Goal: Task Accomplishment & Management: Manage account settings

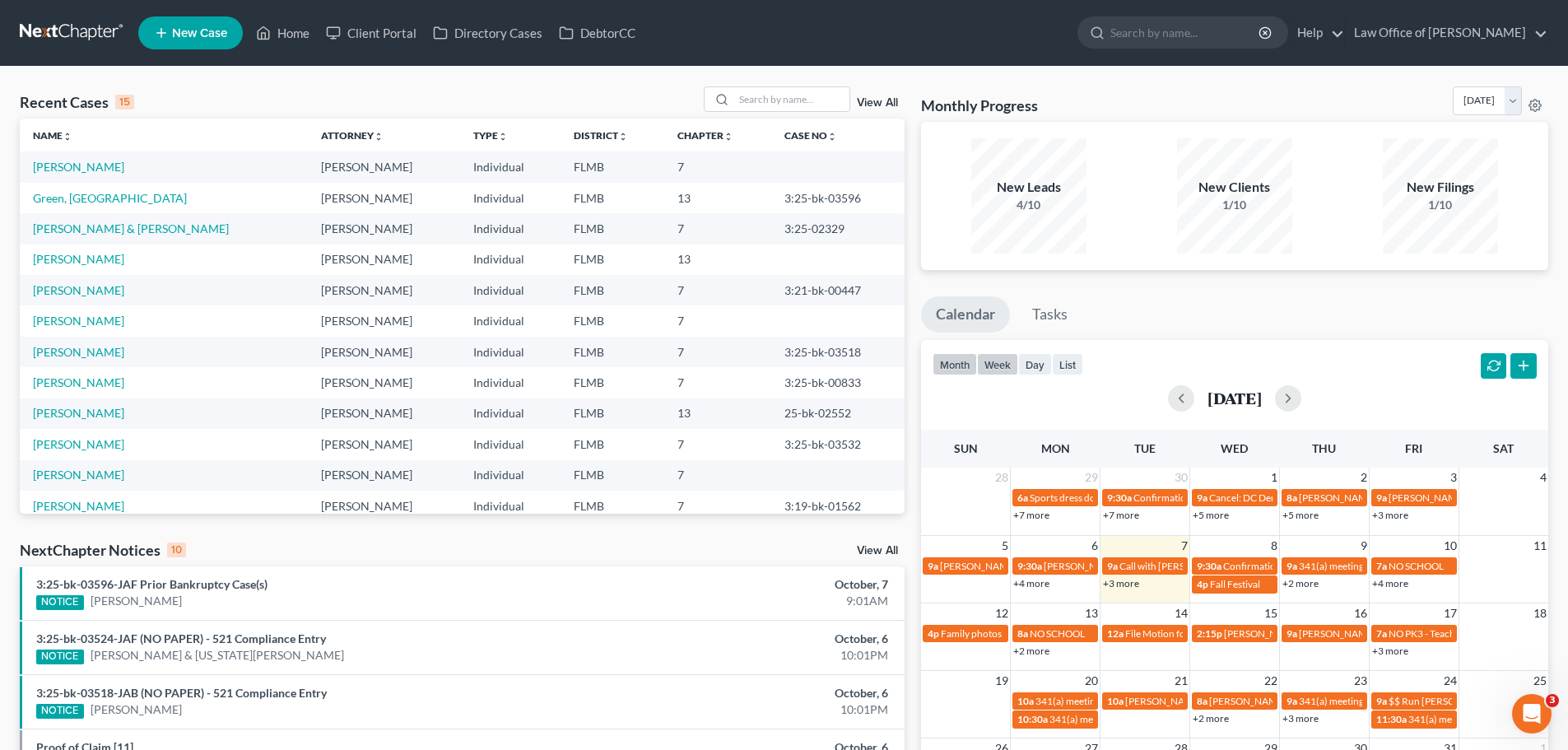
click at [1014, 363] on button "week" at bounding box center [998, 364] width 41 height 22
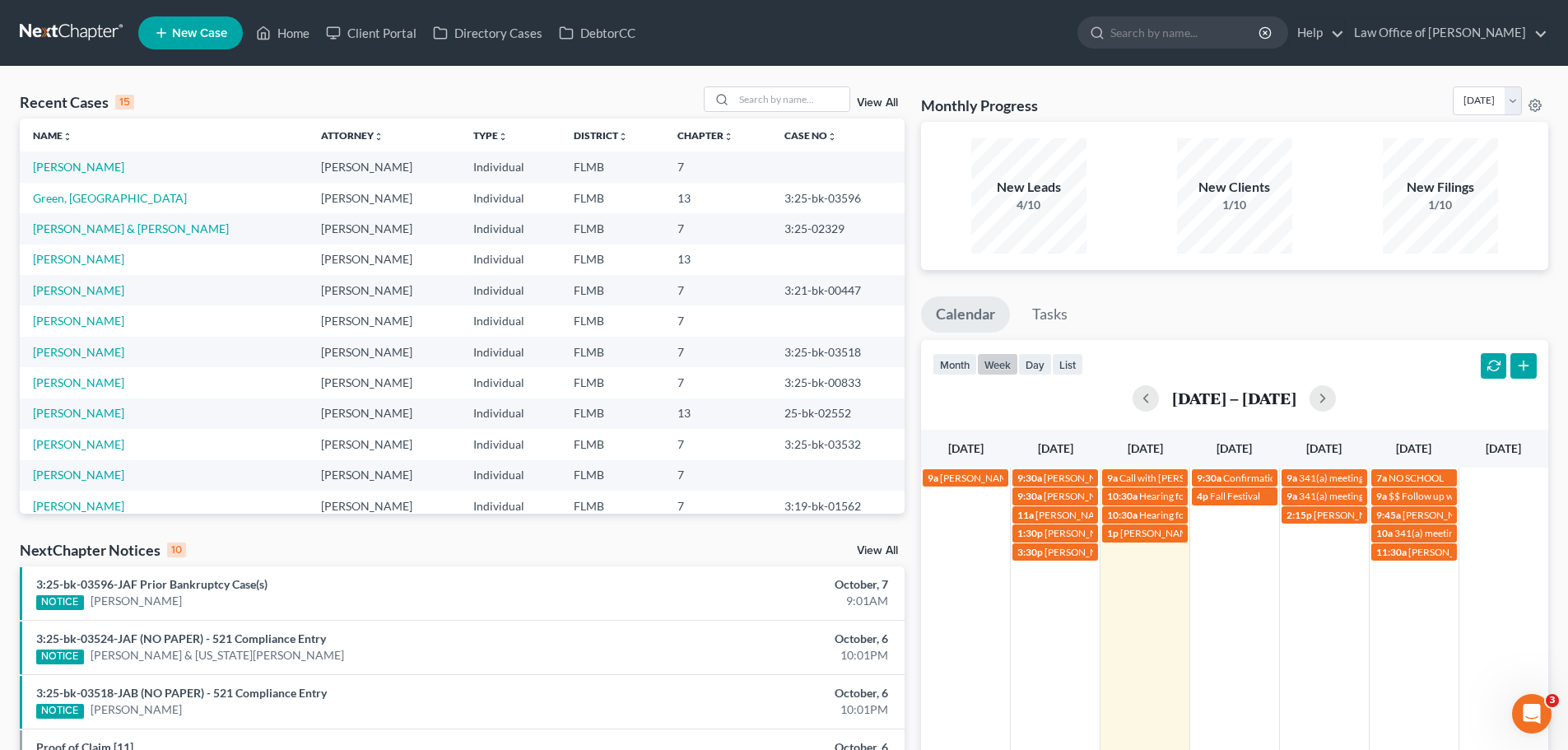
click at [1122, 546] on div "[DATE] [DATE] [DATE] [DATE] [DATE] [DATE] [DATE] 9a [PERSON_NAME] with [PERSON_…" at bounding box center [1235, 652] width 627 height 444
click at [1121, 538] on span "[PERSON_NAME] and [PERSON_NAME] will discussion" at bounding box center [1239, 533] width 238 height 12
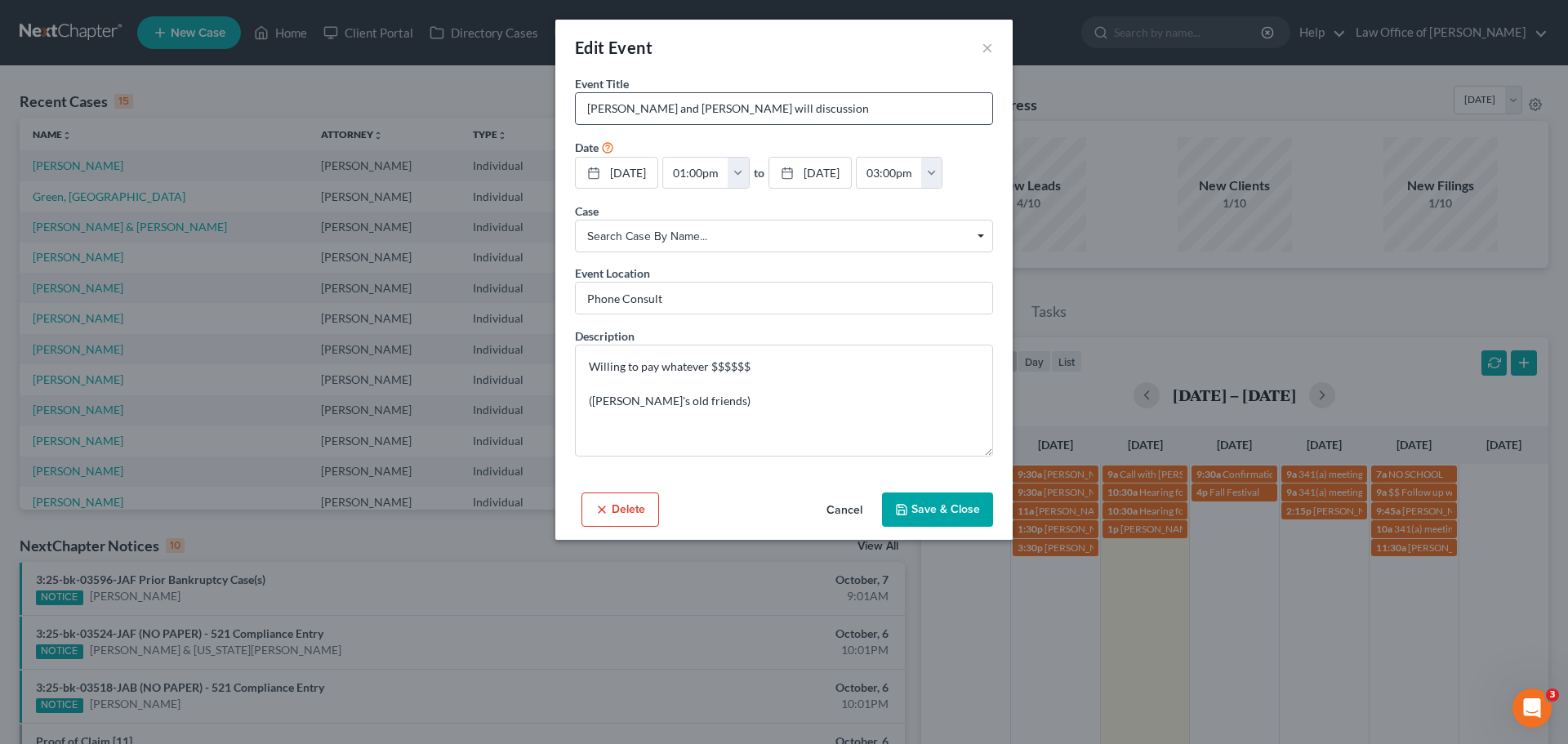
click at [801, 106] on input "[PERSON_NAME] and [PERSON_NAME] will discussion" at bounding box center [784, 108] width 417 height 31
click at [805, 112] on input "[PERSON_NAME] and [PERSON_NAME] will discussion" at bounding box center [784, 108] width 417 height 31
type input "[PERSON_NAME] and [PERSON_NAME] will discussion [PHONE_NUMBER] ([PERSON_NAME]'s…"
click at [937, 499] on button "Save & Close" at bounding box center [938, 510] width 111 height 34
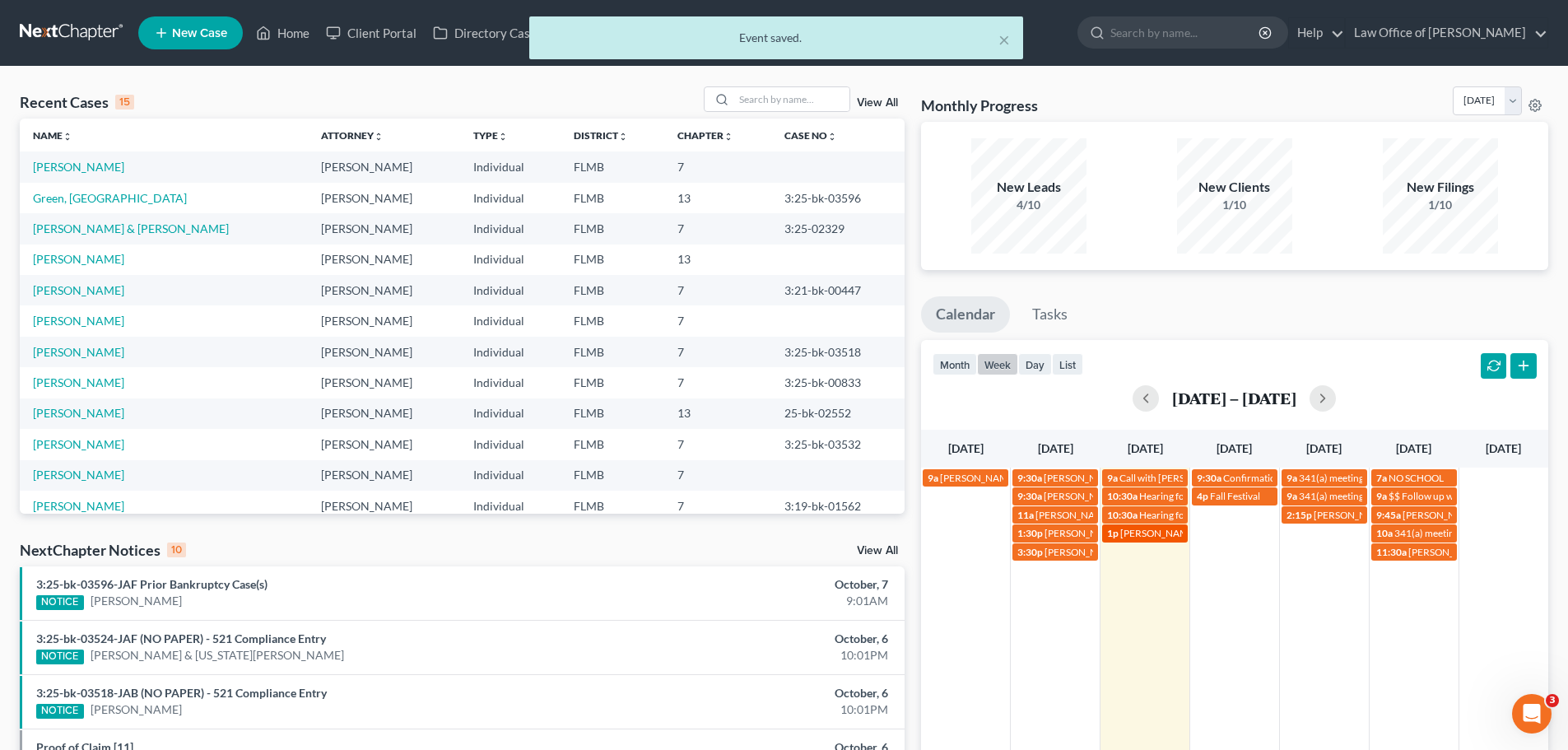
click at [1123, 537] on span "[PERSON_NAME] and [PERSON_NAME] will discussion [PHONE_NUMBER] ([PERSON_NAME]'s…" at bounding box center [1348, 533] width 455 height 12
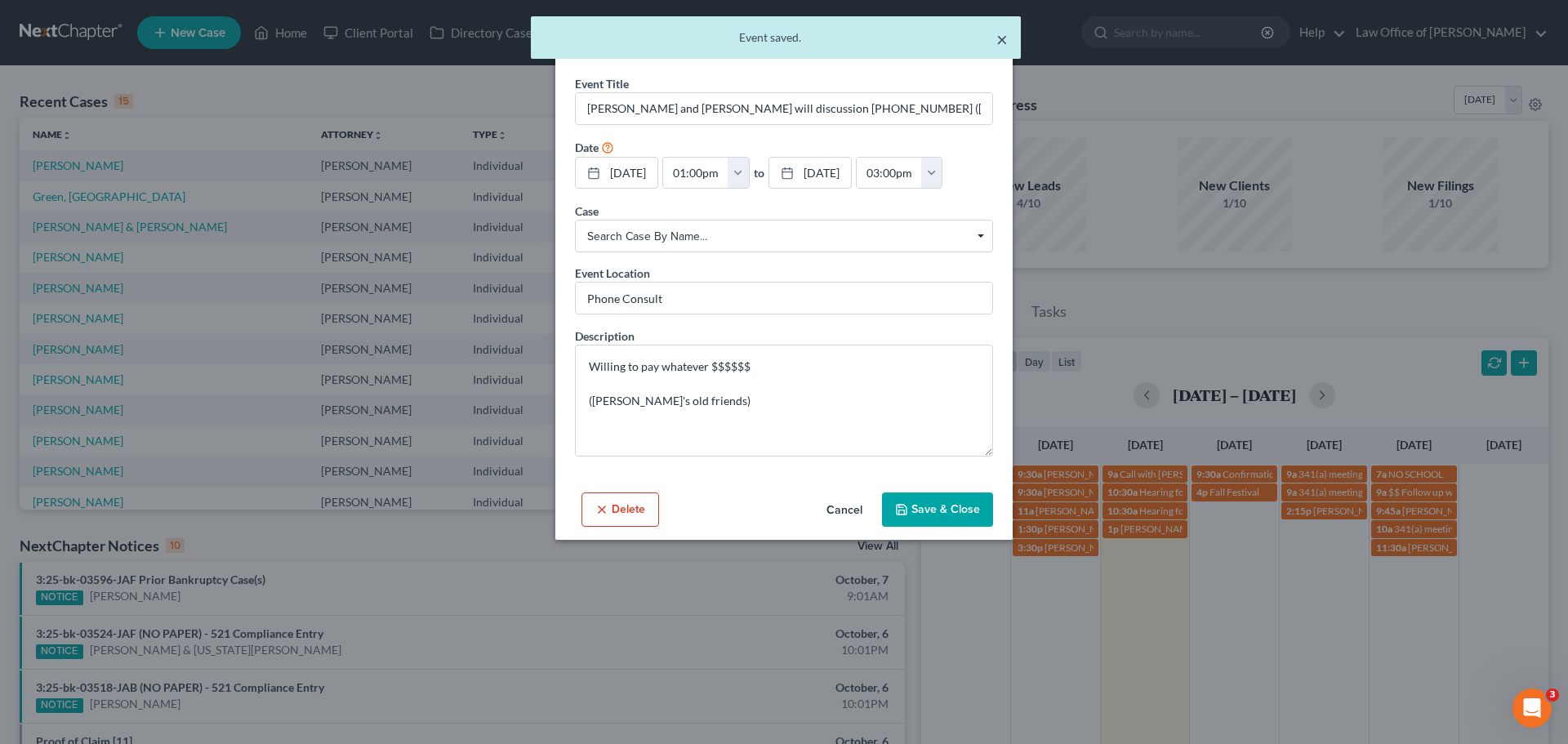
click at [1002, 39] on button "×" at bounding box center [1002, 39] width 11 height 19
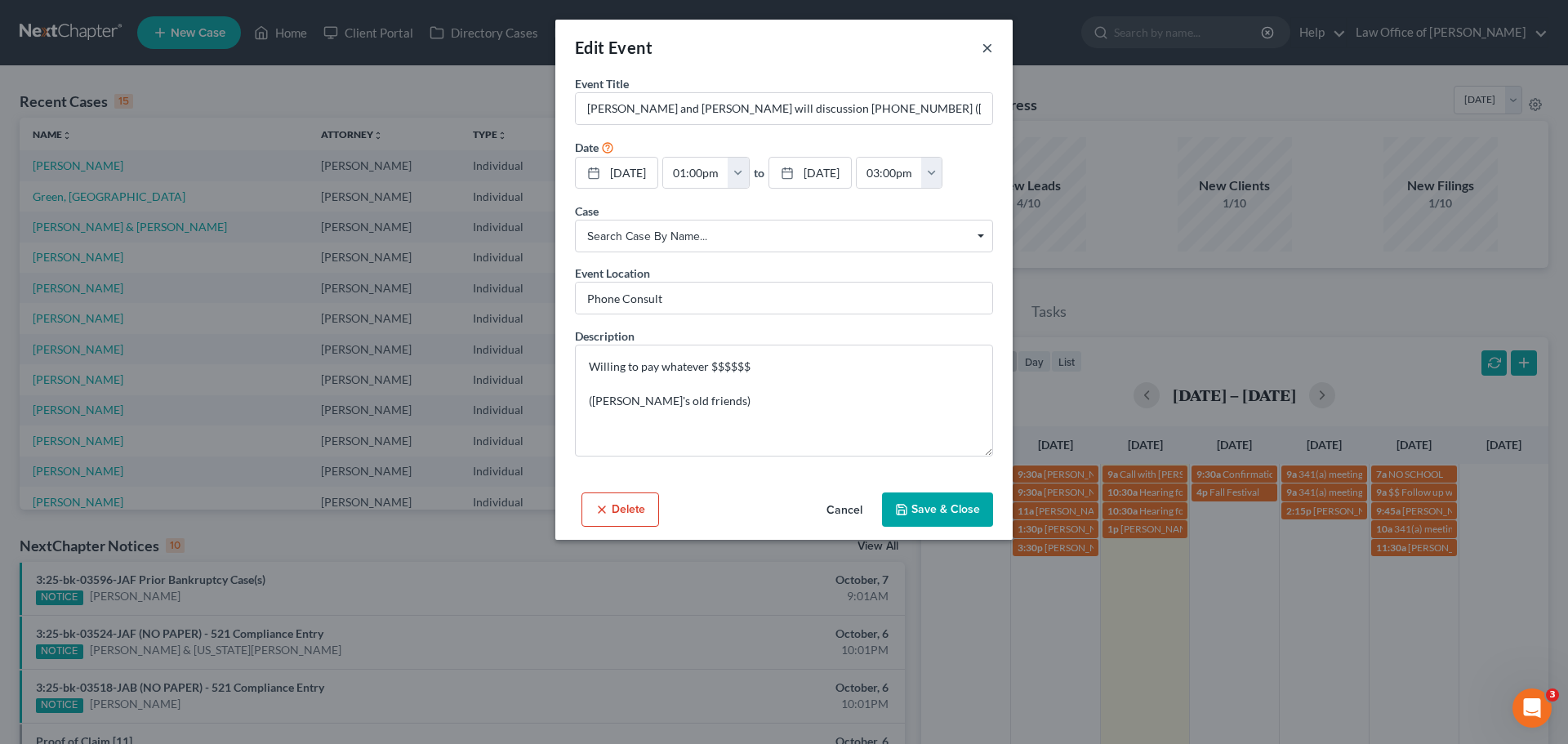
click at [986, 51] on button "×" at bounding box center [987, 48] width 11 height 19
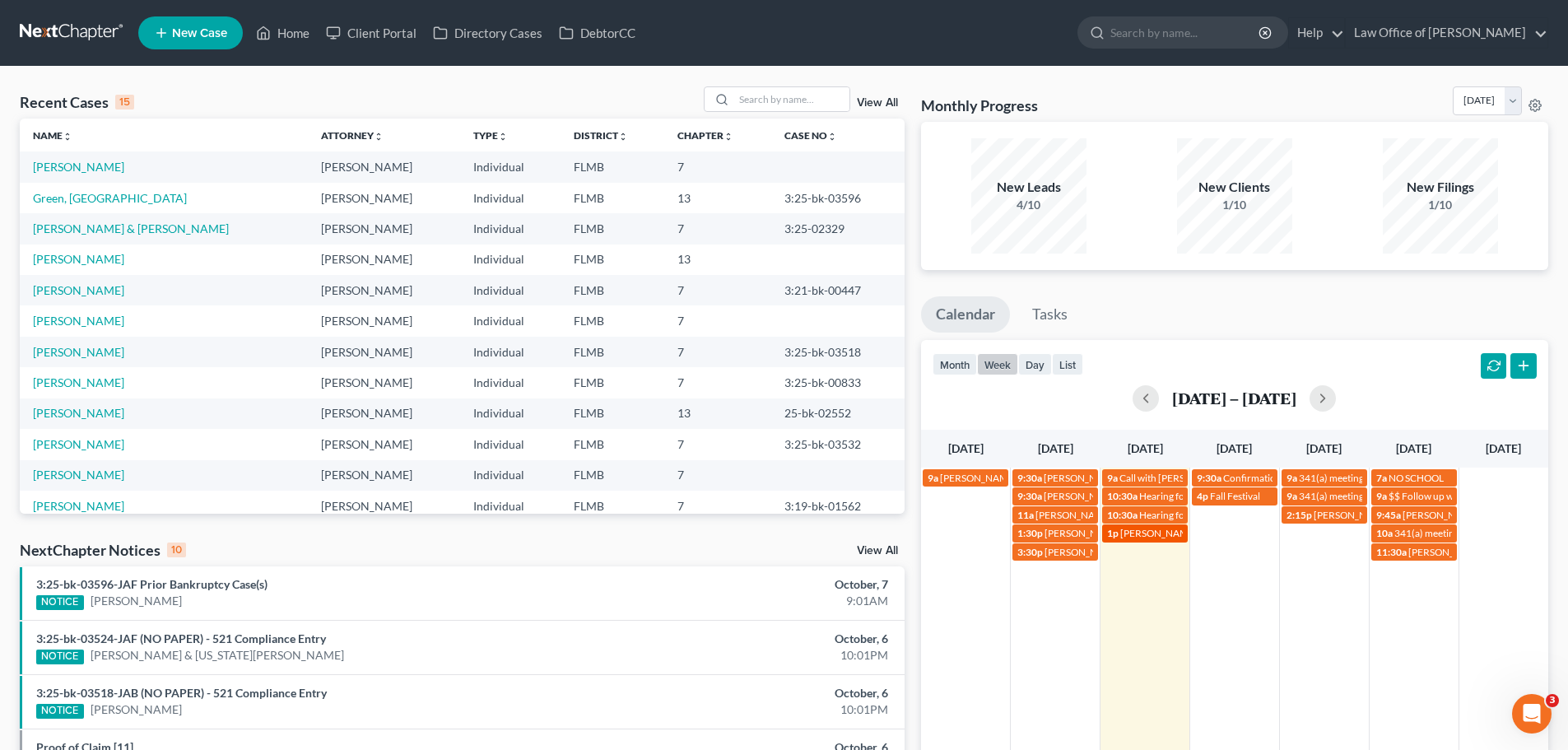
click at [1177, 537] on span "[PERSON_NAME] and [PERSON_NAME] will discussion [PHONE_NUMBER] ([PERSON_NAME]'s…" at bounding box center [1348, 533] width 455 height 12
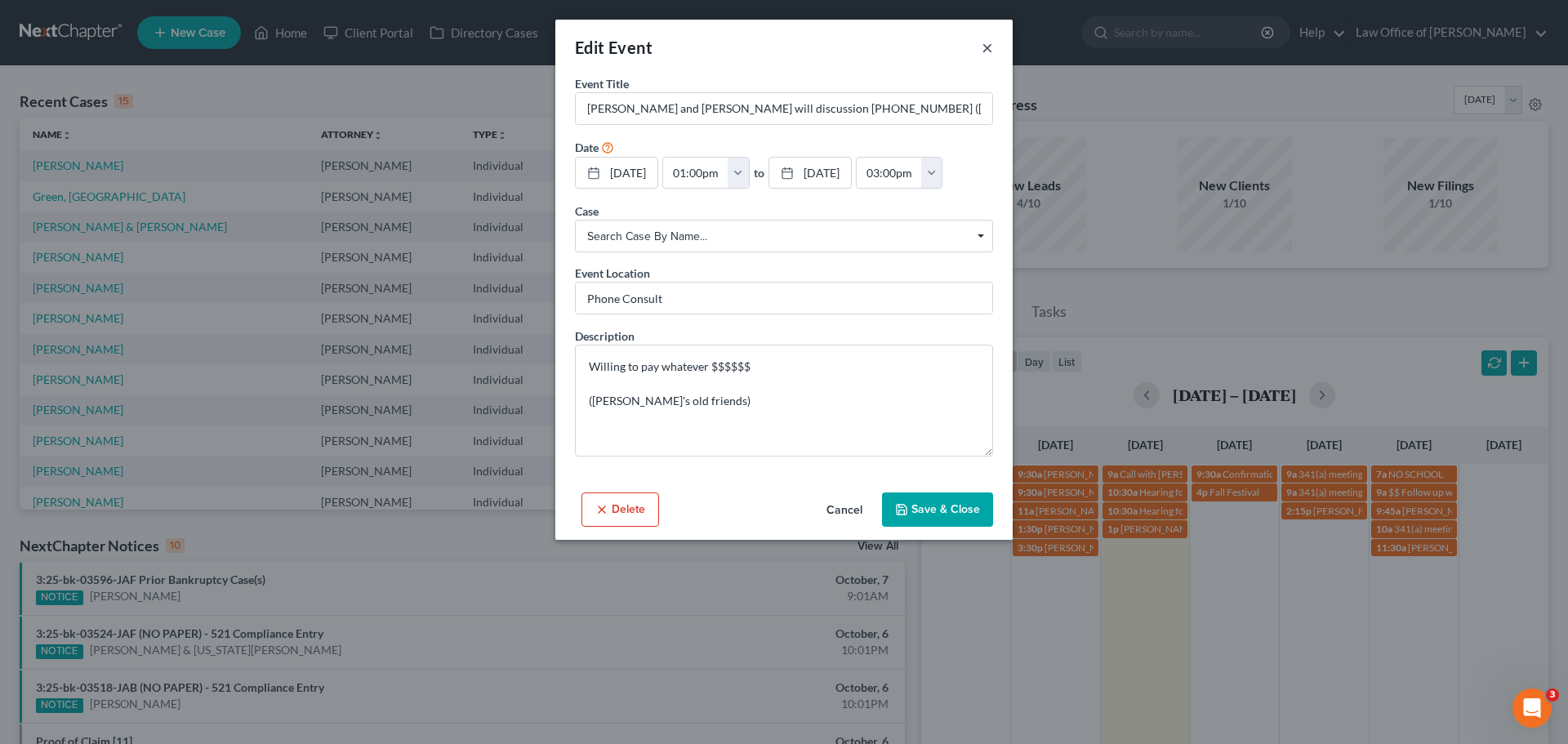
click at [988, 41] on button "×" at bounding box center [987, 48] width 11 height 19
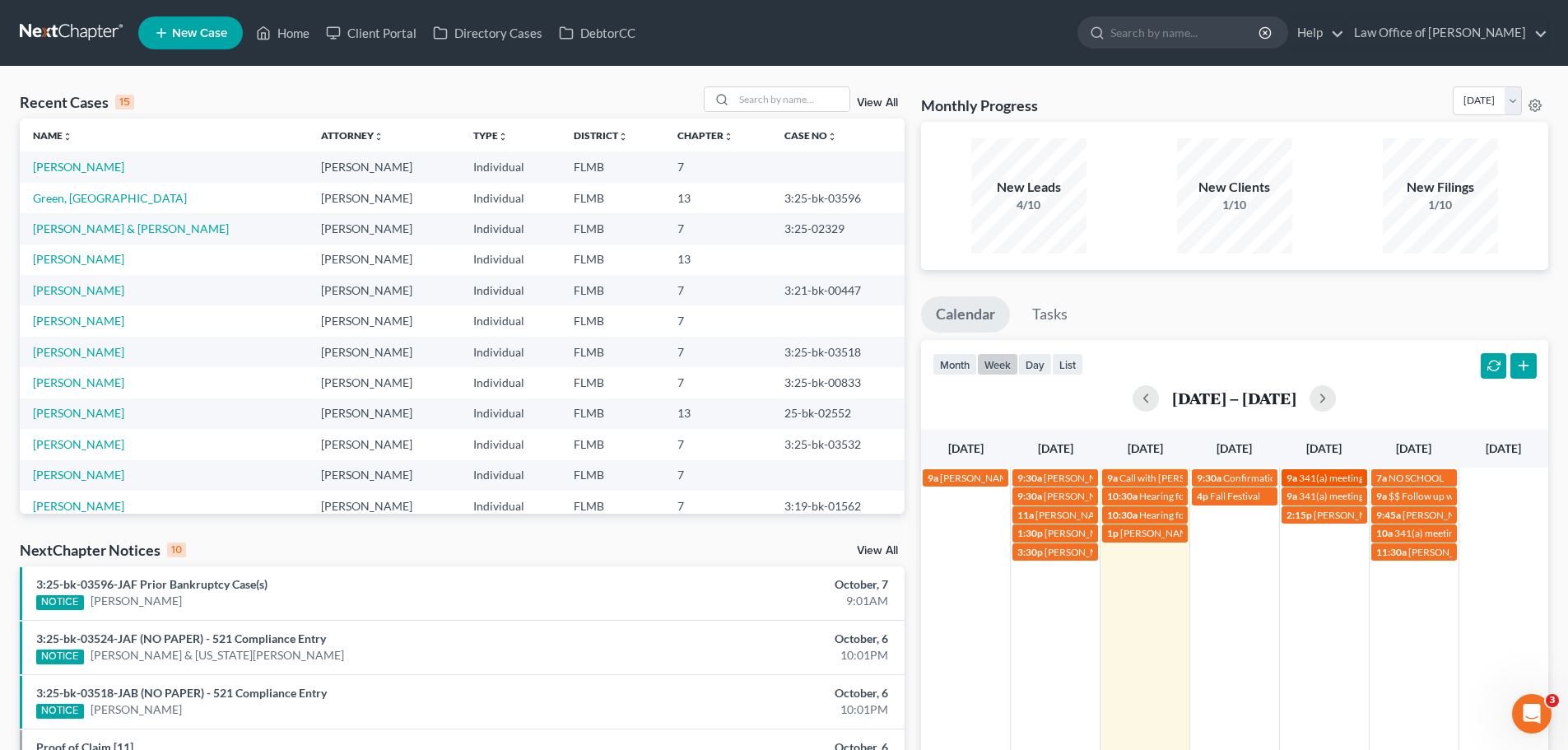
click at [1318, 477] on span "341(a) meeting for [PERSON_NAME]" at bounding box center [1378, 478] width 159 height 12
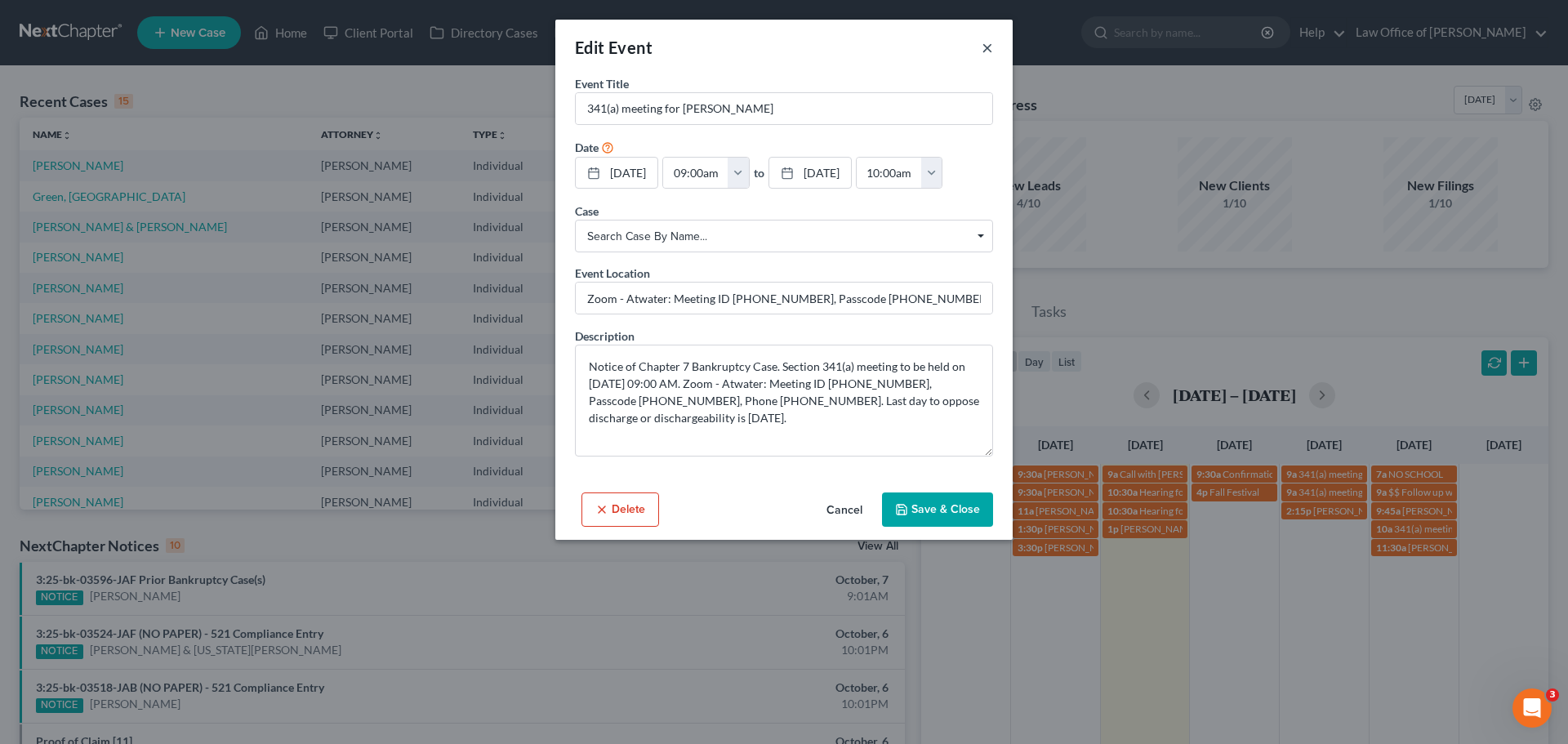
click at [986, 52] on button "×" at bounding box center [987, 48] width 11 height 19
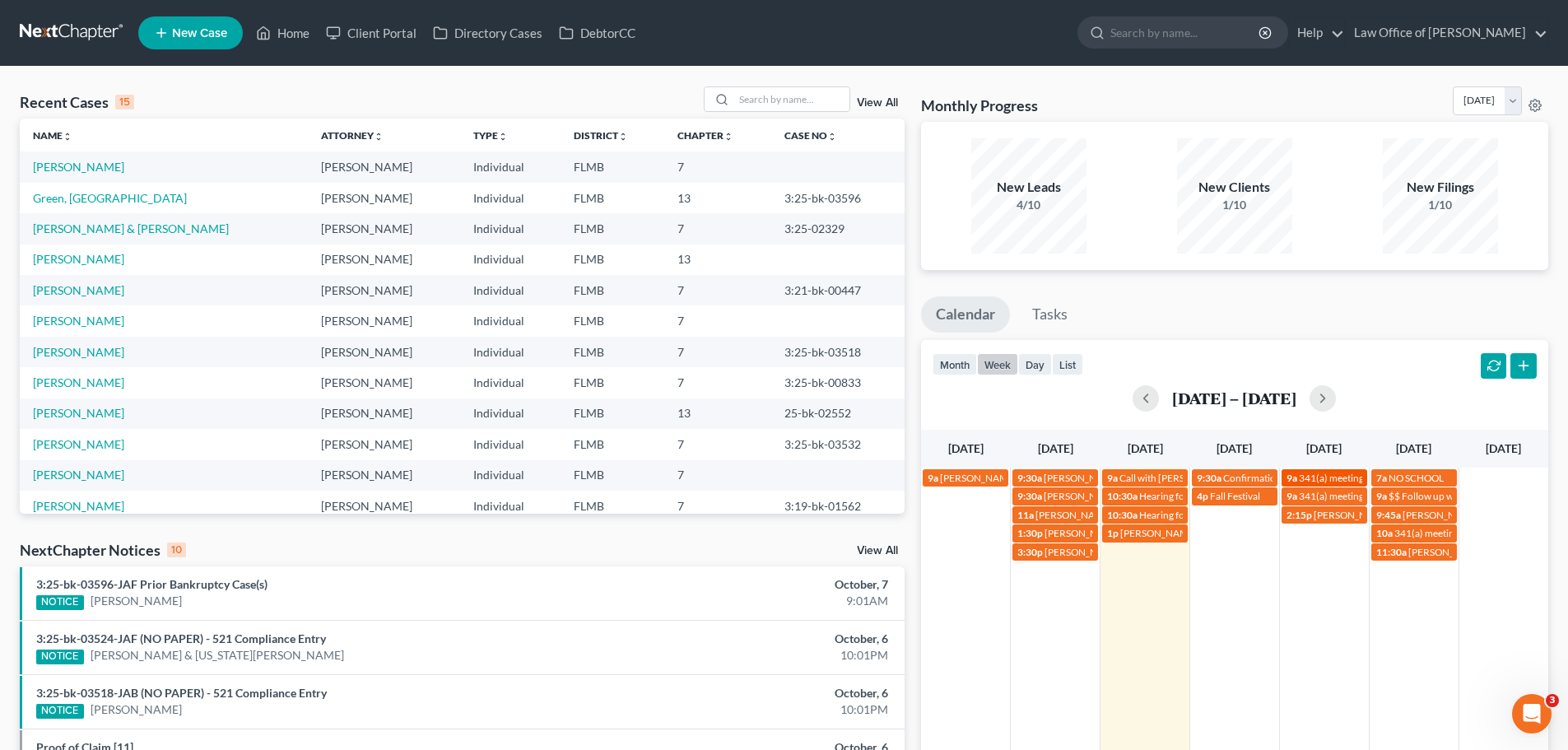
click at [1341, 481] on span "341(a) meeting for [PERSON_NAME]" at bounding box center [1378, 478] width 159 height 12
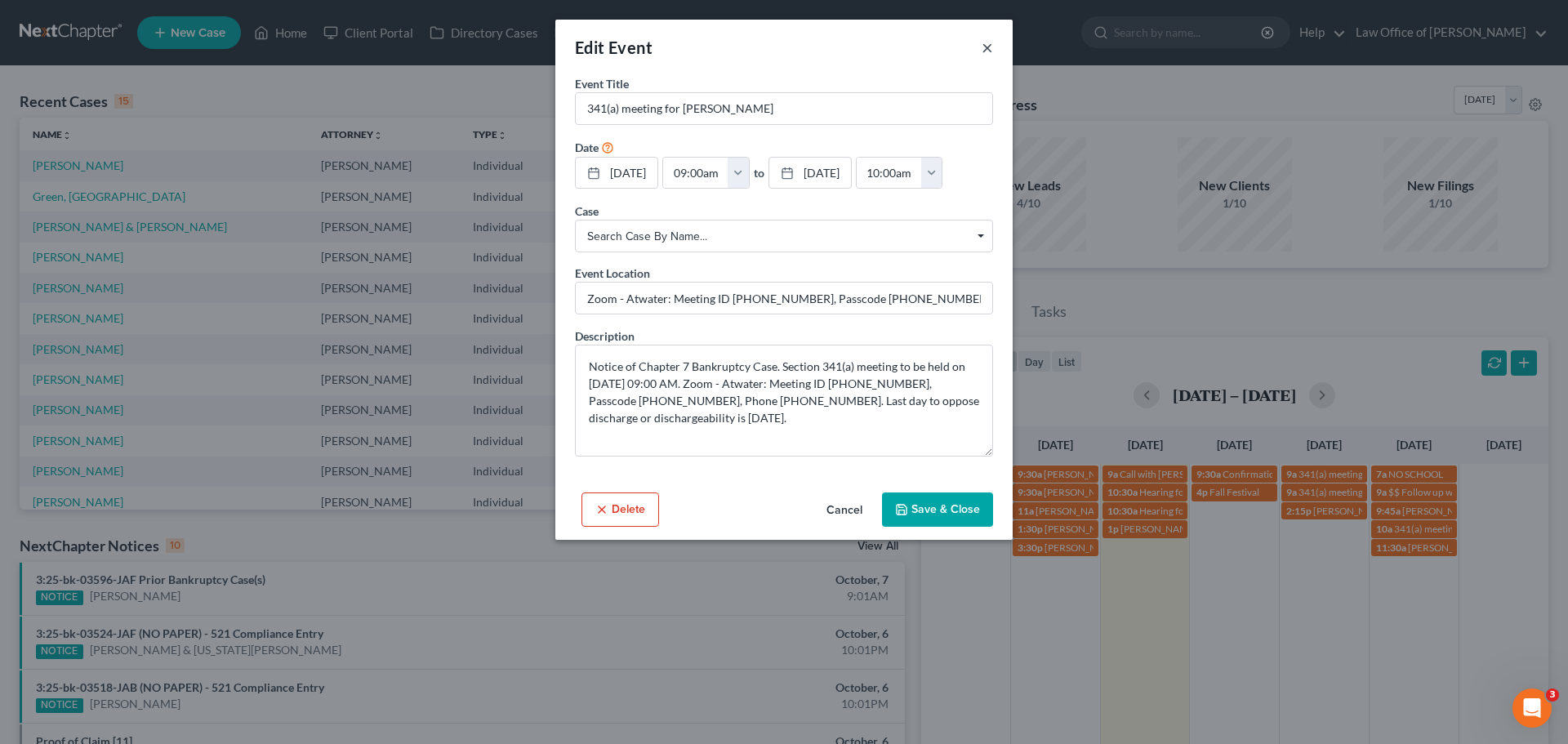
click at [986, 56] on button "×" at bounding box center [987, 48] width 11 height 19
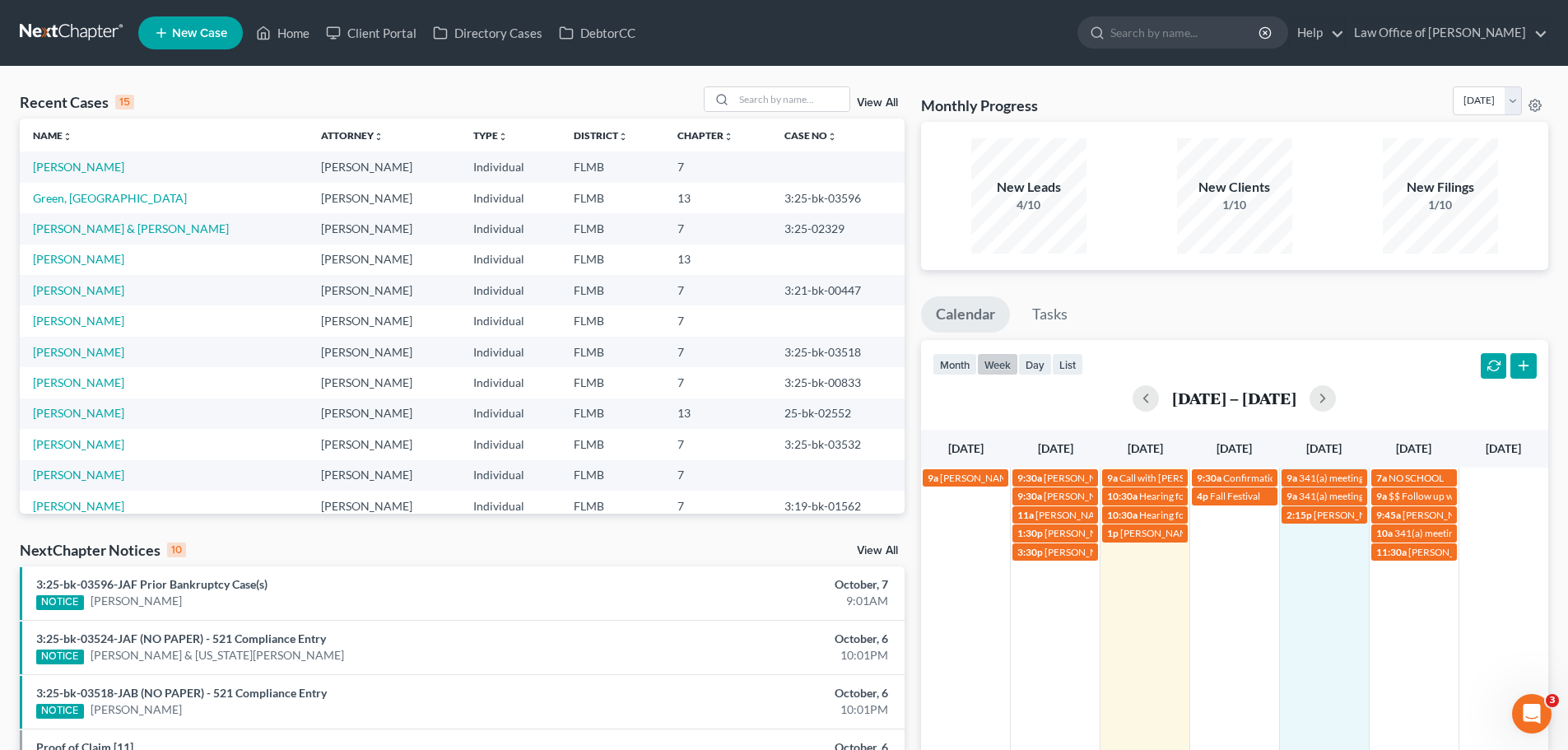
click at [1331, 549] on td "2:15p [PERSON_NAME] [PHONE_NUMBER]" at bounding box center [1324, 533] width 90 height 55
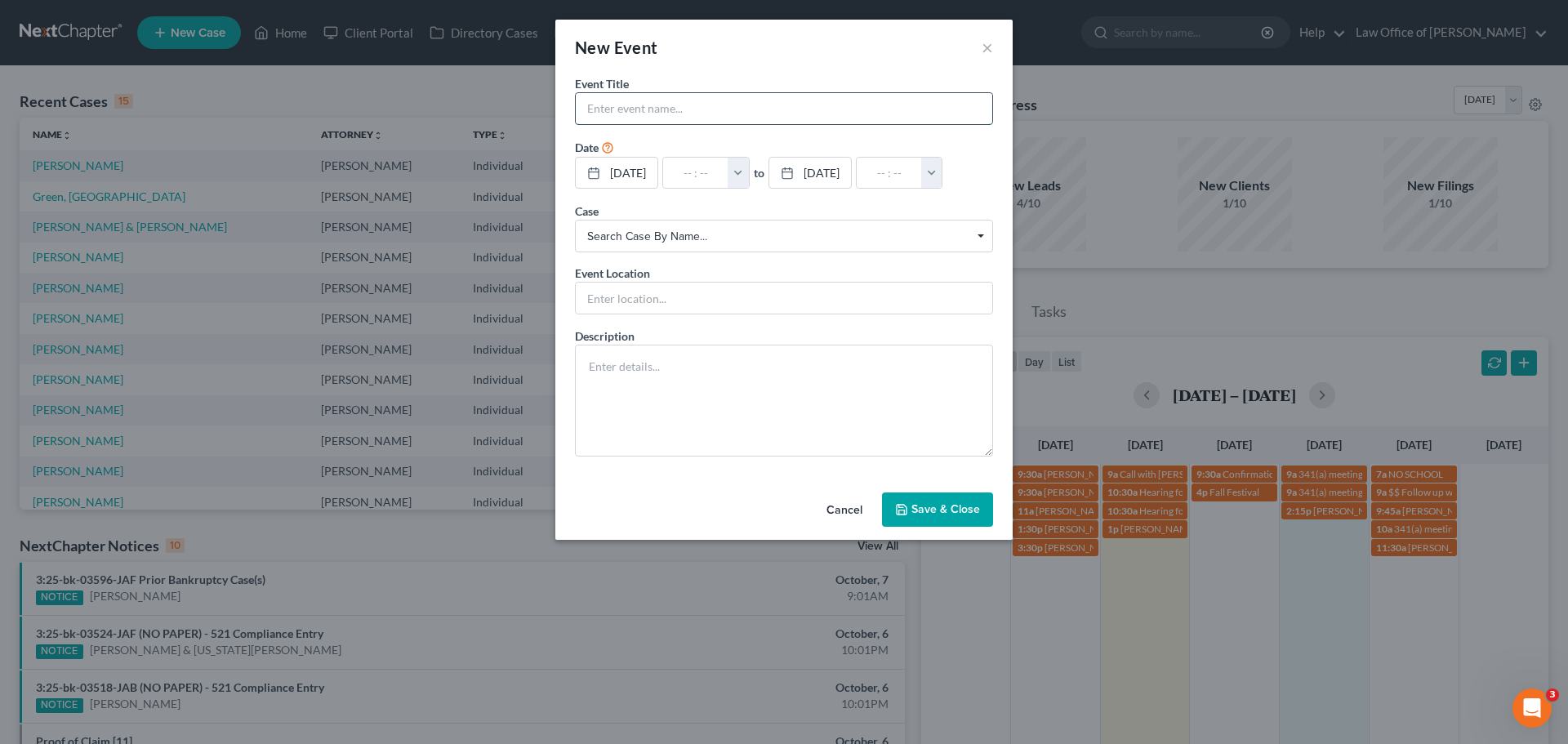
click at [629, 114] on input "text" at bounding box center [784, 108] width 417 height 31
type input "8"
type input "[PERSON_NAME]"
click at [705, 168] on input "text" at bounding box center [695, 173] width 65 height 31
type input "8"
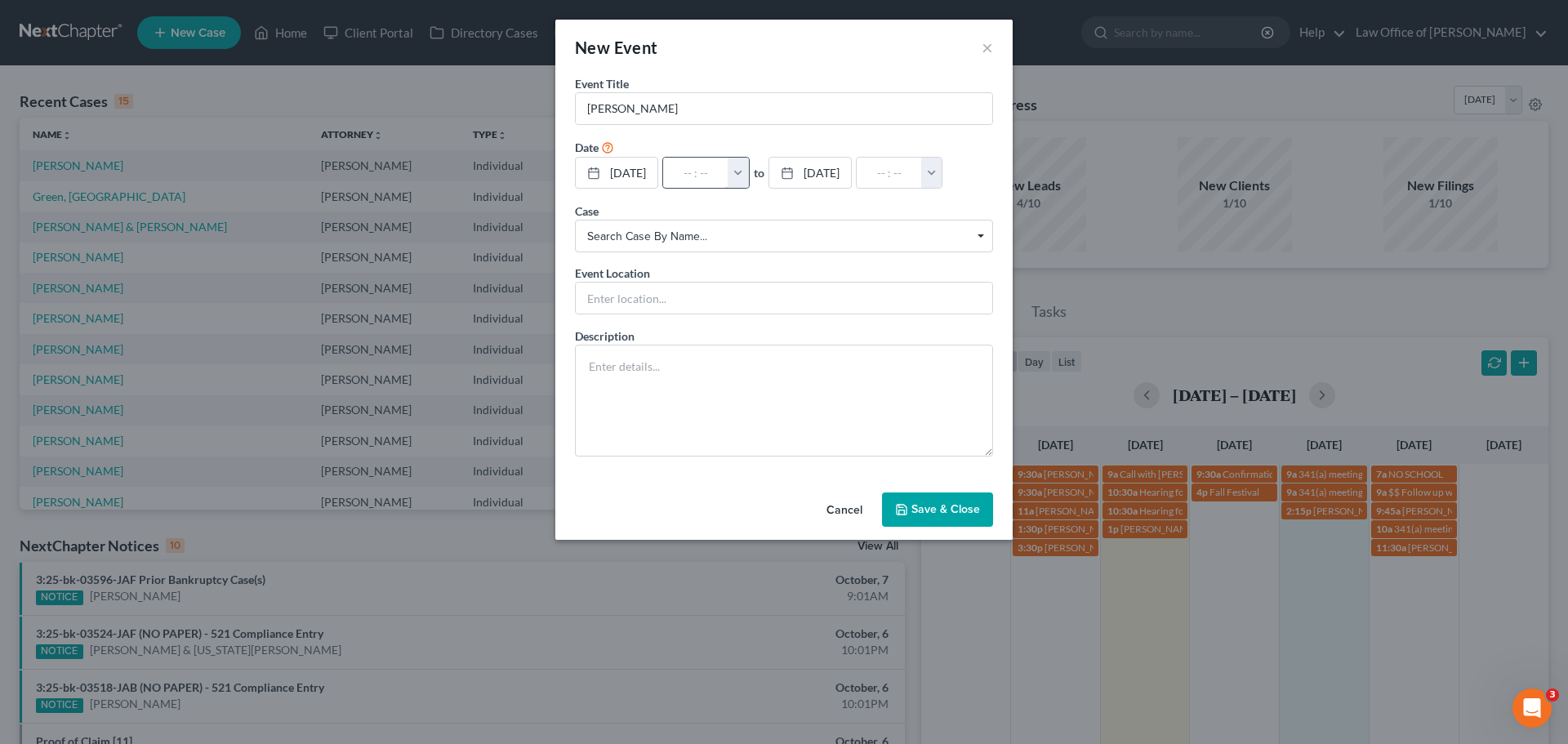
type input "01:00am"
type input "8:"
type input "09:00am"
type input "8:4"
type input "01:00am"
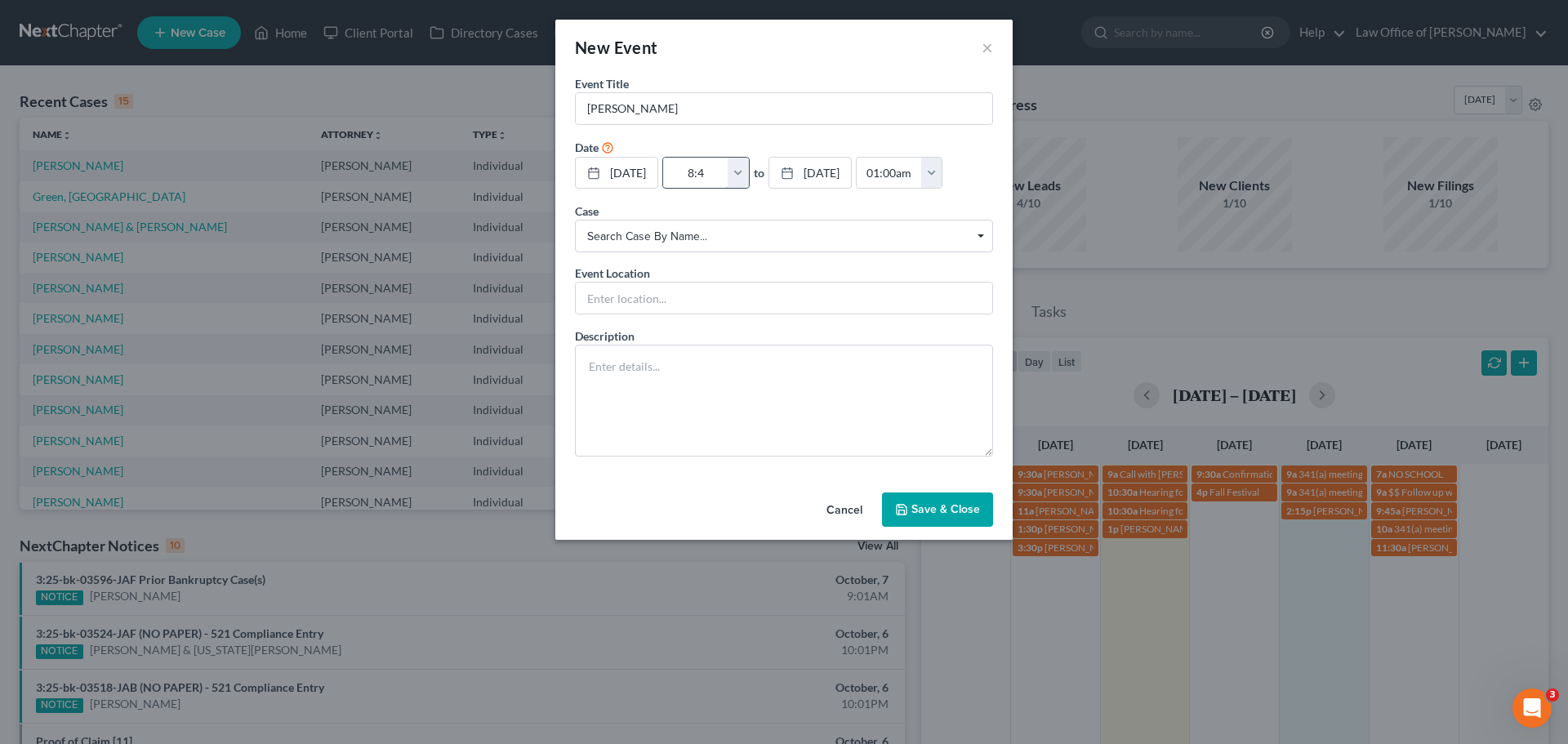
type input "8:45"
type input "09:45am"
type input "8:45a"
type input "01:00am"
type input "8:45am"
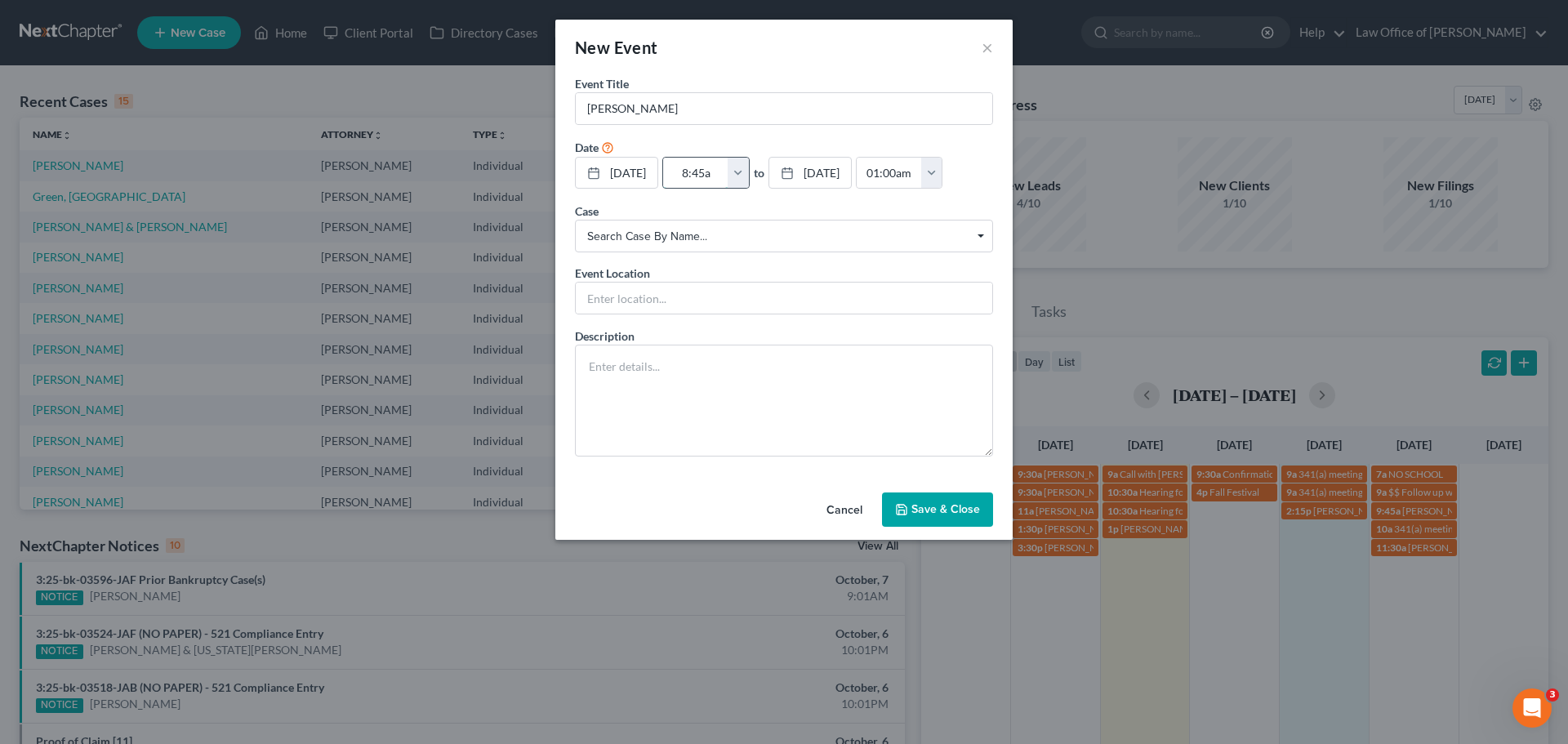
type input "09:45am"
type input "8:45am"
click at [640, 288] on input "text" at bounding box center [784, 298] width 417 height 31
click at [706, 113] on input "[PERSON_NAME]" at bounding box center [784, 108] width 417 height 31
type input "[PERSON_NAME] in person for 341"
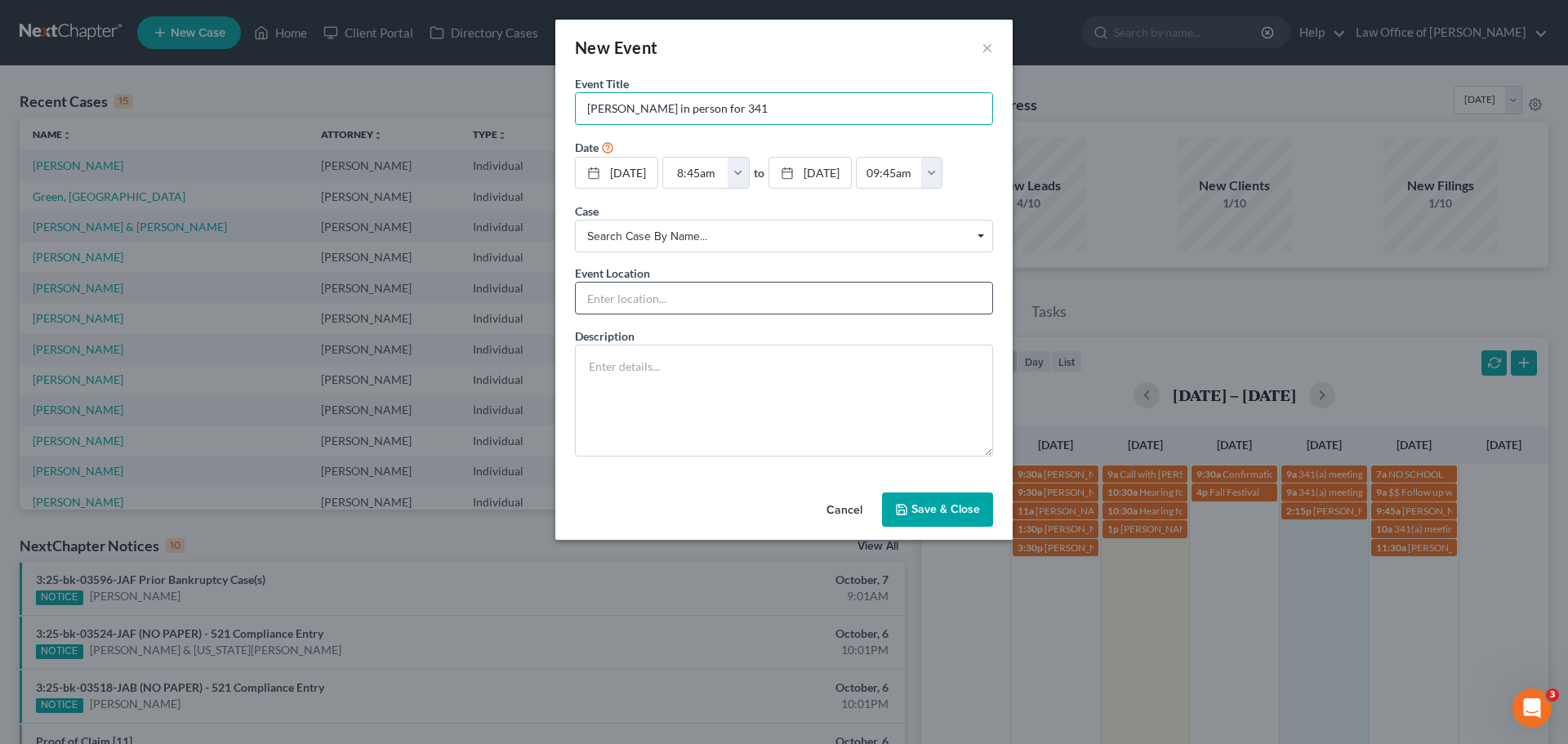
click at [683, 295] on input "text" at bounding box center [784, 298] width 417 height 31
type input "In person"
click at [923, 510] on button "Save & Close" at bounding box center [938, 510] width 111 height 34
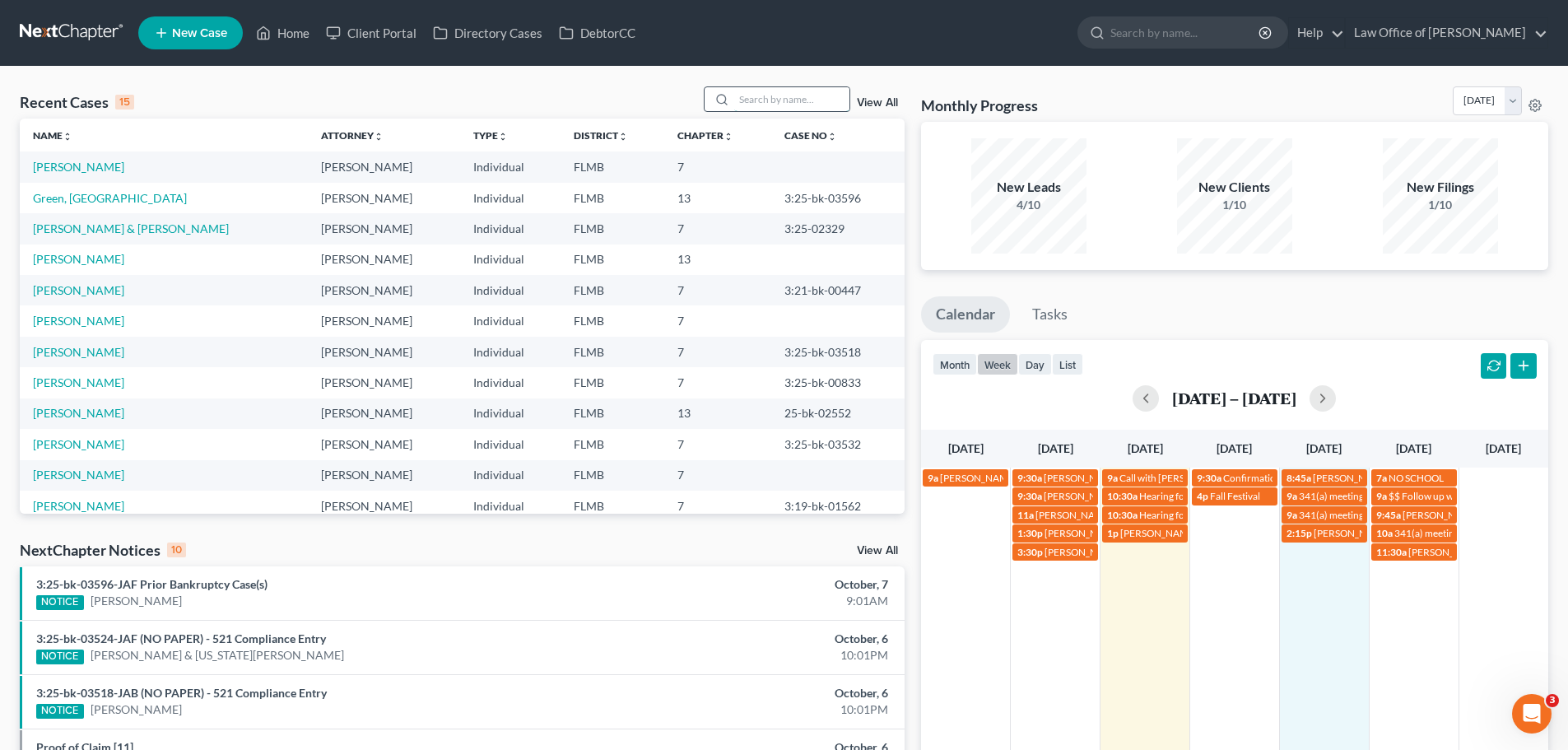
click at [775, 106] on input "search" at bounding box center [792, 99] width 115 height 24
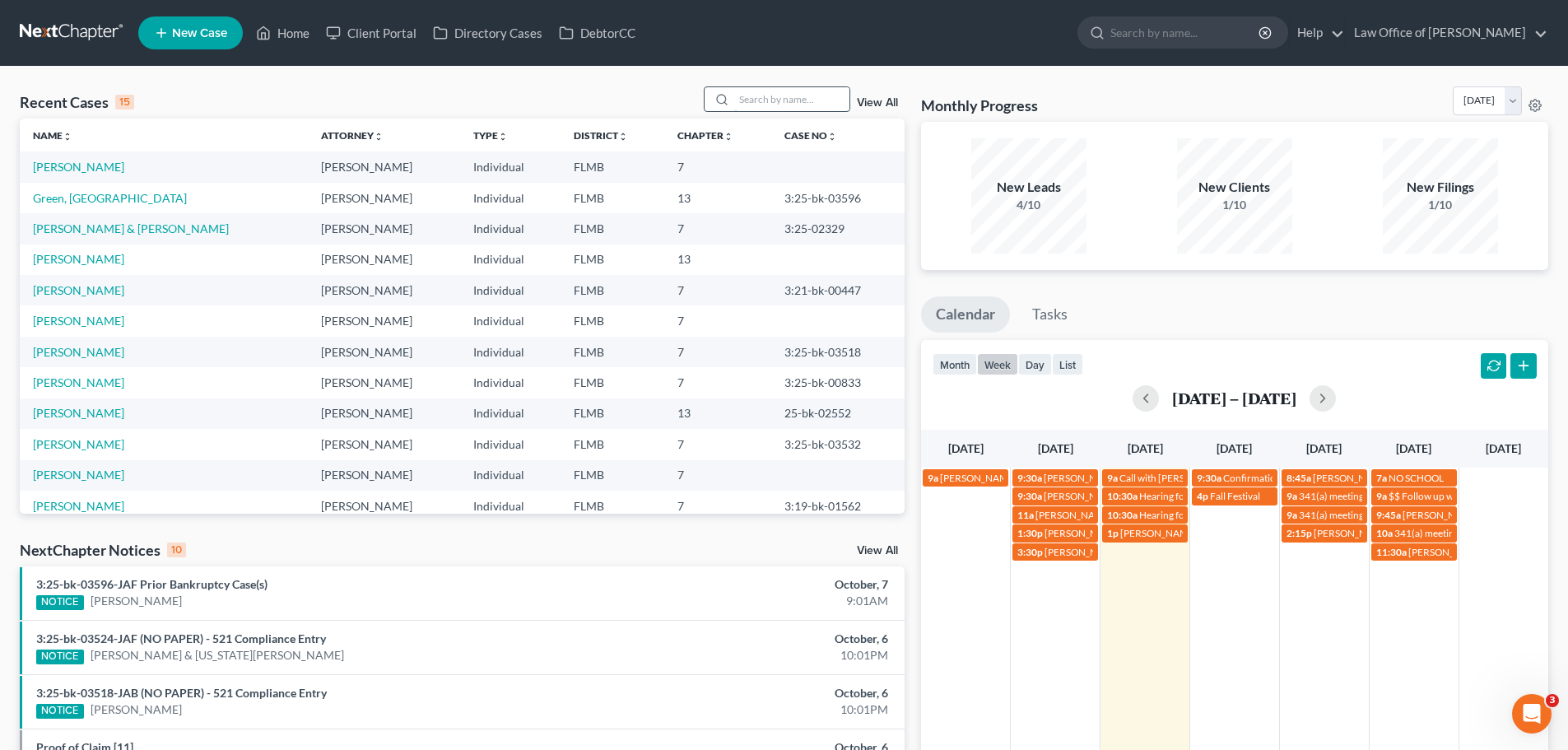
click at [785, 102] on input "search" at bounding box center [792, 99] width 115 height 24
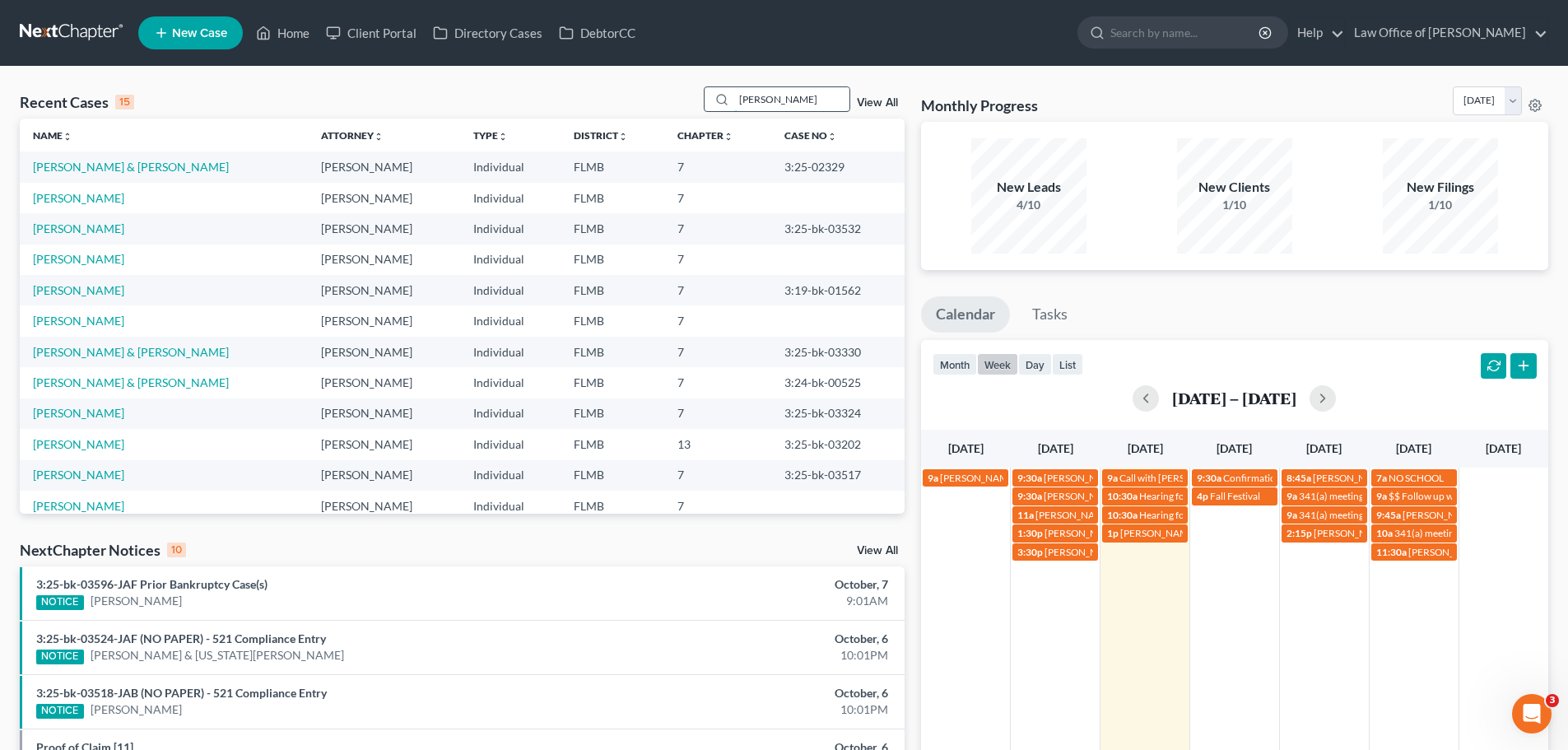
type input "[PERSON_NAME]"
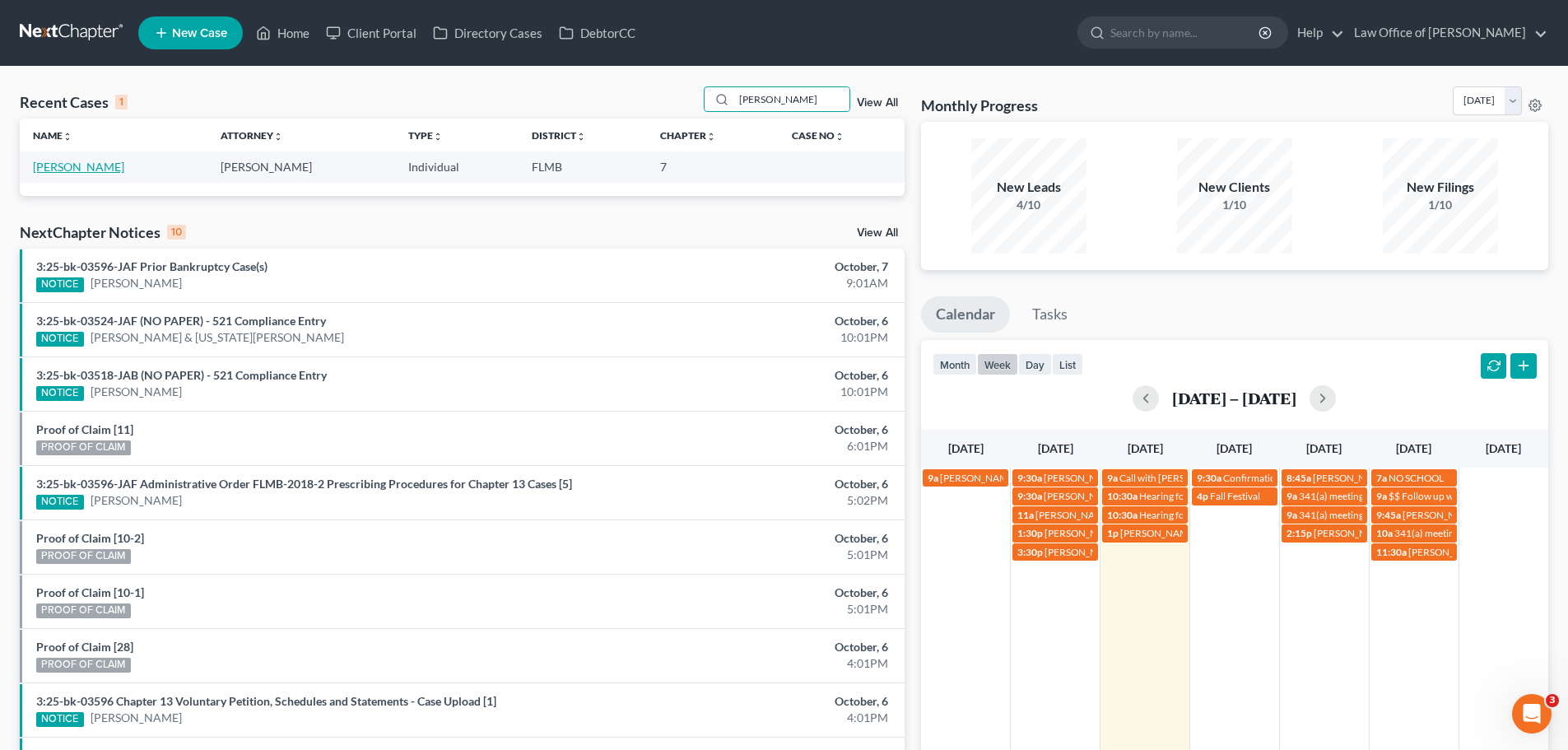
click at [87, 162] on link "[PERSON_NAME]" at bounding box center [78, 167] width 92 height 14
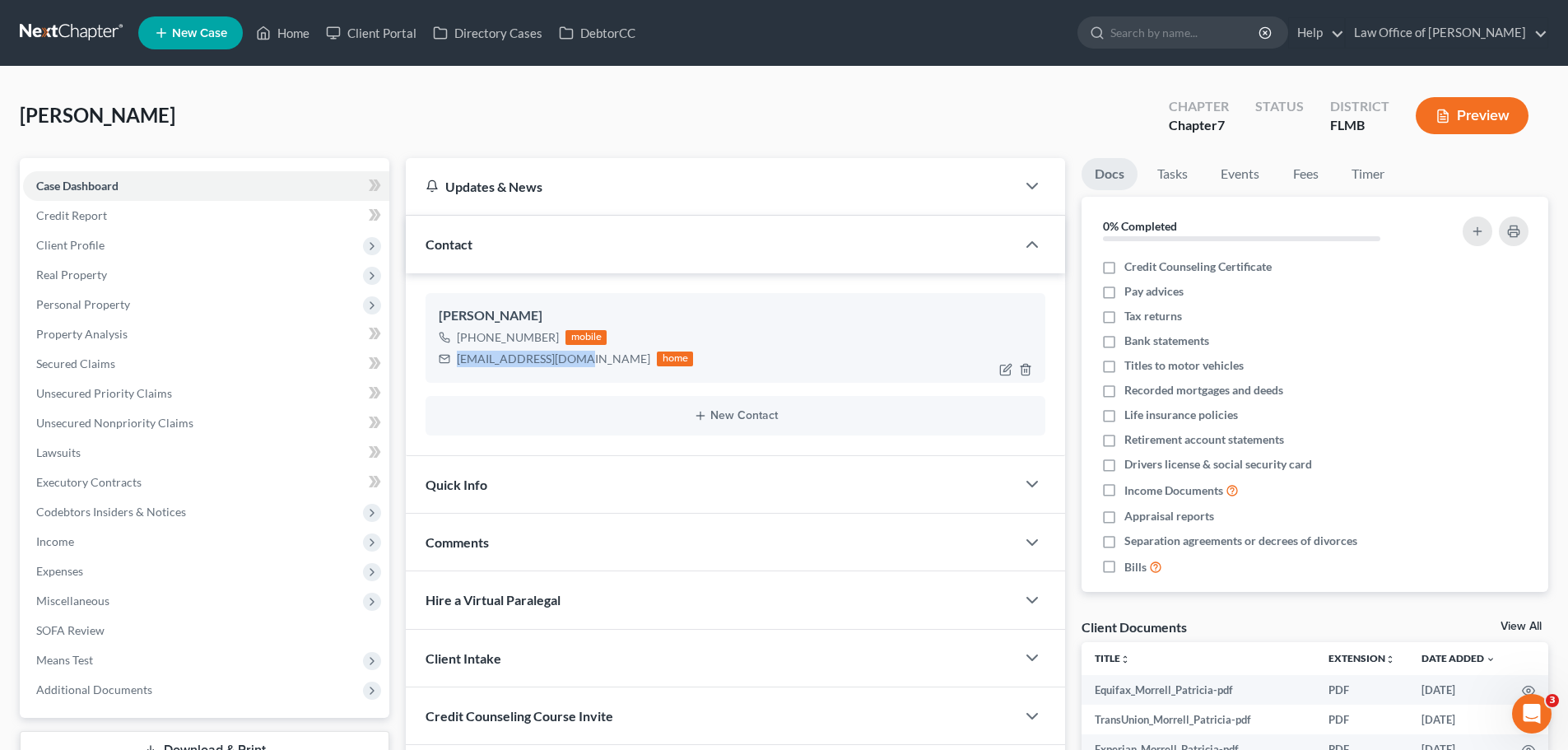
drag, startPoint x: 574, startPoint y: 363, endPoint x: 446, endPoint y: 360, distance: 128.0
click at [446, 360] on div "[EMAIL_ADDRESS][DOMAIN_NAME] home" at bounding box center [566, 359] width 254 height 21
copy div "[EMAIL_ADDRESS][DOMAIN_NAME]"
click at [280, 33] on link "Home" at bounding box center [283, 32] width 70 height 29
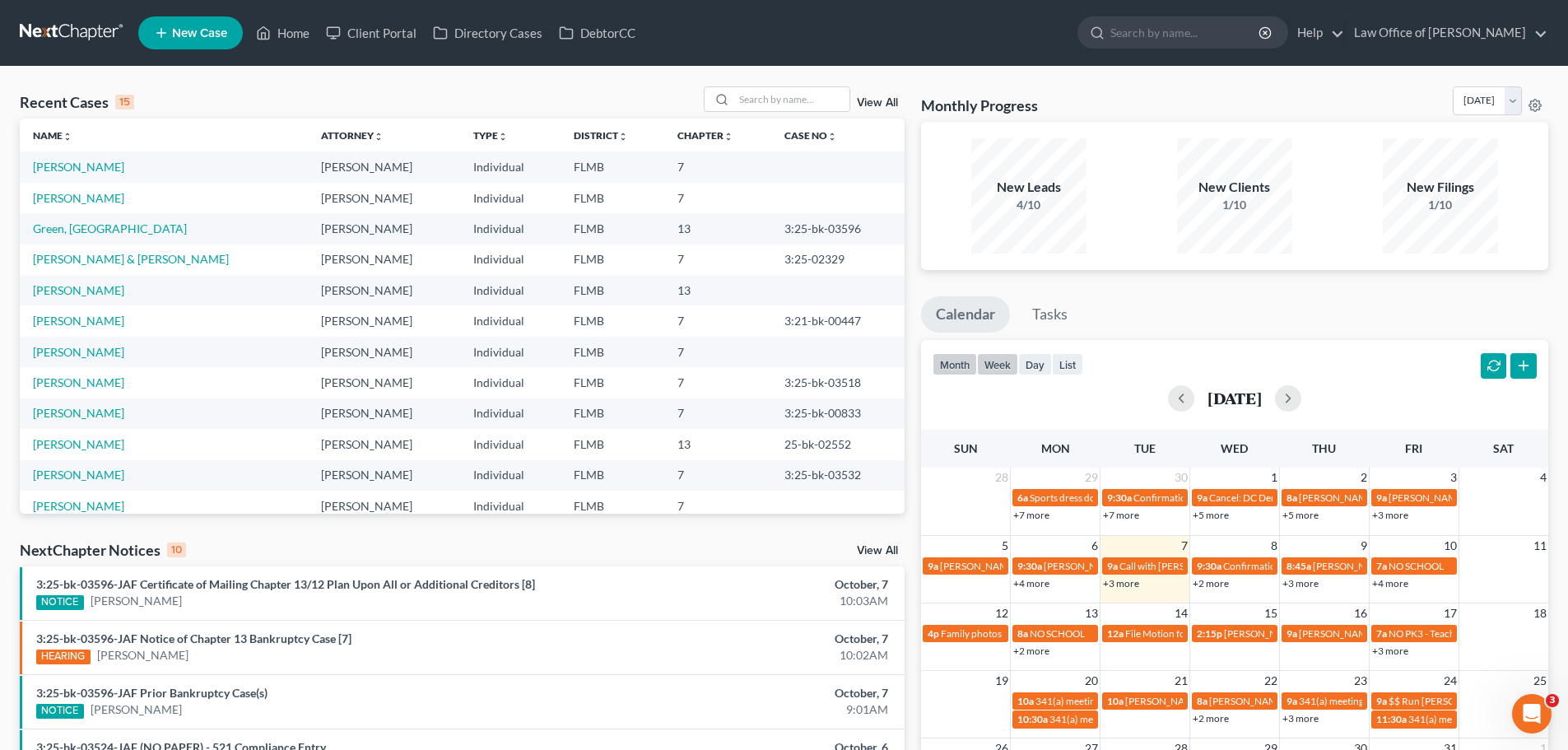
click at [994, 363] on button "week" at bounding box center [998, 364] width 41 height 22
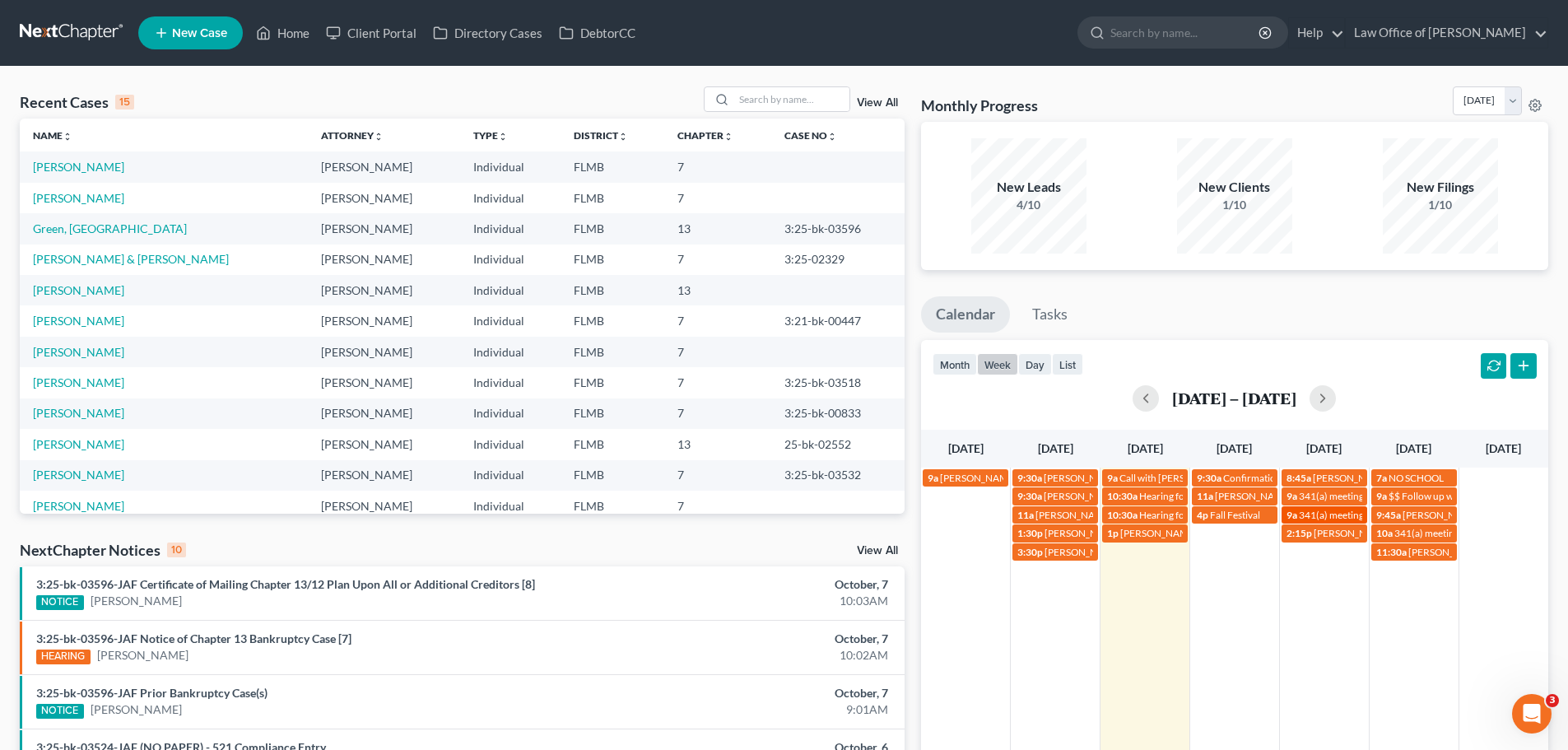
click at [1320, 518] on span "341(a) meeting for [PERSON_NAME]" at bounding box center [1378, 515] width 159 height 12
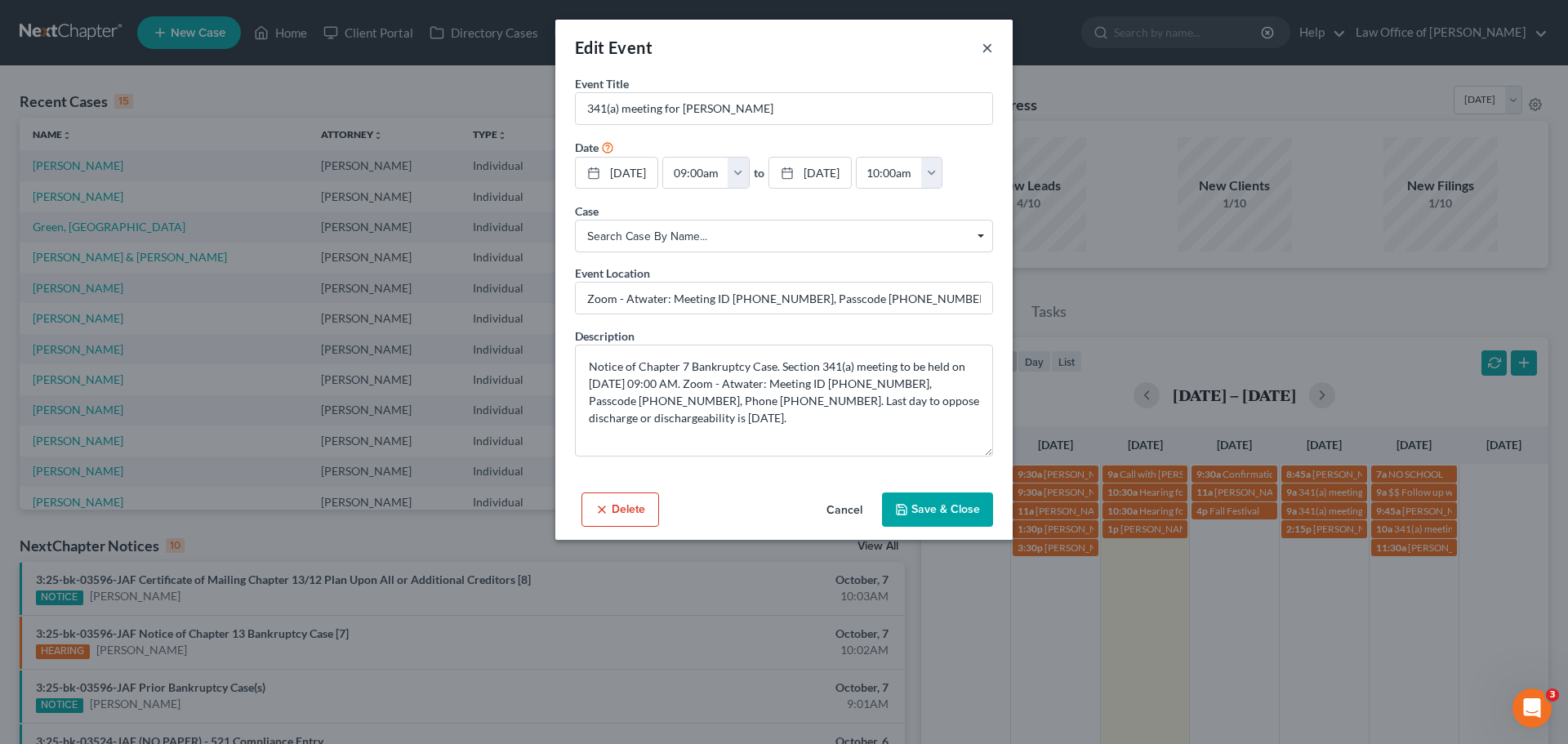
click at [986, 49] on button "×" at bounding box center [987, 48] width 11 height 19
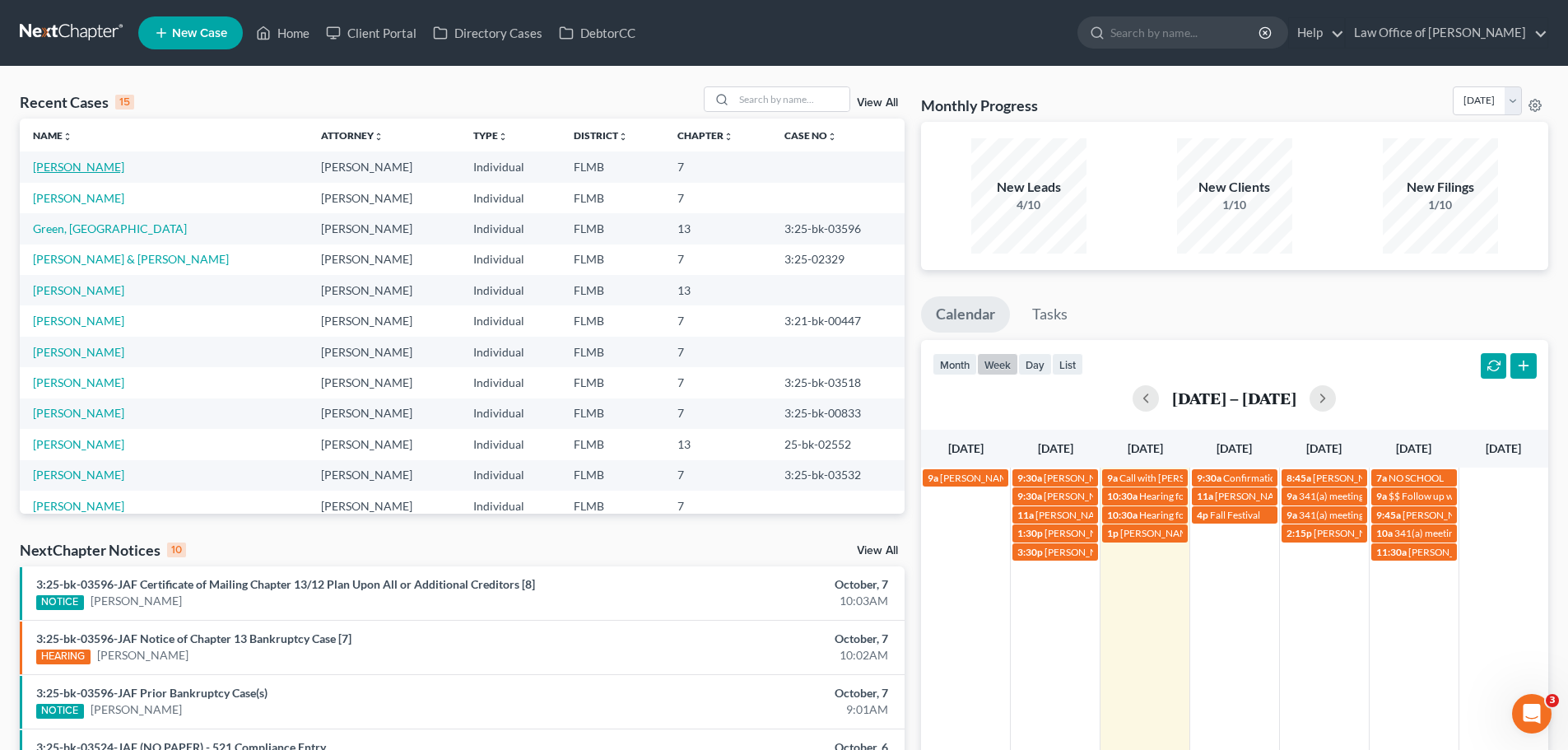
click at [94, 169] on link "[PERSON_NAME]" at bounding box center [78, 167] width 92 height 14
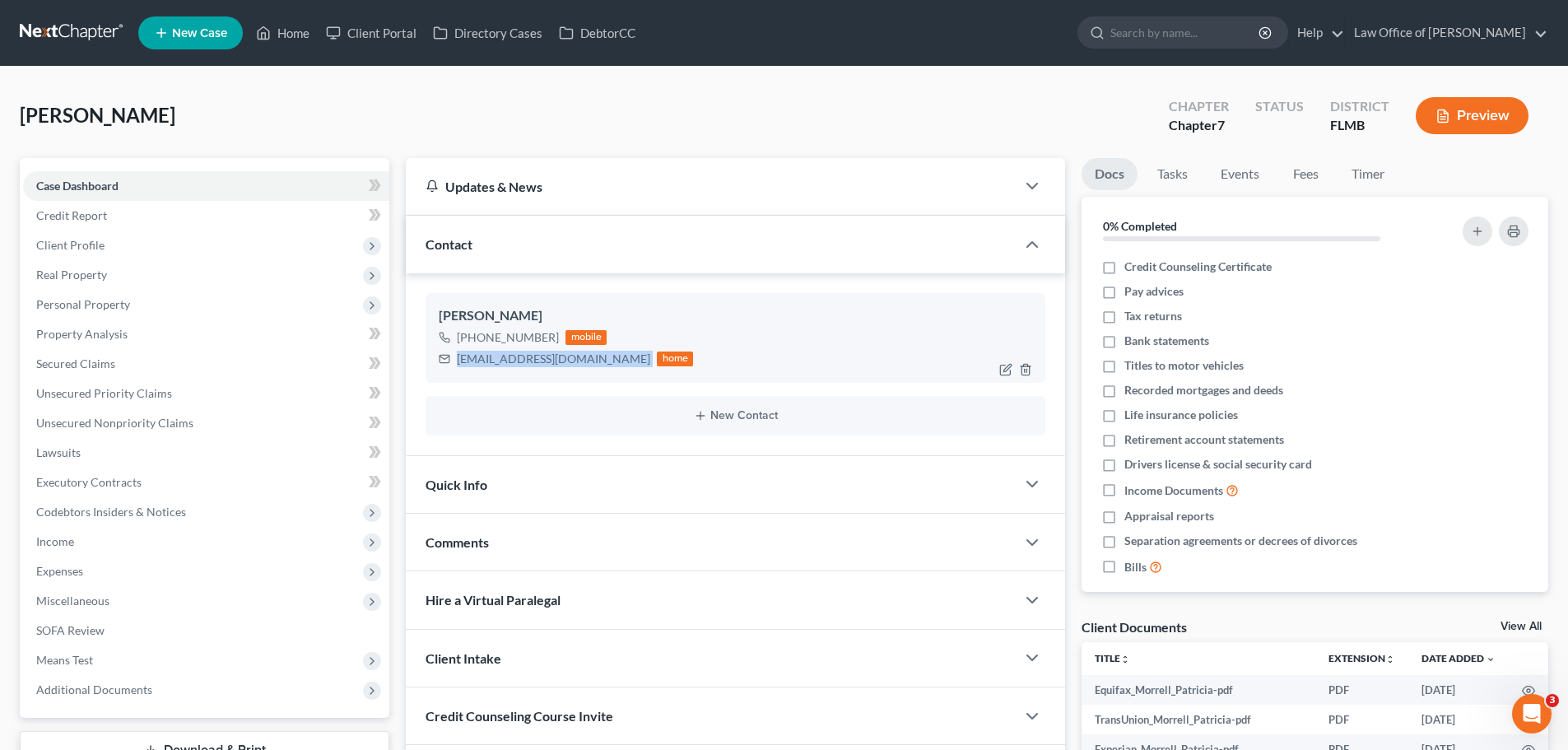
drag, startPoint x: 577, startPoint y: 363, endPoint x: 455, endPoint y: 357, distance: 122.1
click at [455, 357] on div "[EMAIL_ADDRESS][DOMAIN_NAME] home" at bounding box center [566, 359] width 254 height 21
copy div "[EMAIL_ADDRESS][DOMAIN_NAME]"
click at [266, 36] on polyline at bounding box center [264, 36] width 4 height 6
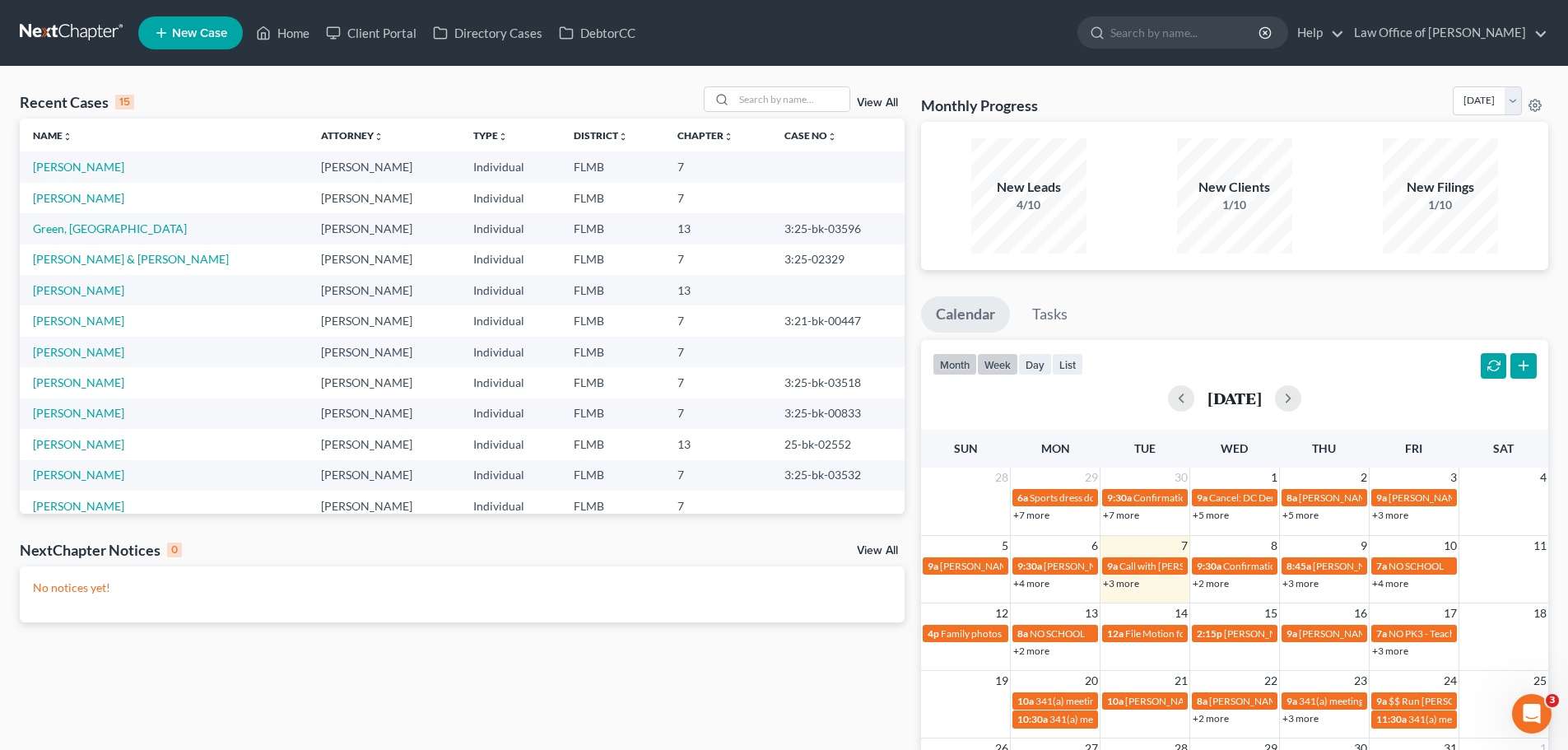
click at [999, 358] on button "week" at bounding box center [998, 364] width 41 height 22
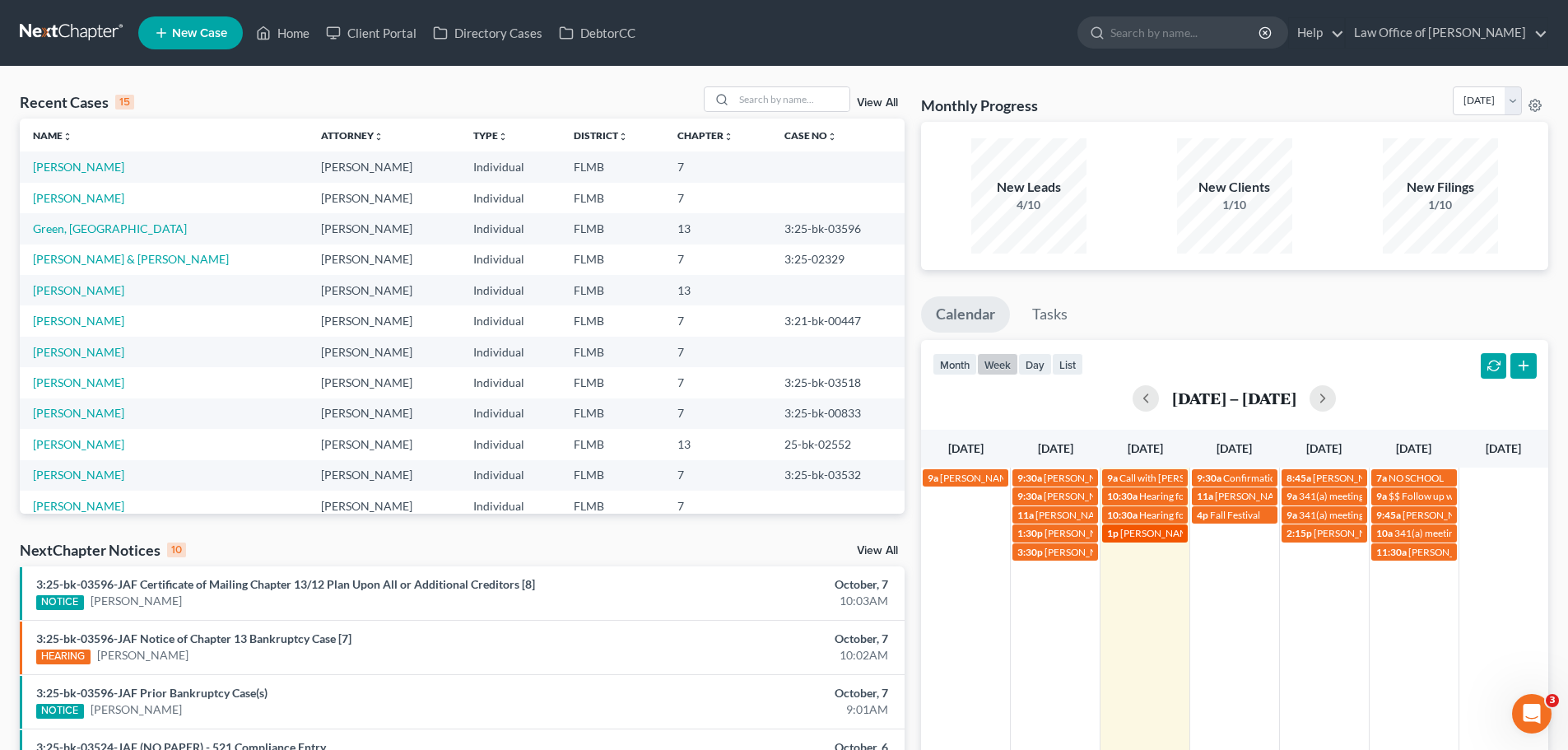
click at [1147, 535] on span "[PERSON_NAME] and [PERSON_NAME] will discussion [PHONE_NUMBER] ([PERSON_NAME]'s…" at bounding box center [1348, 533] width 455 height 12
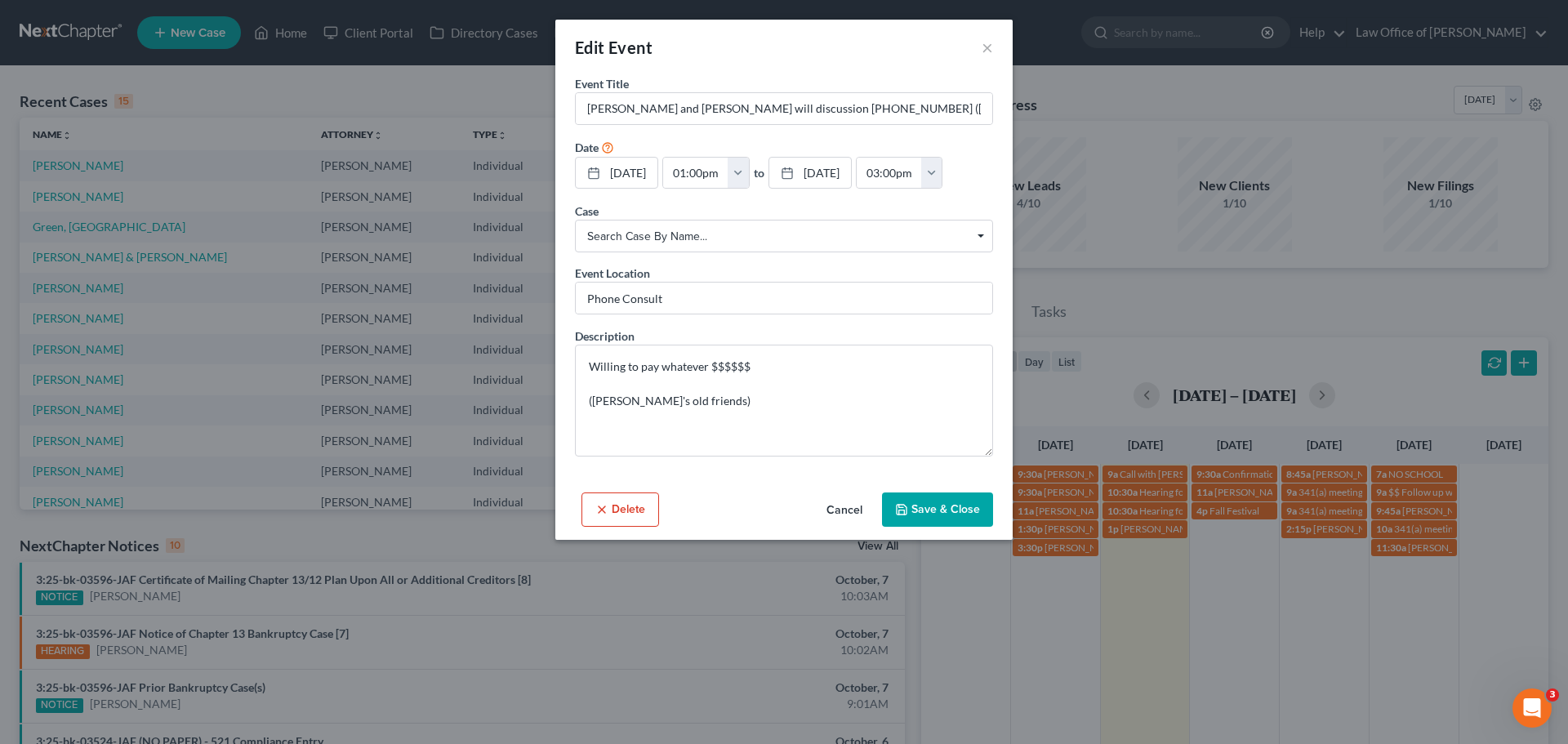
click at [979, 44] on div "Edit Event ×" at bounding box center [784, 47] width 457 height 56
drag, startPoint x: 985, startPoint y: 44, endPoint x: 986, endPoint y: 58, distance: 14.0
click at [986, 57] on button "×" at bounding box center [987, 48] width 11 height 19
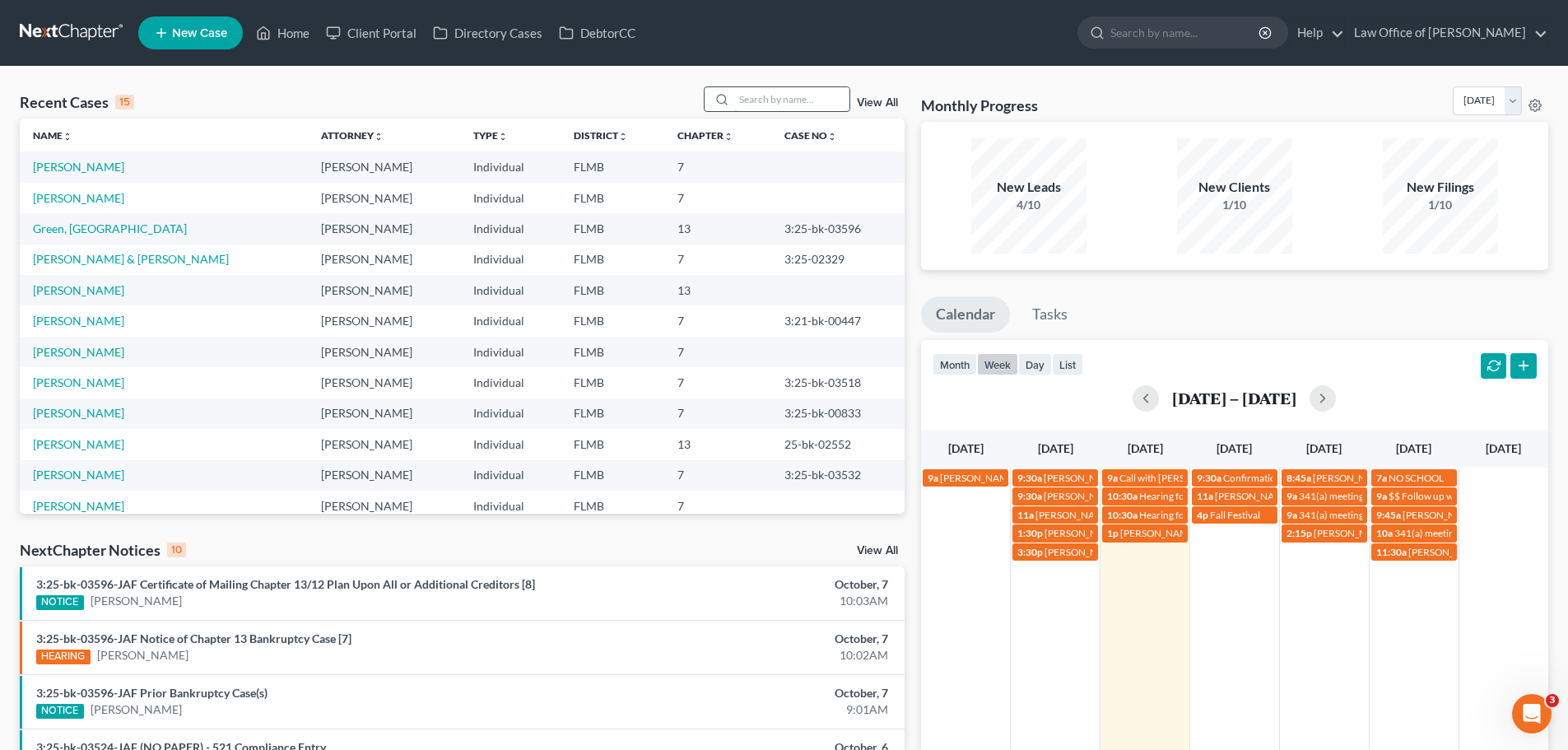
click at [781, 93] on input "search" at bounding box center [792, 99] width 115 height 24
type input "[PERSON_NAME]"
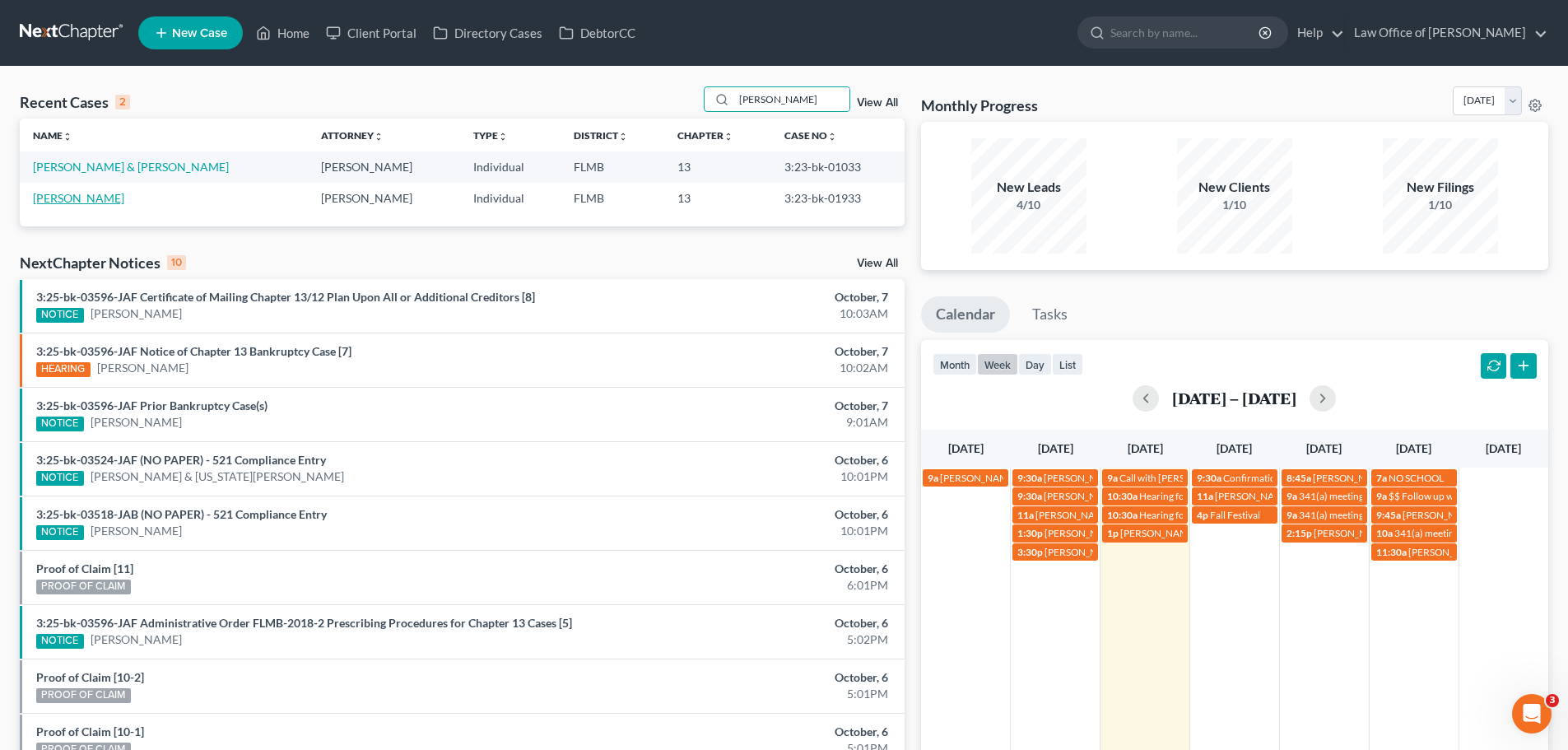
click at [103, 200] on link "[PERSON_NAME]" at bounding box center [78, 198] width 92 height 14
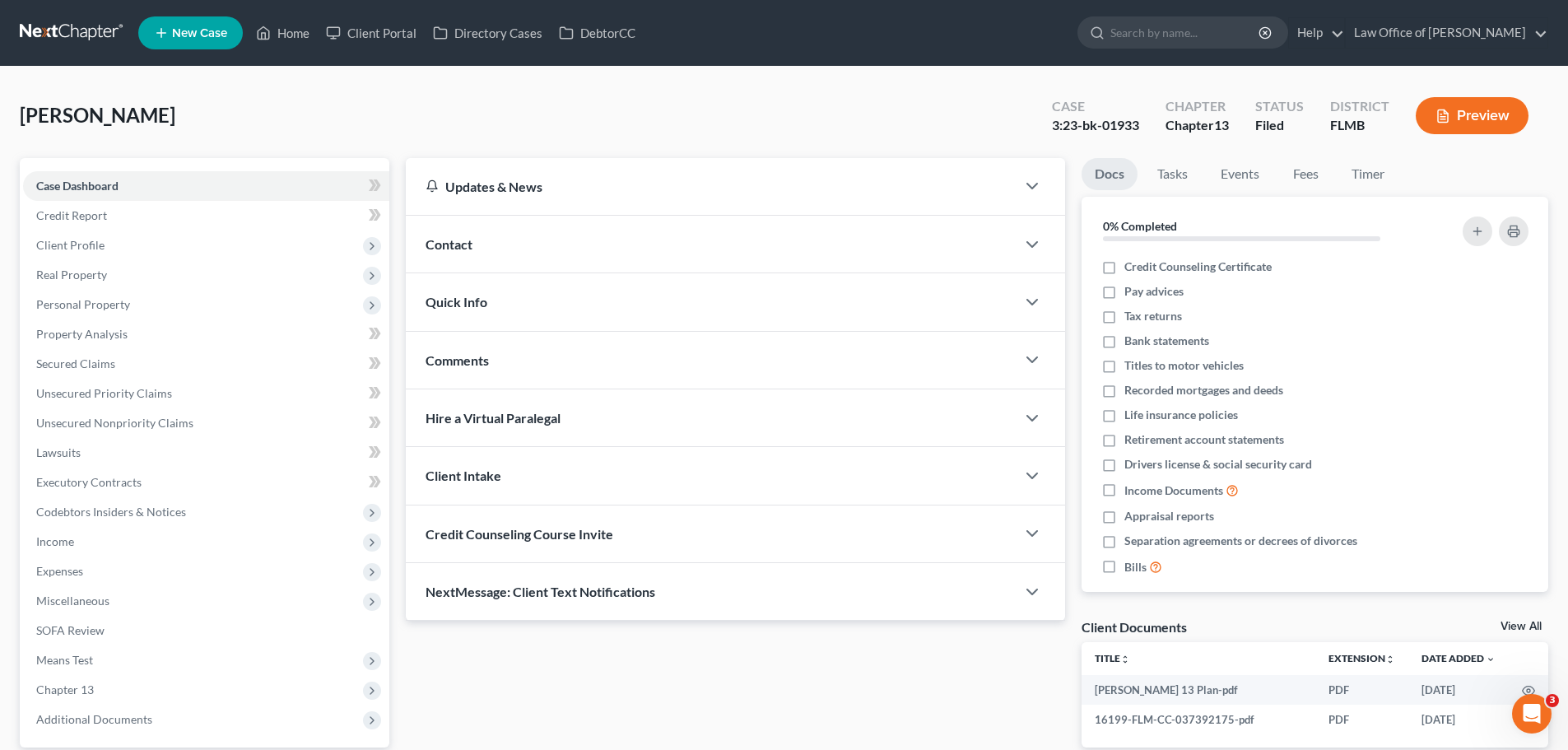
click at [460, 243] on span "Contact" at bounding box center [449, 244] width 47 height 16
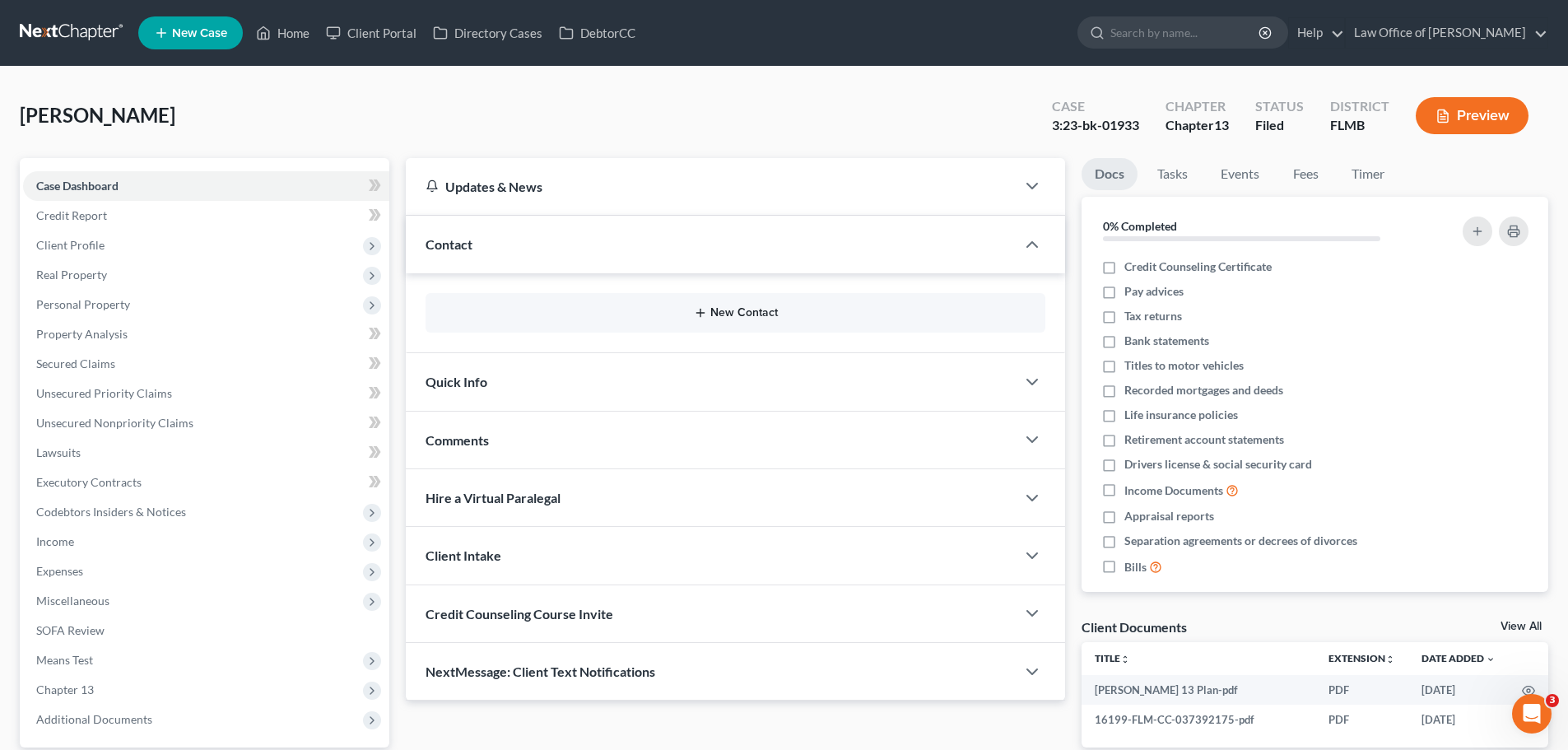
click at [774, 317] on button "New Contact" at bounding box center [736, 313] width 593 height 13
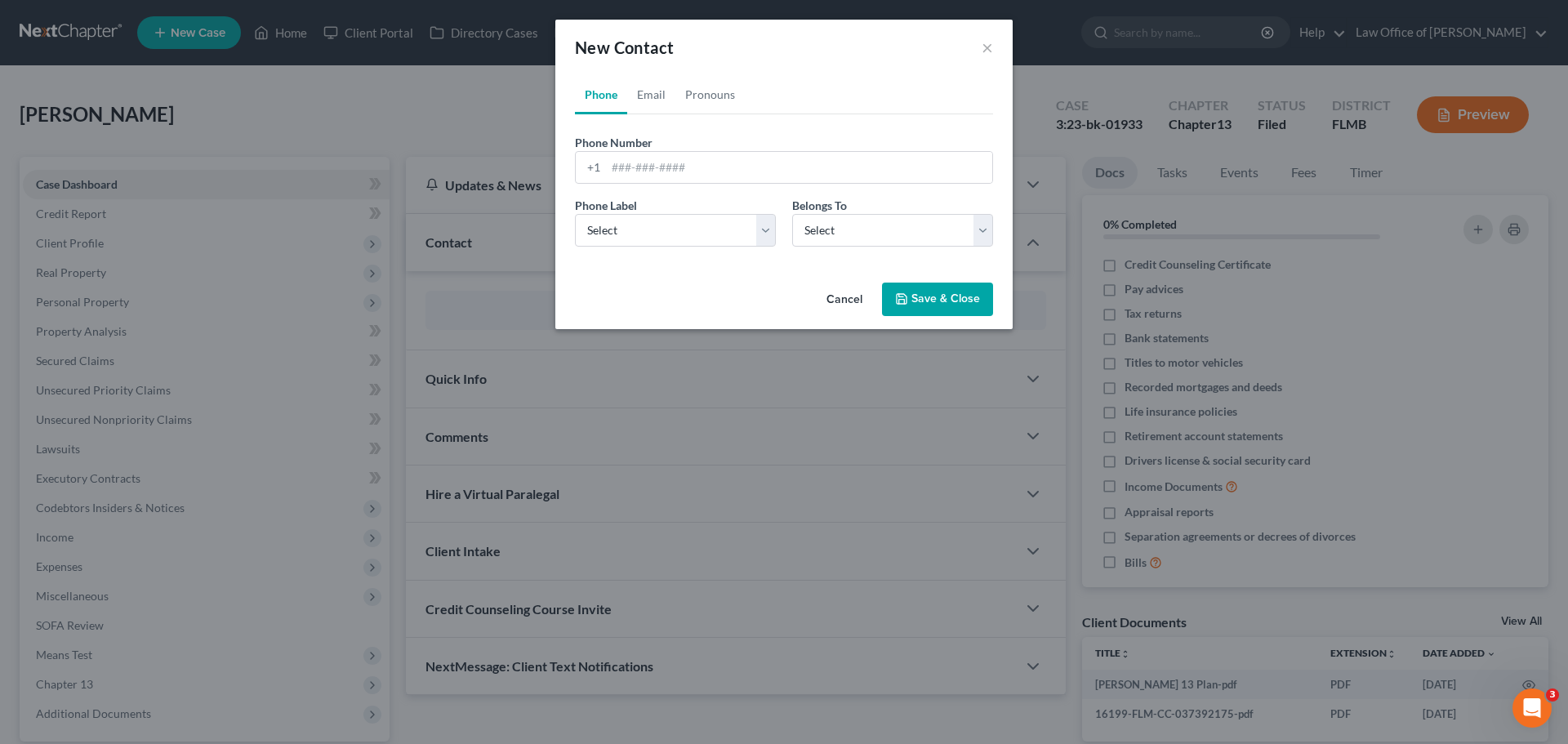
click at [680, 200] on div "Phone Label * Select Mobile Home Work Other" at bounding box center [675, 221] width 218 height 50
click at [676, 167] on input "tel" at bounding box center [799, 167] width 386 height 31
type input "9048885054"
click at [650, 242] on select "Select Mobile Home Work Other" at bounding box center [675, 230] width 201 height 33
select select "0"
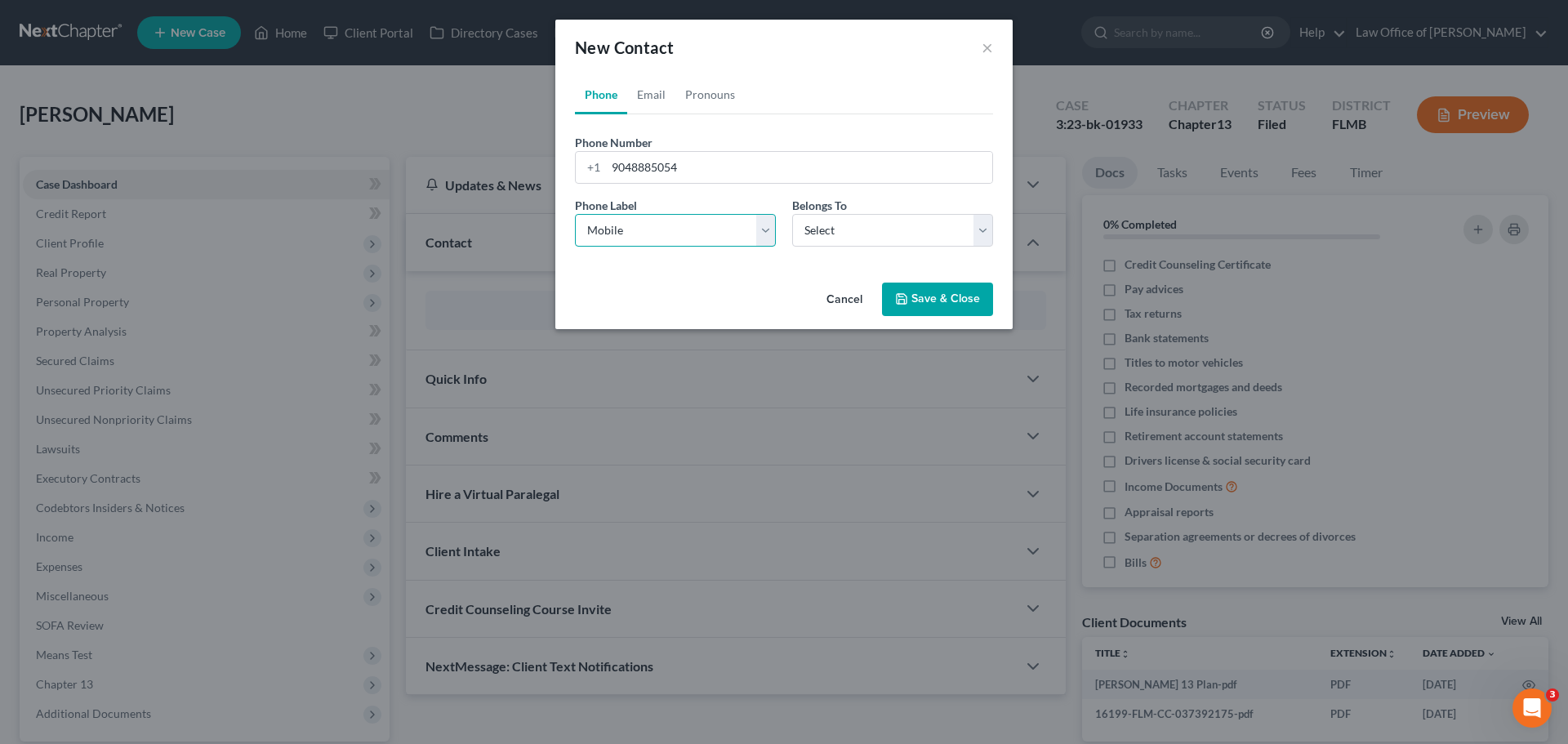
click at [575, 214] on select "Select Mobile Home Work Other" at bounding box center [675, 230] width 201 height 33
click at [885, 229] on select "Select Client Other" at bounding box center [893, 230] width 201 height 33
select select "0"
click at [792, 214] on select "Select Client Other" at bounding box center [893, 230] width 201 height 33
click at [920, 303] on button "Save & Close" at bounding box center [938, 300] width 111 height 34
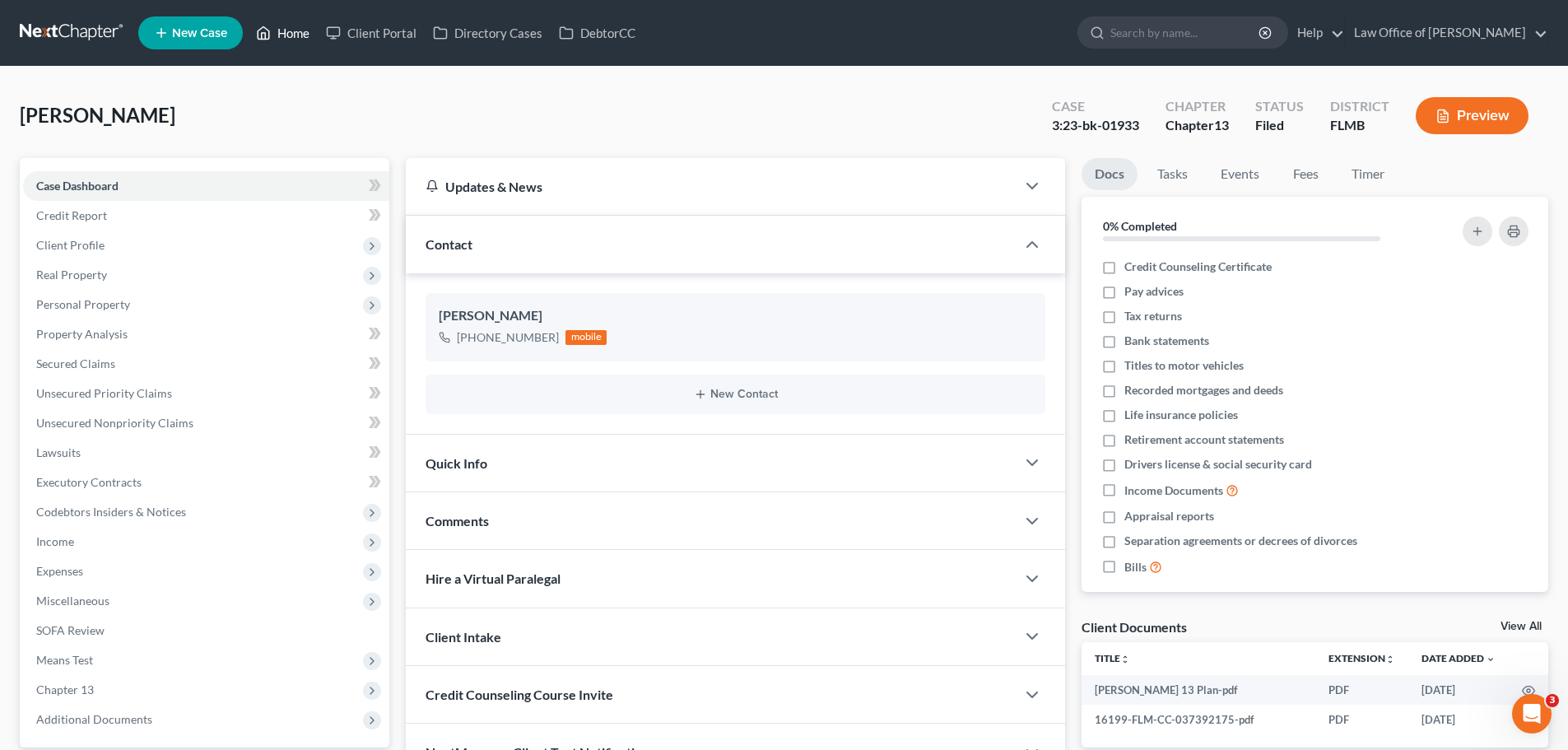
click at [289, 31] on link "Home" at bounding box center [283, 32] width 70 height 29
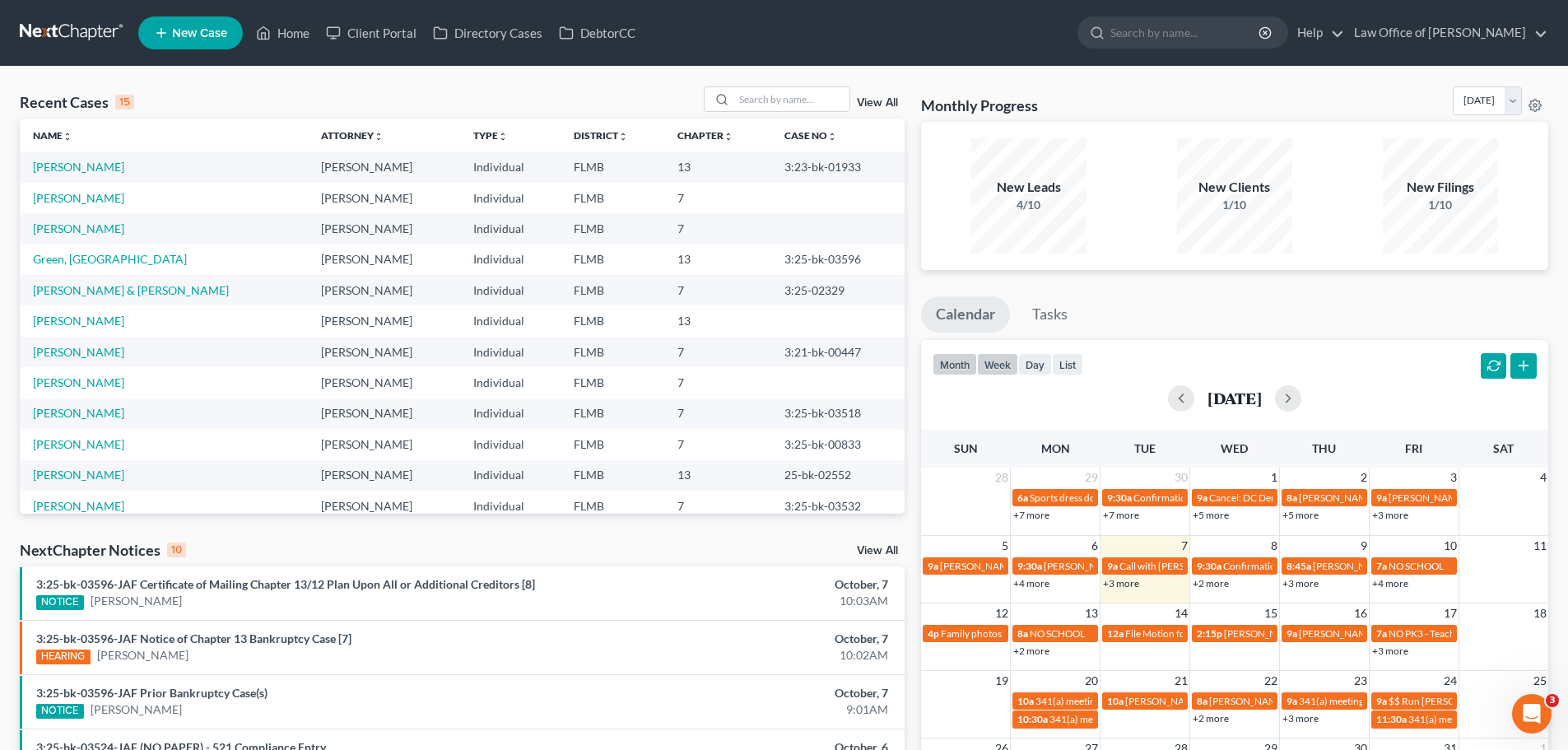
click at [1006, 361] on button "week" at bounding box center [998, 364] width 41 height 22
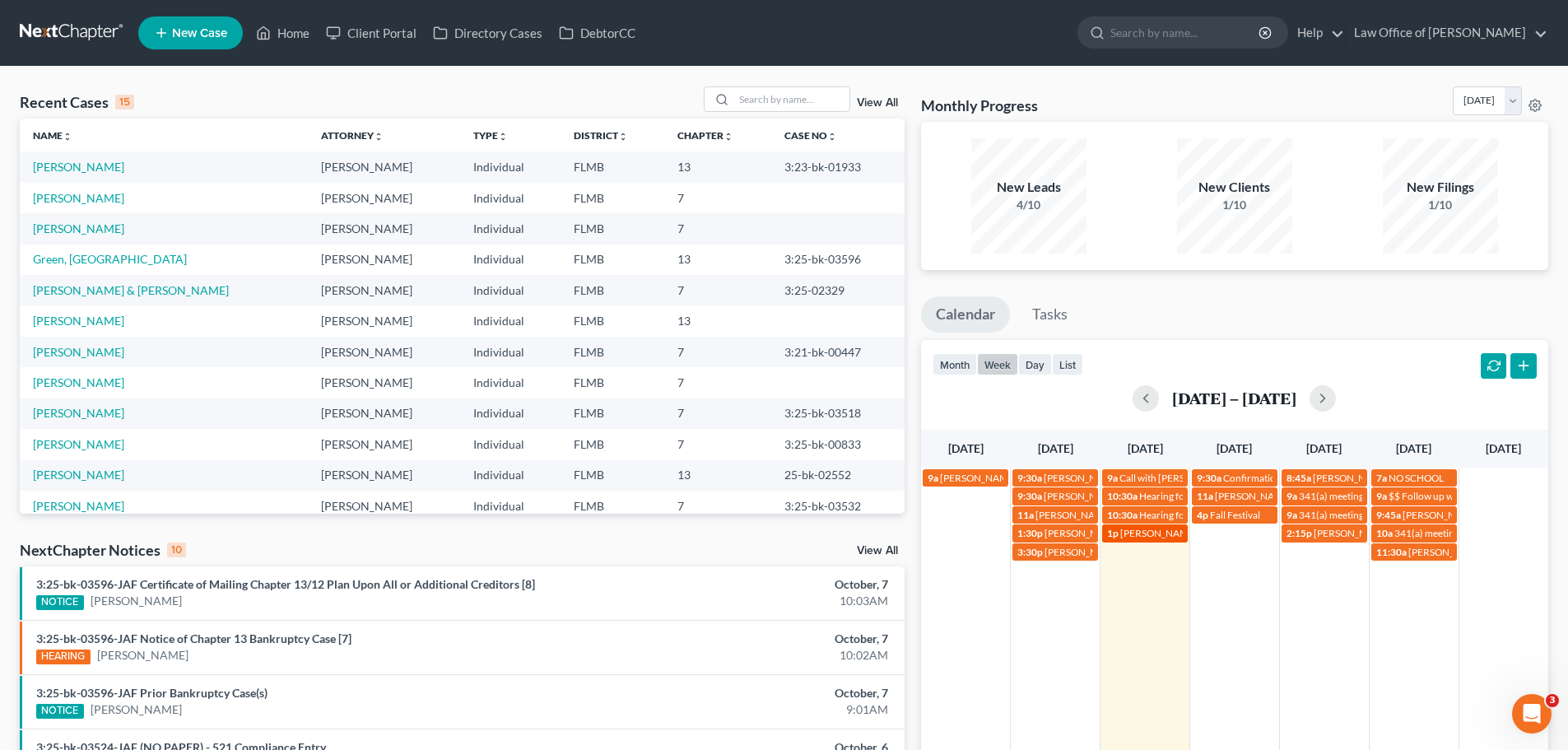
click at [1147, 535] on span "[PERSON_NAME] and [PERSON_NAME] will discussion [PHONE_NUMBER] ([PERSON_NAME]'s…" at bounding box center [1348, 533] width 455 height 12
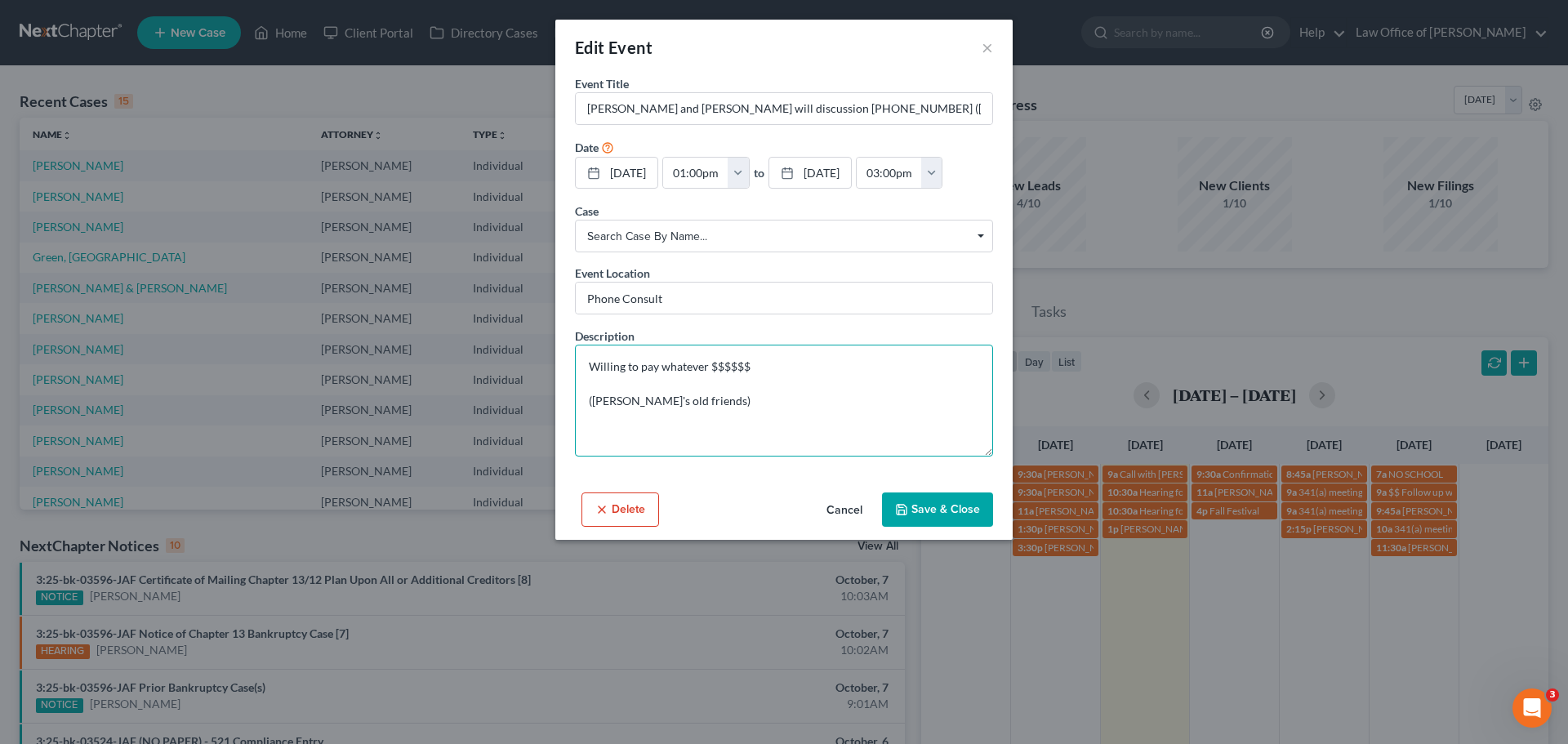
click at [814, 364] on textarea "Willing to pay whatever $$$$$$ ([PERSON_NAME]'s old friends)" at bounding box center [784, 400] width 418 height 112
click at [756, 403] on textarea "Willing to pay whatever $$$$$$ ([PERSON_NAME]'s old friends)" at bounding box center [784, 400] width 418 height 112
click at [588, 425] on textarea "Willing to pay whatever $$$$$$ ([PERSON_NAME]'s old friends) Leave house to the…" at bounding box center [784, 400] width 418 height 112
click at [787, 436] on textarea "Willing to pay whatever $$$$$$ ([PERSON_NAME]'s old friends) Deed is in [PERSON…" at bounding box center [784, 400] width 418 height 112
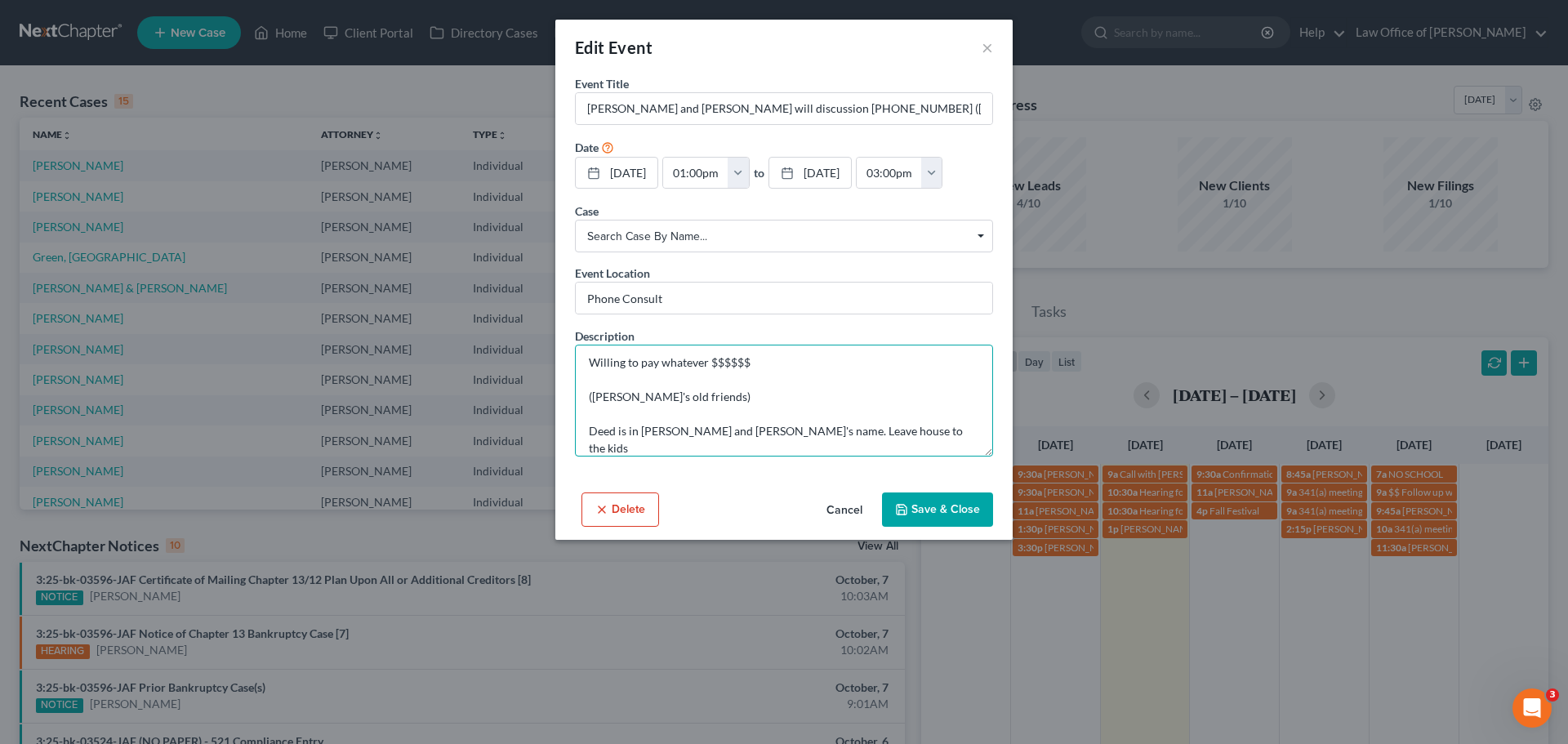
click at [879, 435] on textarea "Willing to pay whatever $$$$$$ ([PERSON_NAME]'s old friends) Deed is in [PERSON…" at bounding box center [784, 400] width 418 height 112
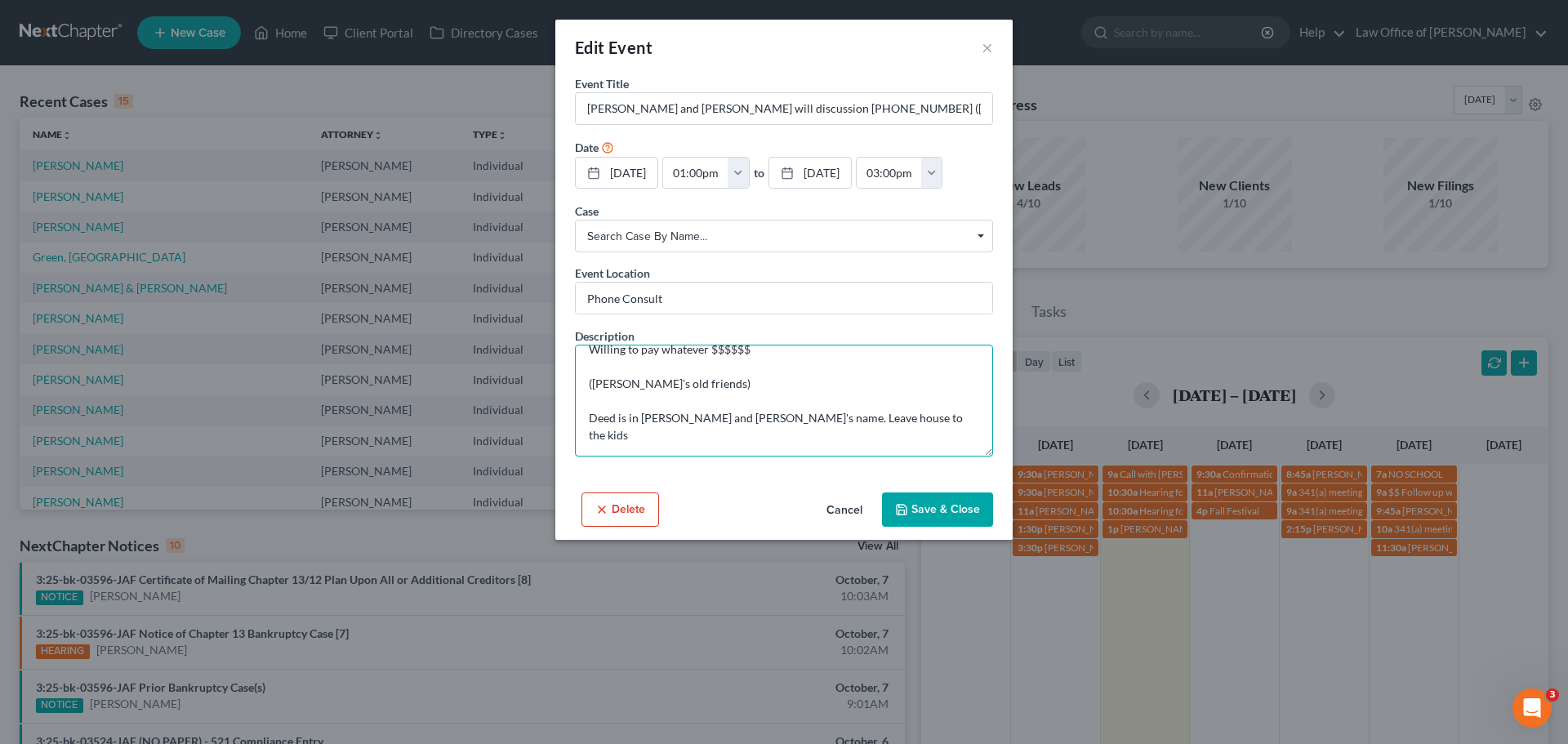
click at [754, 432] on textarea "Willing to pay whatever $$$$$$ ([PERSON_NAME]'s old friends) Deed is in [PERSON…" at bounding box center [784, 400] width 418 height 112
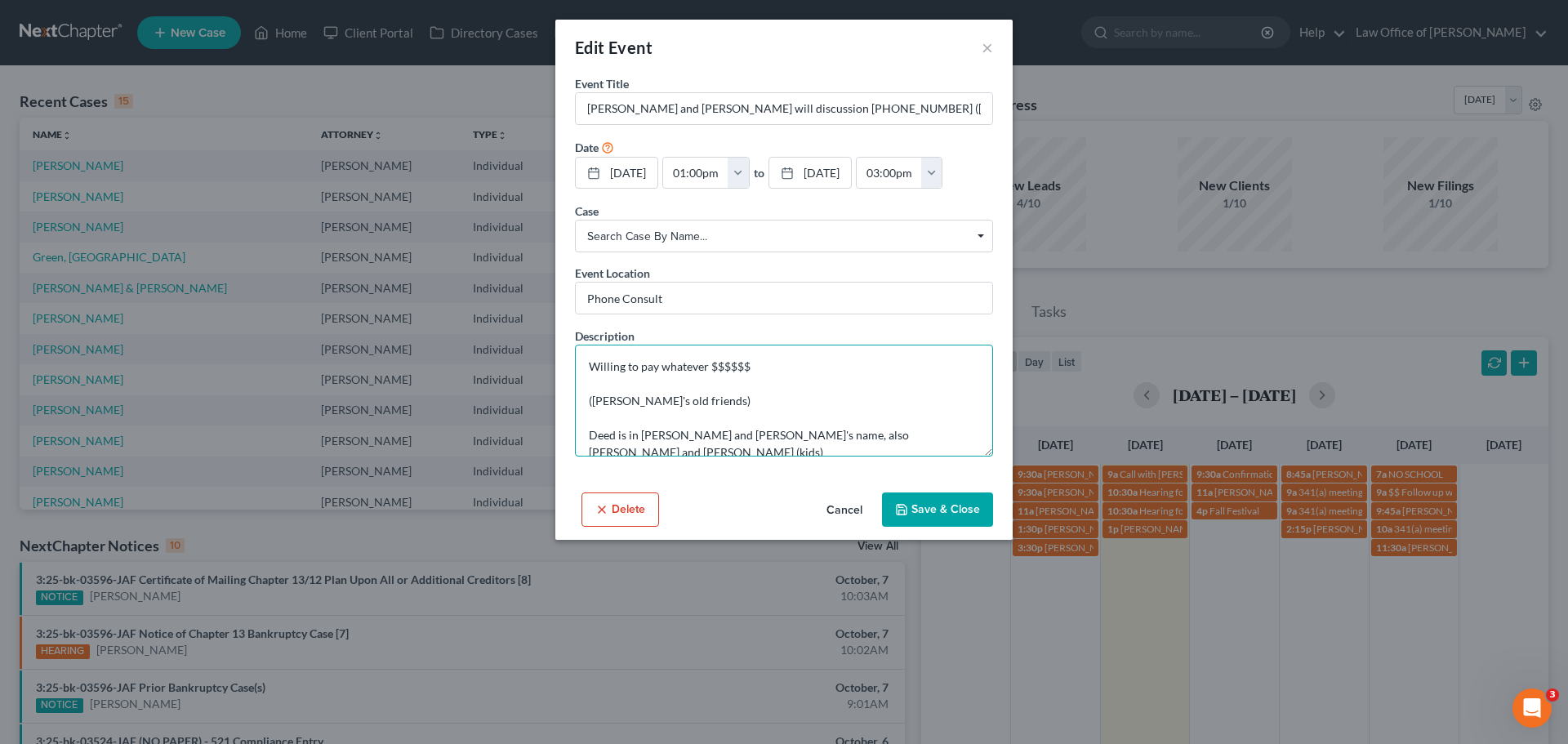
scroll to position [4, 0]
click at [678, 452] on div "Event Title * [PERSON_NAME] and [PERSON_NAME] will discussion [PHONE_NUMBER] ([…" at bounding box center [784, 280] width 457 height 411
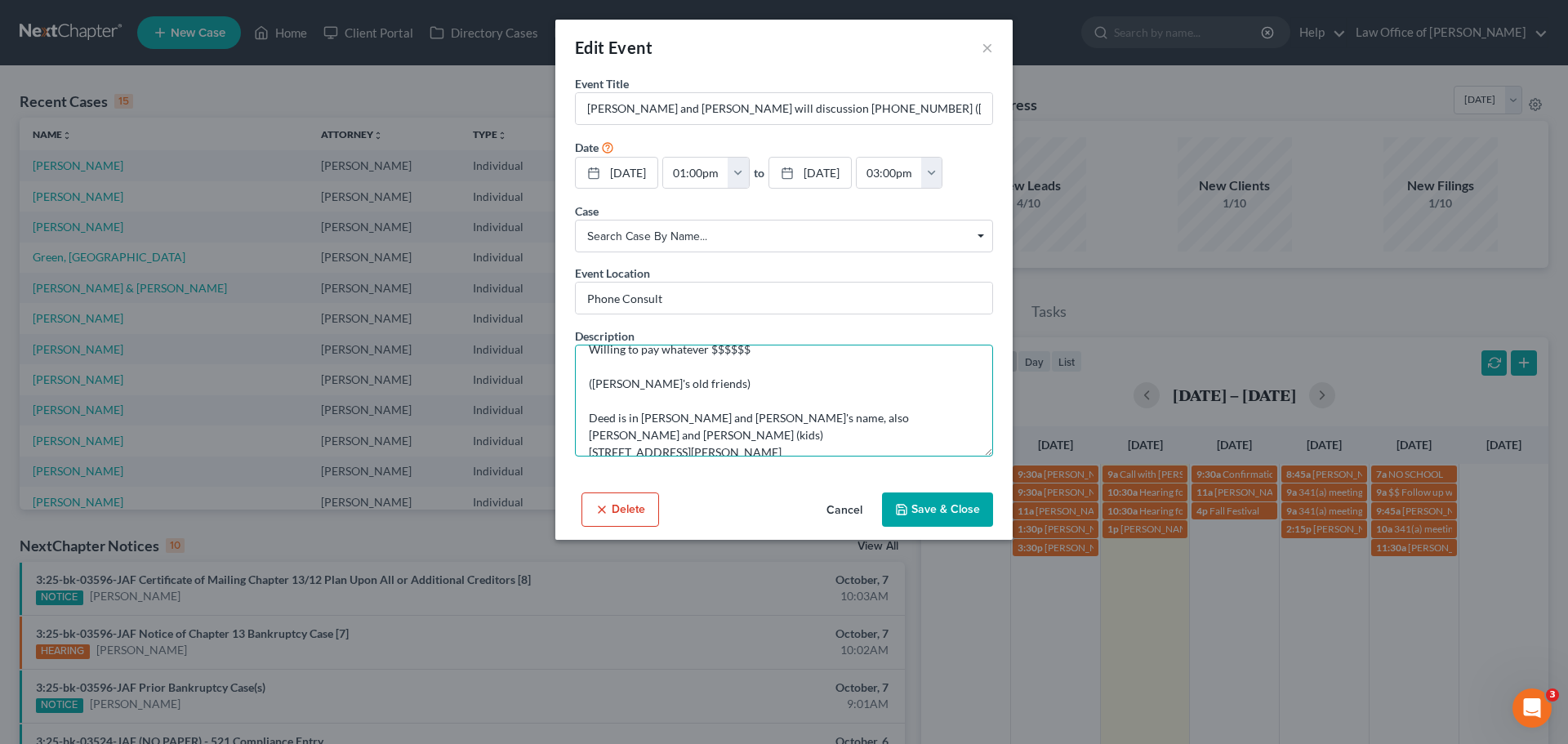
drag, startPoint x: 606, startPoint y: 455, endPoint x: 561, endPoint y: 459, distance: 45.2
click at [561, 459] on div "Event Title * [PERSON_NAME] and [PERSON_NAME] will discussion [PHONE_NUMBER] ([…" at bounding box center [784, 280] width 457 height 411
paste textarea ", [GEOGRAPHIC_DATA]"
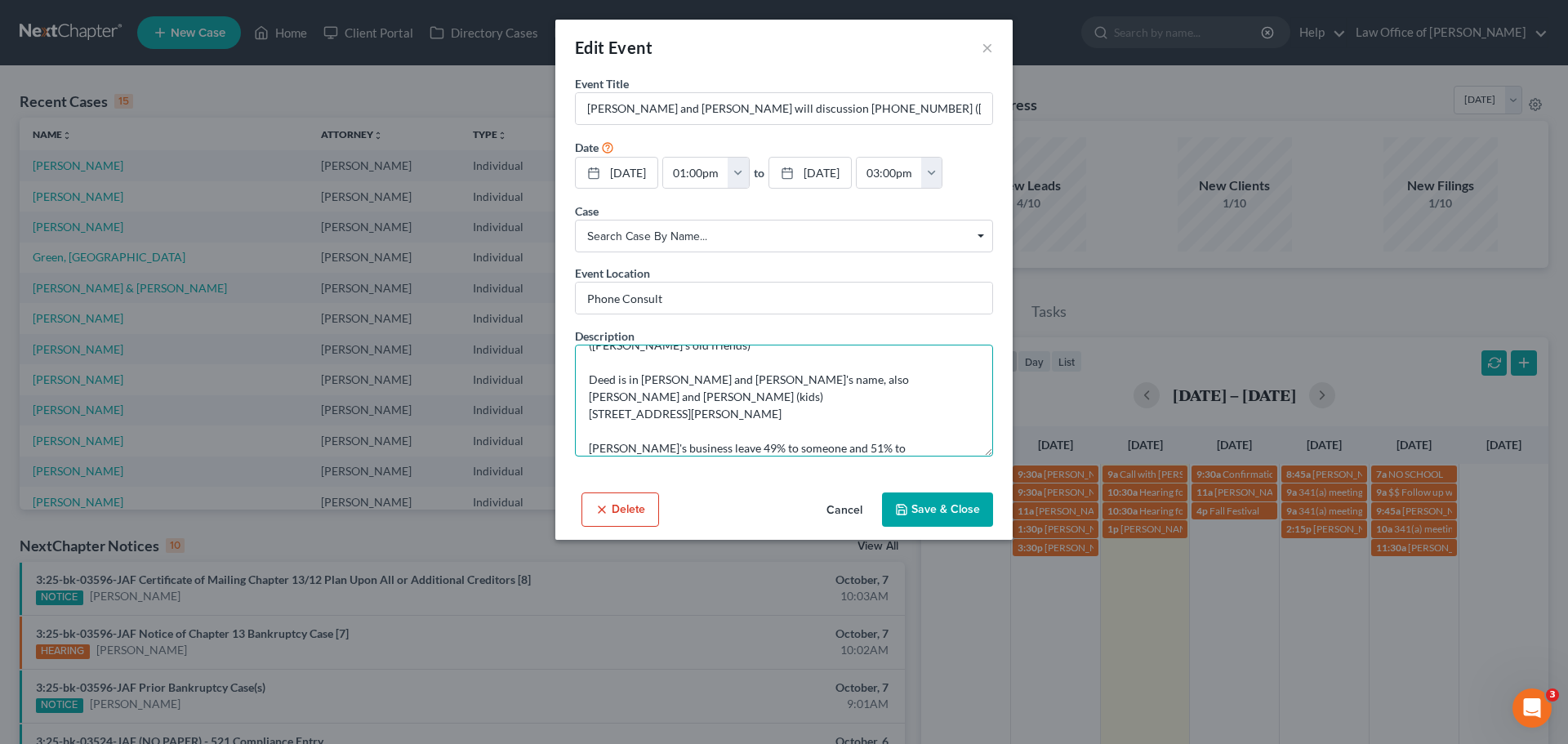
scroll to position [72, 0]
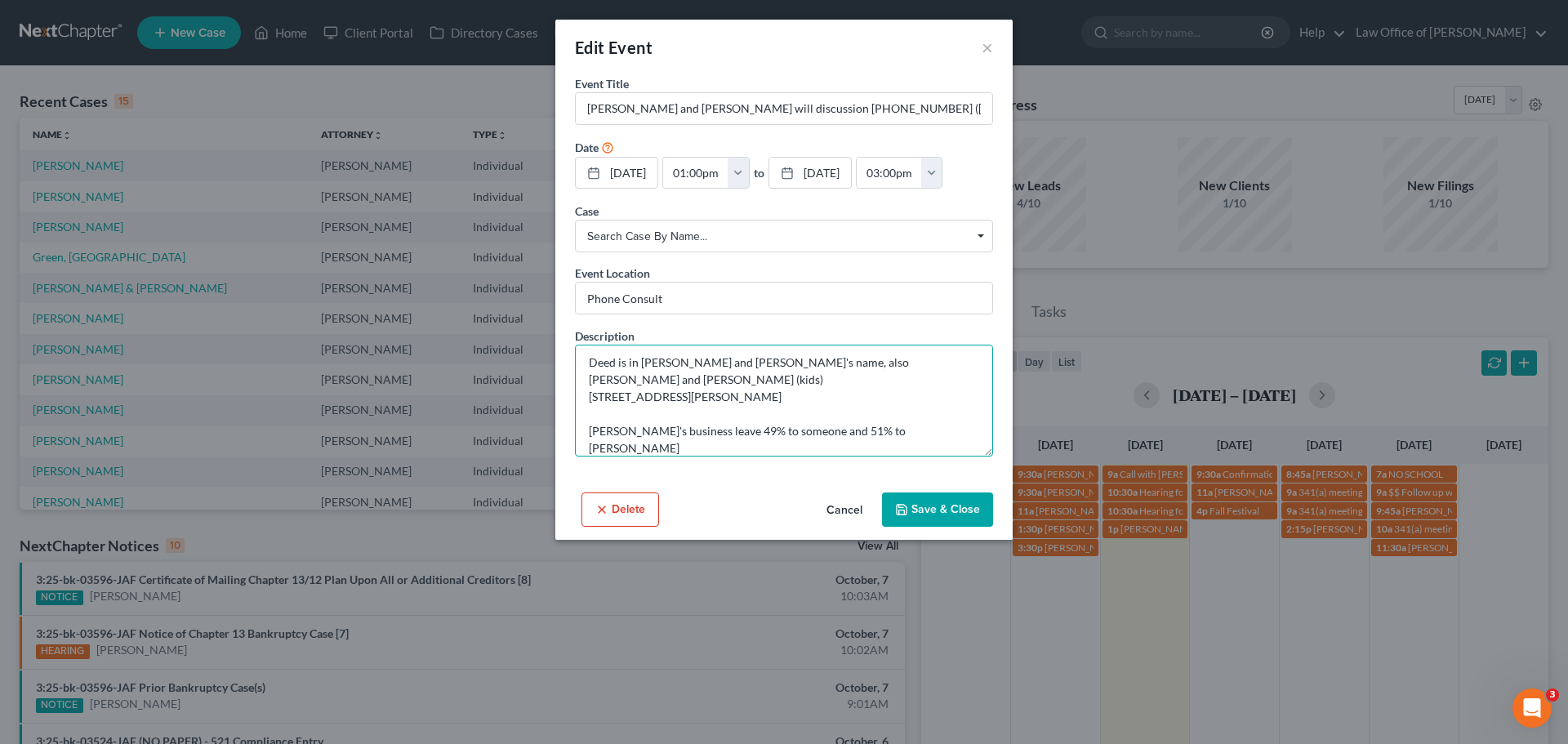
type textarea "Willing to pay whatever $$$$$$ ([PERSON_NAME]'s old friends) Deed is in [PERSON…"
click at [906, 507] on icon "button" at bounding box center [902, 510] width 13 height 13
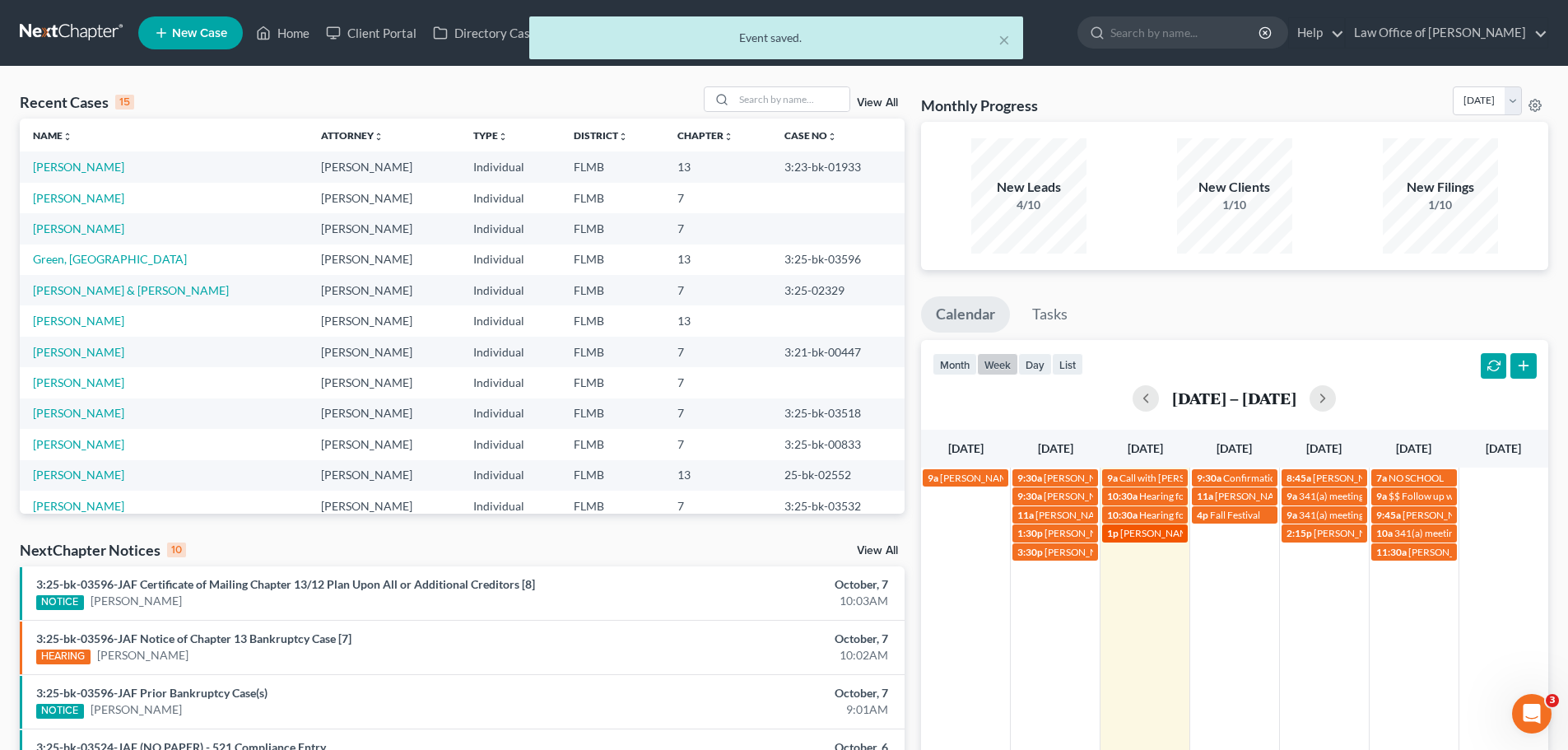
click at [1153, 541] on link "1p [PERSON_NAME] and [PERSON_NAME] will discussion [PHONE_NUMBER] ([PERSON_NAME…" at bounding box center [1145, 532] width 85 height 17
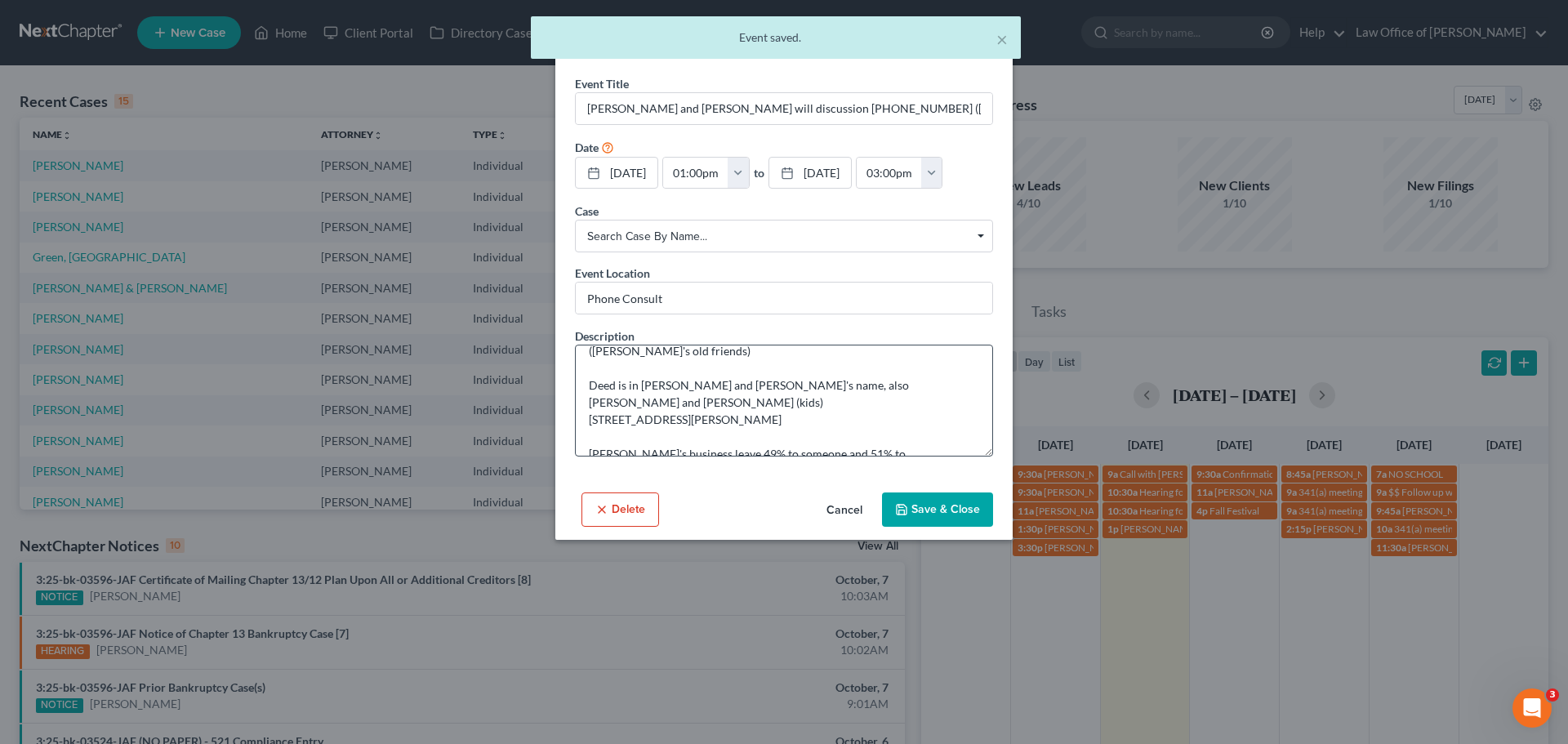
scroll to position [51, 0]
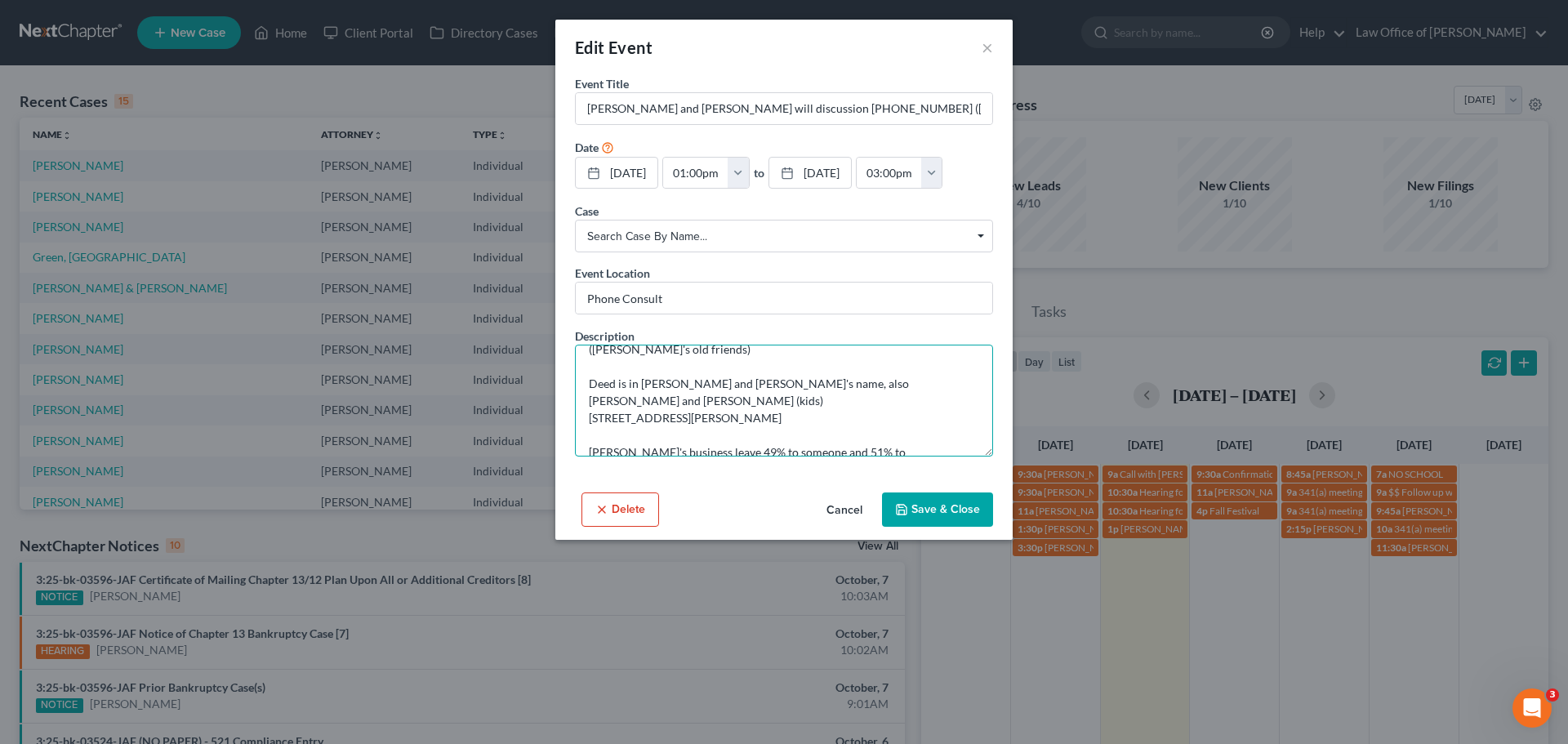
click at [906, 444] on textarea "Willing to pay whatever $$$$$$ ([PERSON_NAME]'s old friends) Deed is in [PERSON…" at bounding box center [784, 400] width 418 height 112
drag, startPoint x: 778, startPoint y: 438, endPoint x: 732, endPoint y: 430, distance: 46.7
click at [732, 430] on textarea "Willing to pay whatever $$$$$$ ([PERSON_NAME]'s old friends) Deed is in [PERSON…" at bounding box center [784, 400] width 418 height 112
type textarea "Willing to pay whatever $$$$$$ ([PERSON_NAME]'s old friends) Deed is in [PERSON…"
click at [942, 511] on button "Save & Close" at bounding box center [938, 510] width 111 height 34
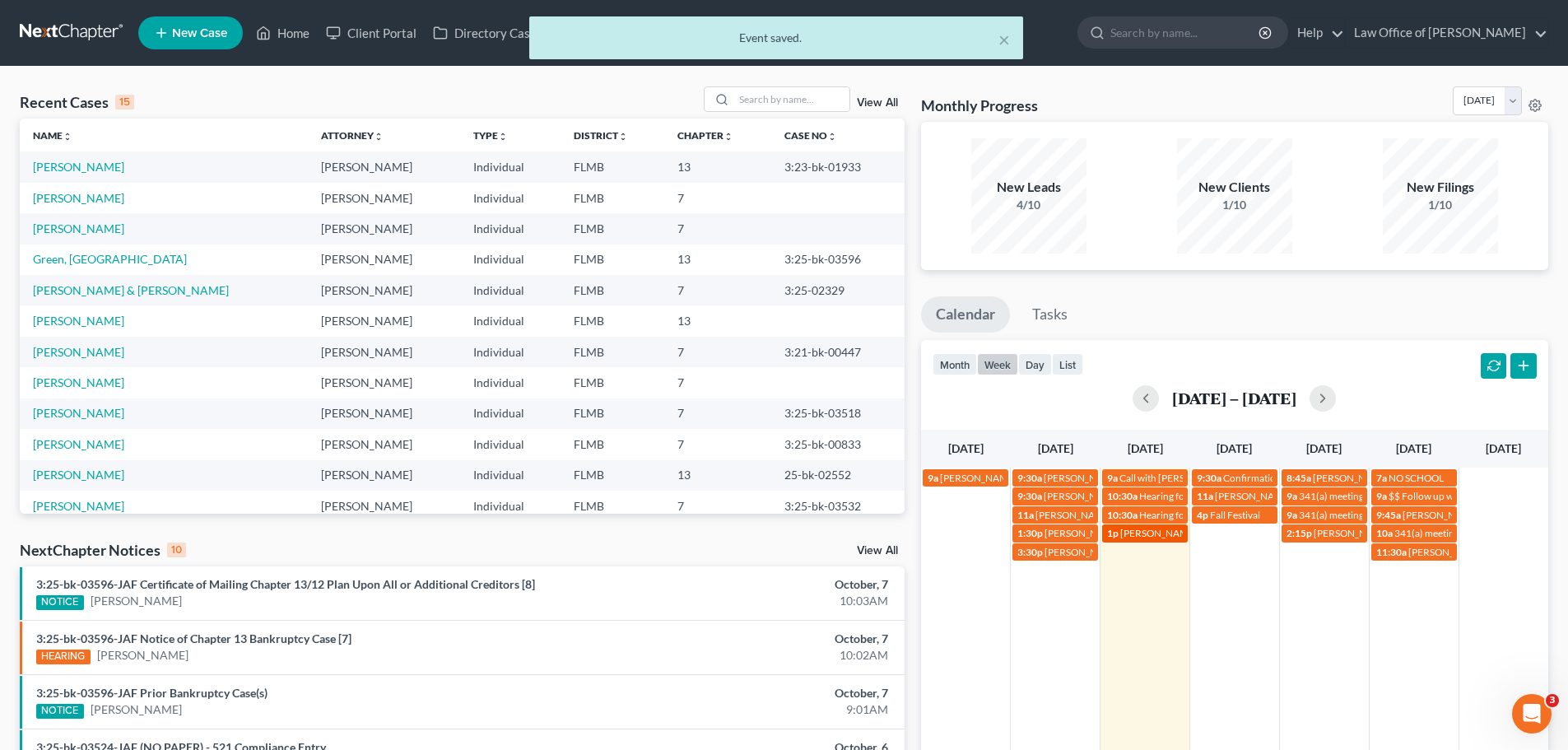
click at [1154, 528] on span "[PERSON_NAME] and [PERSON_NAME] will discussion [PHONE_NUMBER] ([PERSON_NAME]'s…" at bounding box center [1348, 533] width 455 height 12
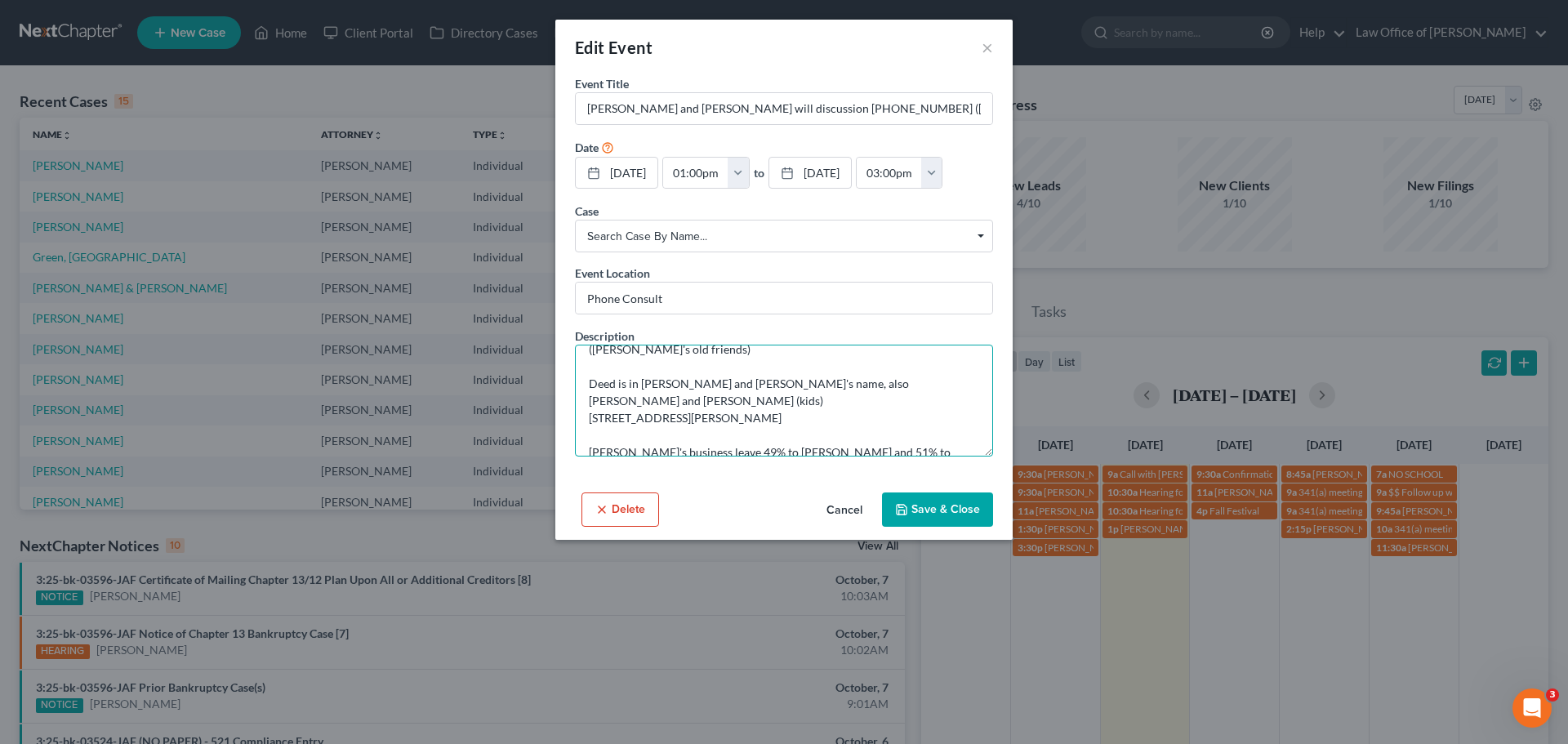
click at [844, 440] on textarea "Willing to pay whatever $$$$$$ ([PERSON_NAME]'s old friends) Deed is in [PERSON…" at bounding box center [784, 400] width 418 height 112
click at [718, 432] on textarea "Willing to pay whatever $$$$$$ ([PERSON_NAME]'s old friends) Deed is in [PERSON…" at bounding box center [784, 400] width 418 height 112
click at [849, 438] on textarea "Willing to pay whatever $$$$$$ ([PERSON_NAME]'s old friends) Deed is in [PERSON…" at bounding box center [784, 400] width 418 height 112
type textarea "Willing to pay whatever $$$$$$ ([PERSON_NAME]'s old friends) Deed is in [PERSON…"
click at [939, 515] on button "Save & Close" at bounding box center [938, 510] width 111 height 34
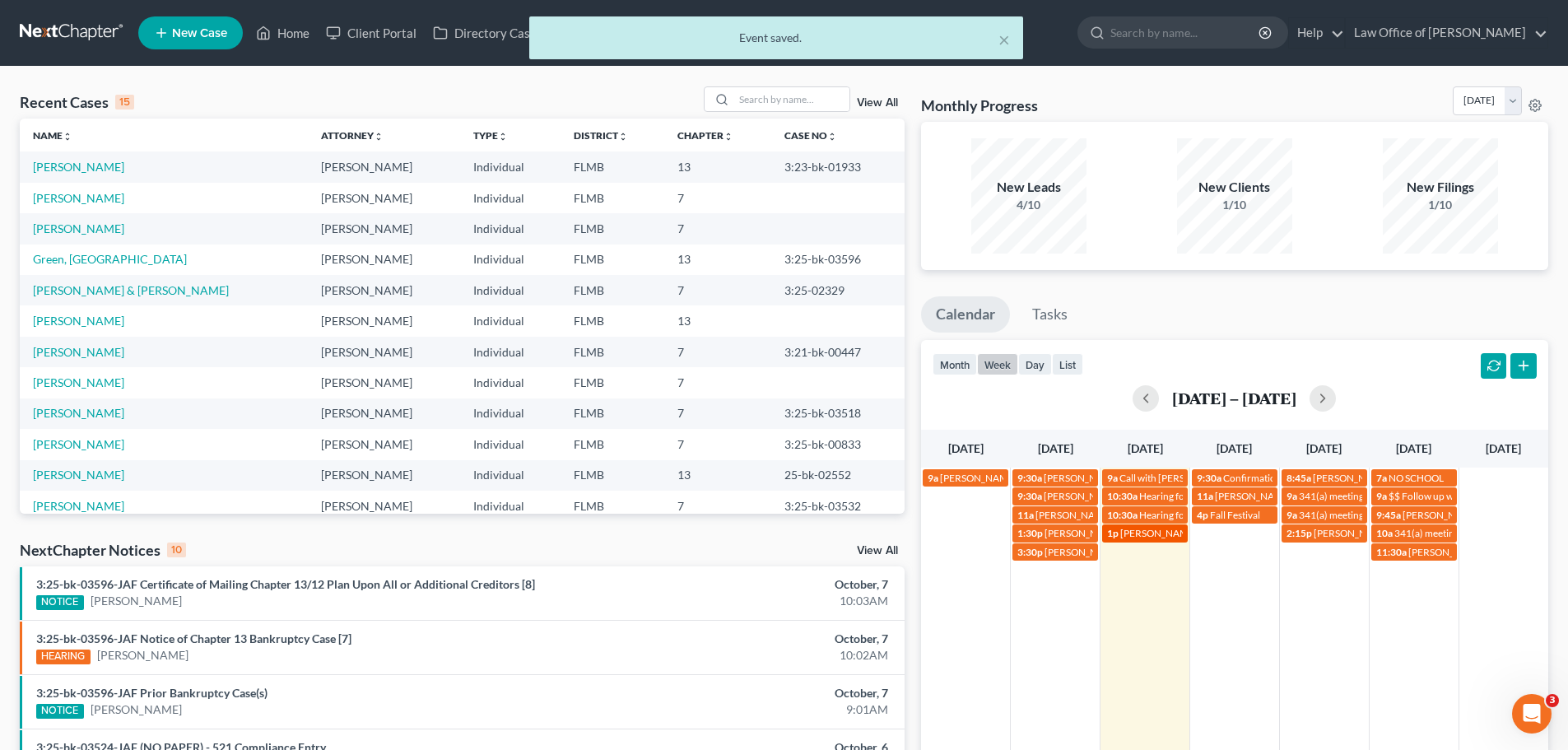
click at [1128, 537] on span "[PERSON_NAME] and [PERSON_NAME] will discussion [PHONE_NUMBER] ([PERSON_NAME]'s…" at bounding box center [1348, 533] width 455 height 12
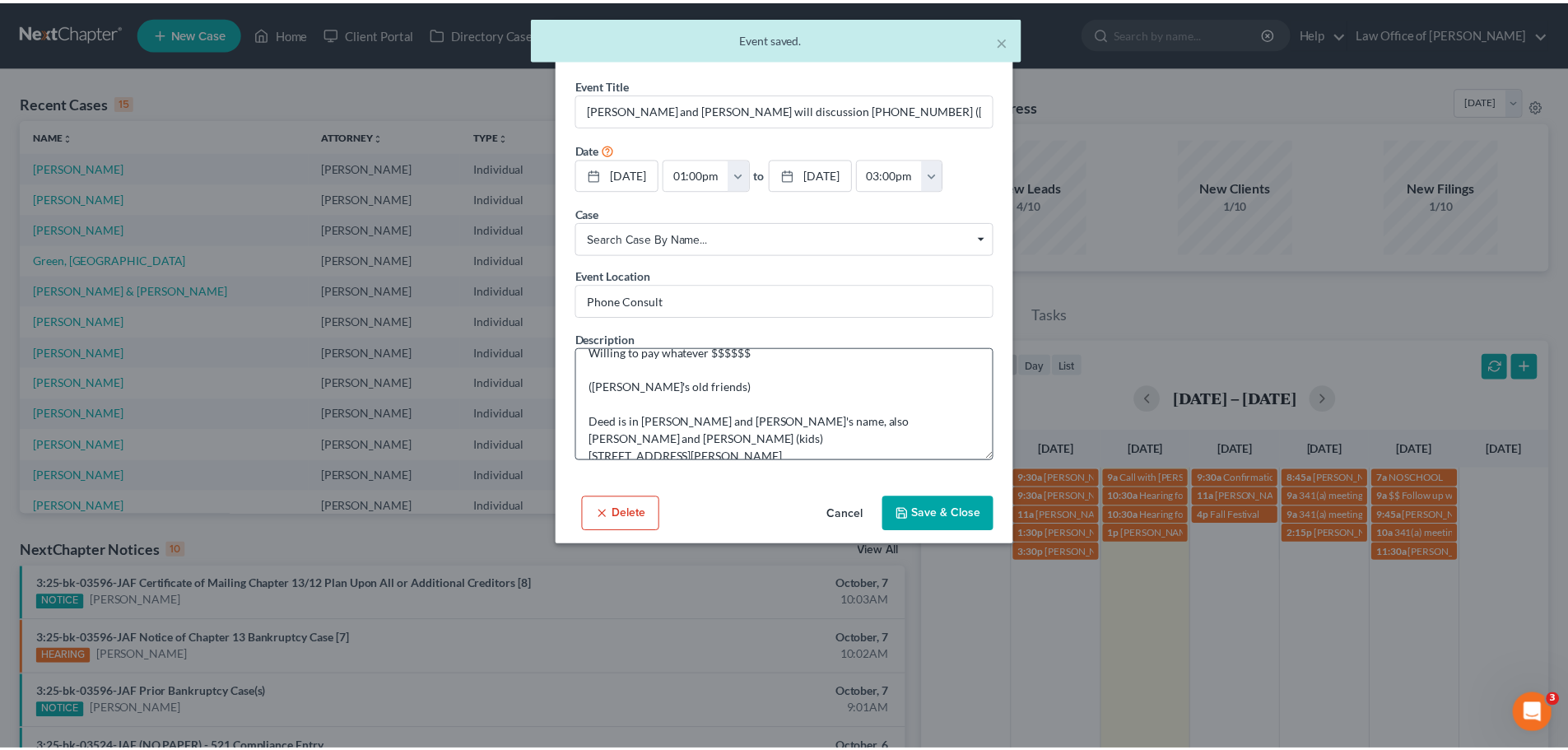
scroll to position [0, 0]
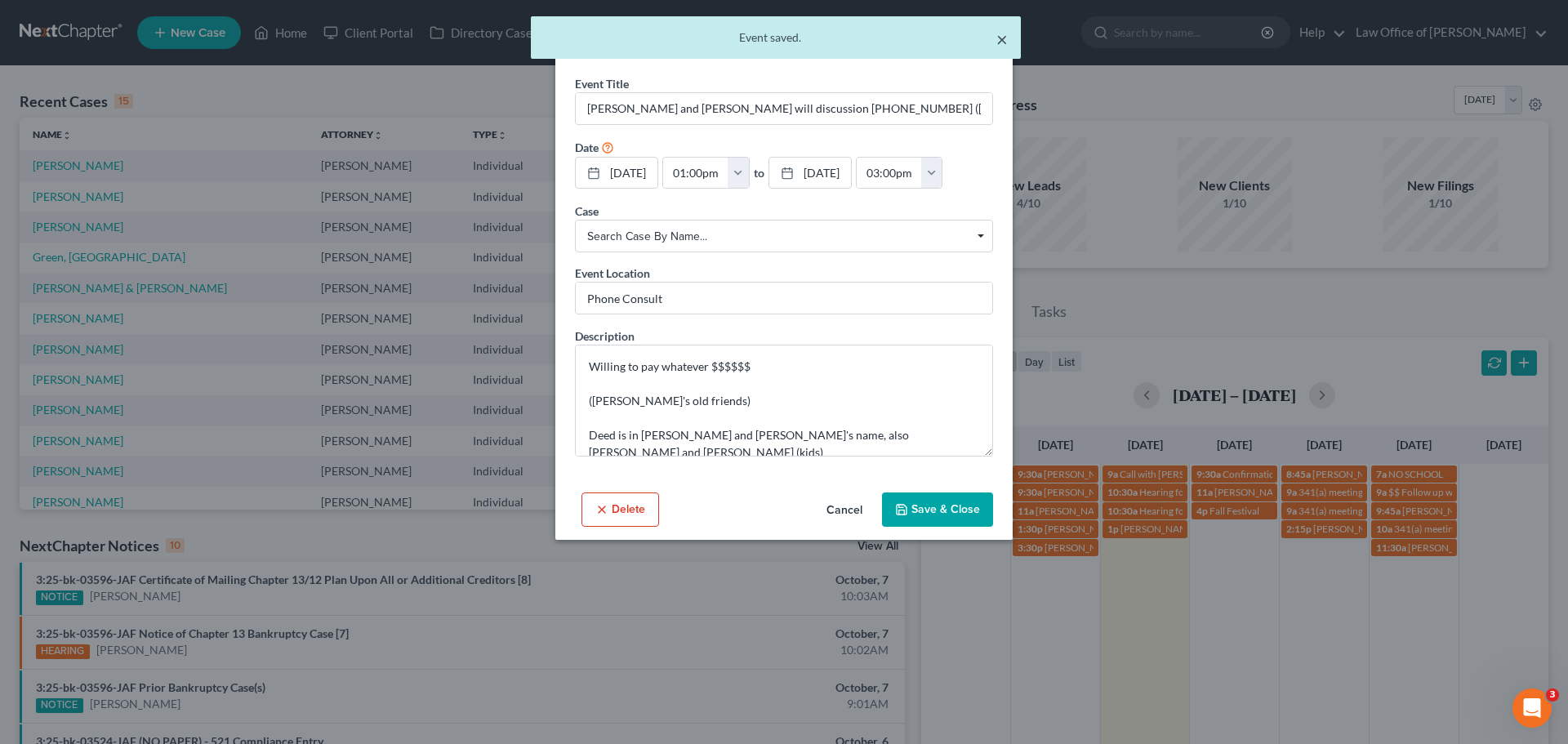
click at [1003, 31] on button "×" at bounding box center [1002, 39] width 11 height 19
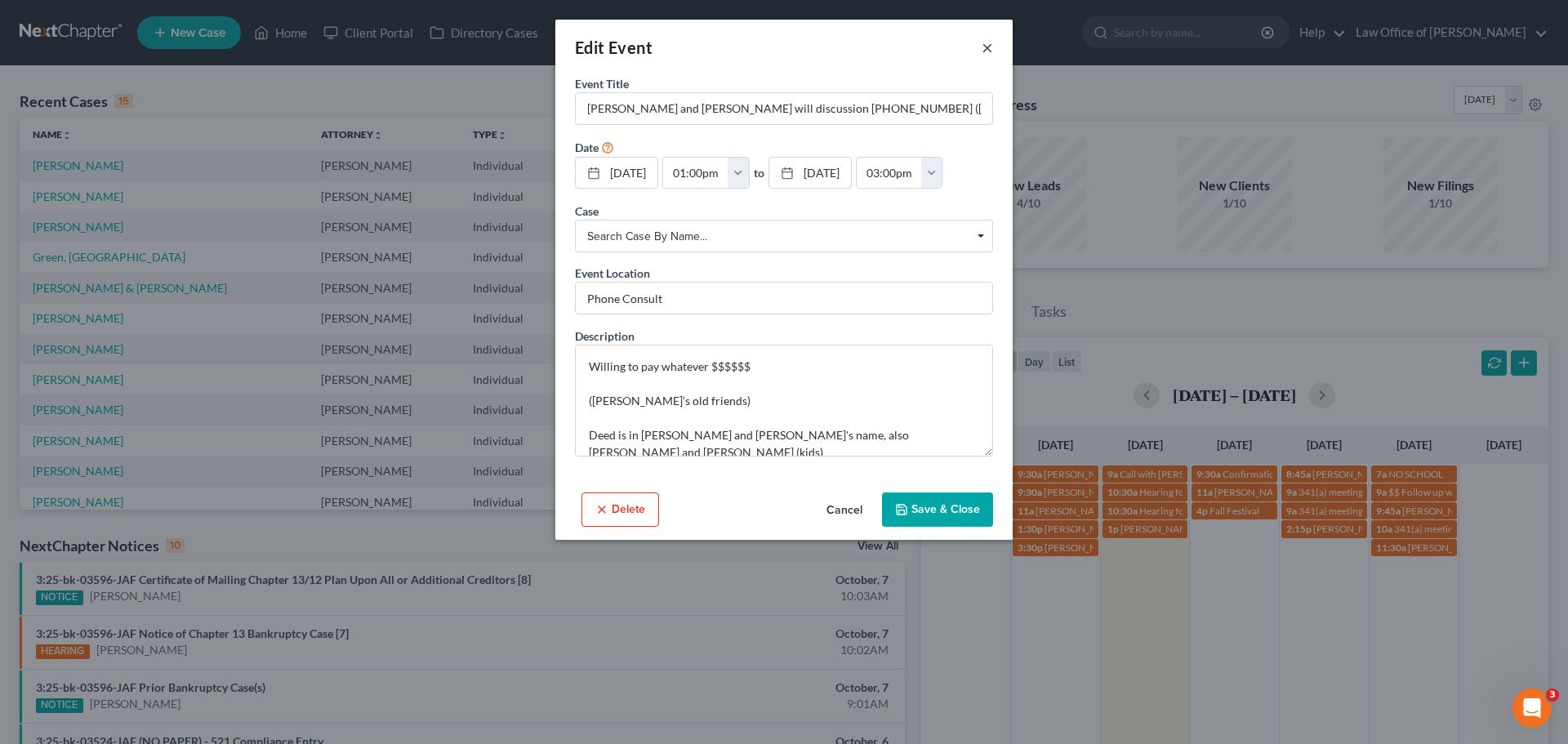
click at [985, 52] on button "×" at bounding box center [987, 48] width 11 height 19
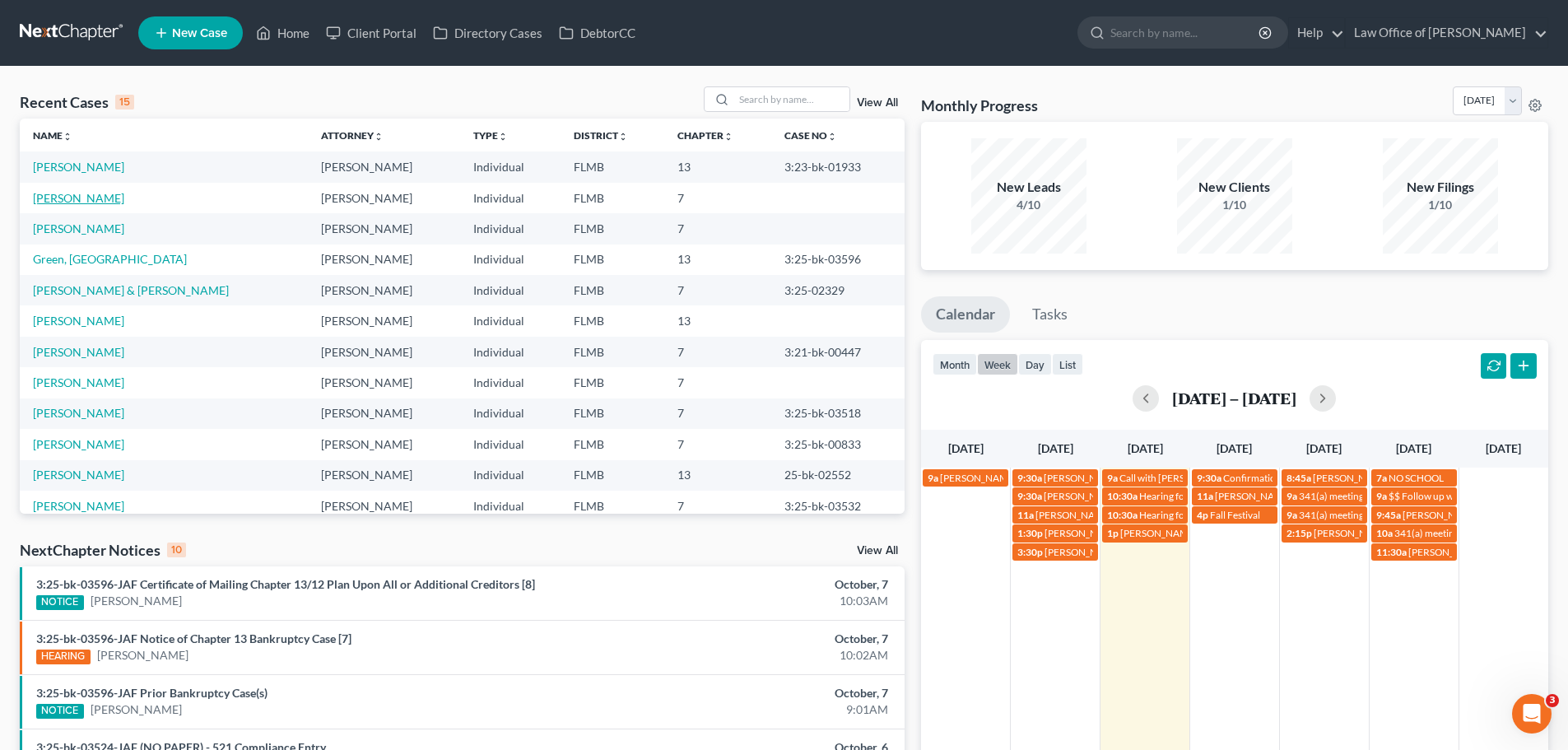
click at [99, 195] on link "[PERSON_NAME]" at bounding box center [78, 198] width 92 height 14
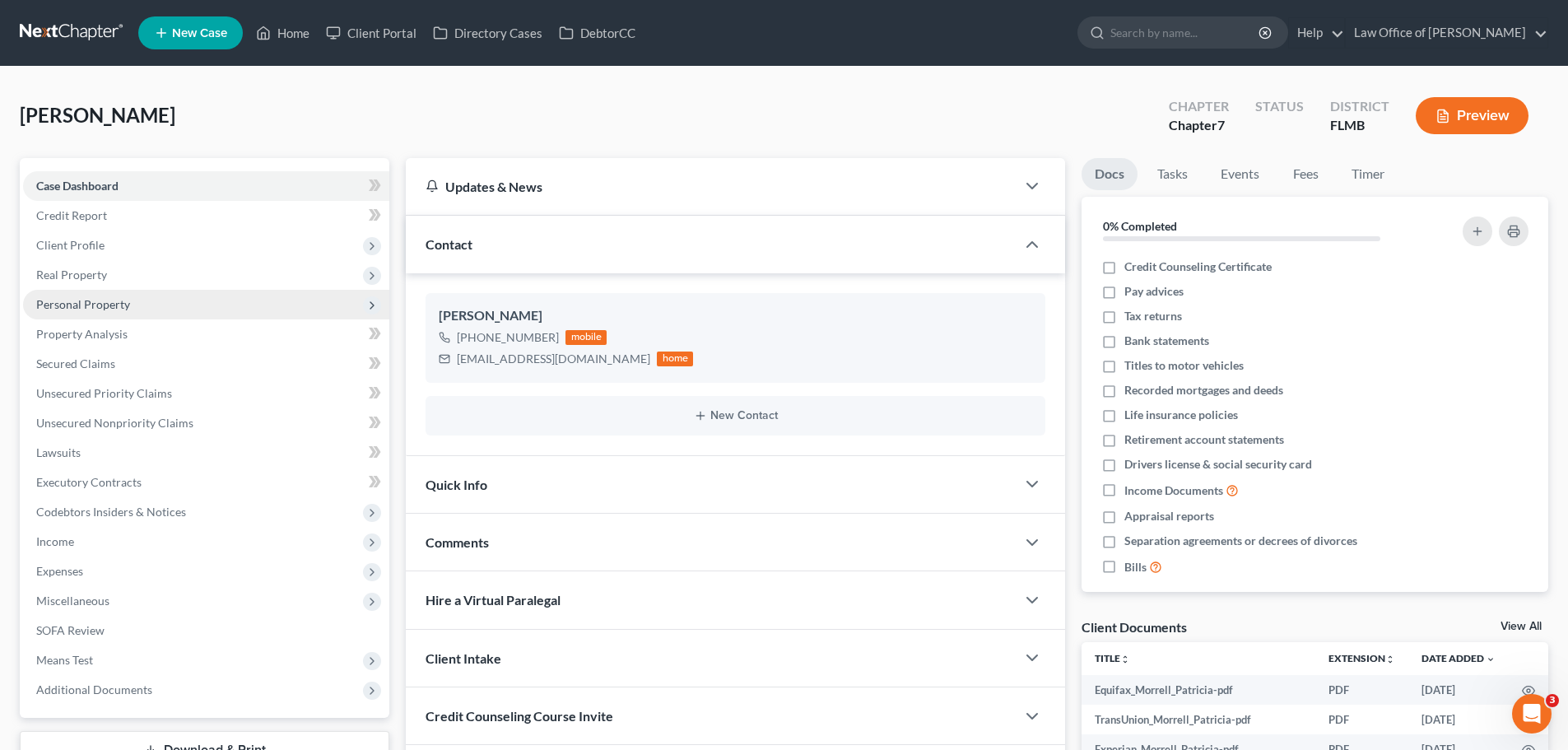
click at [141, 297] on span "Personal Property" at bounding box center [206, 304] width 366 height 29
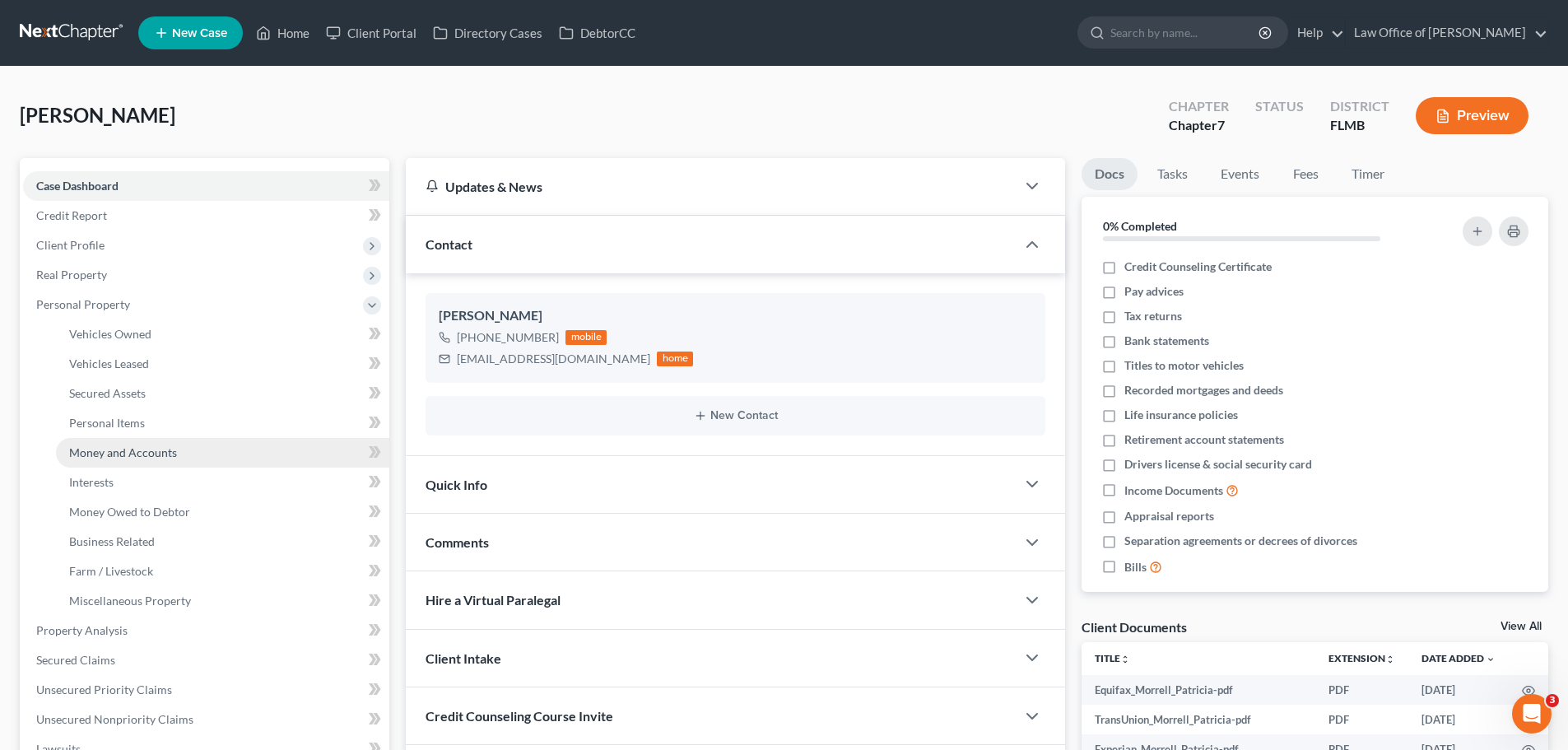
click at [140, 455] on span "Money and Accounts" at bounding box center [123, 452] width 107 height 14
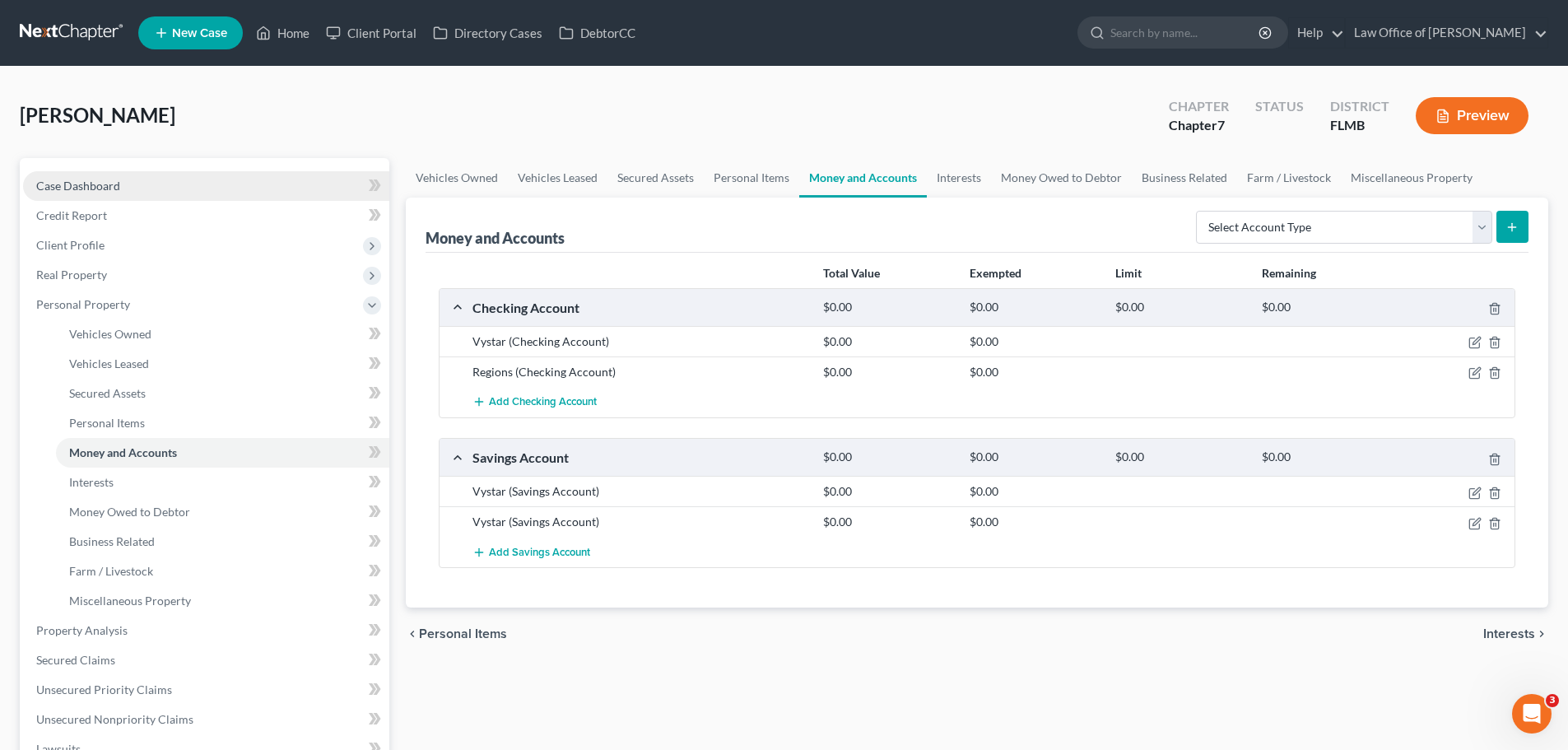
click at [202, 187] on link "Case Dashboard" at bounding box center [206, 186] width 366 height 29
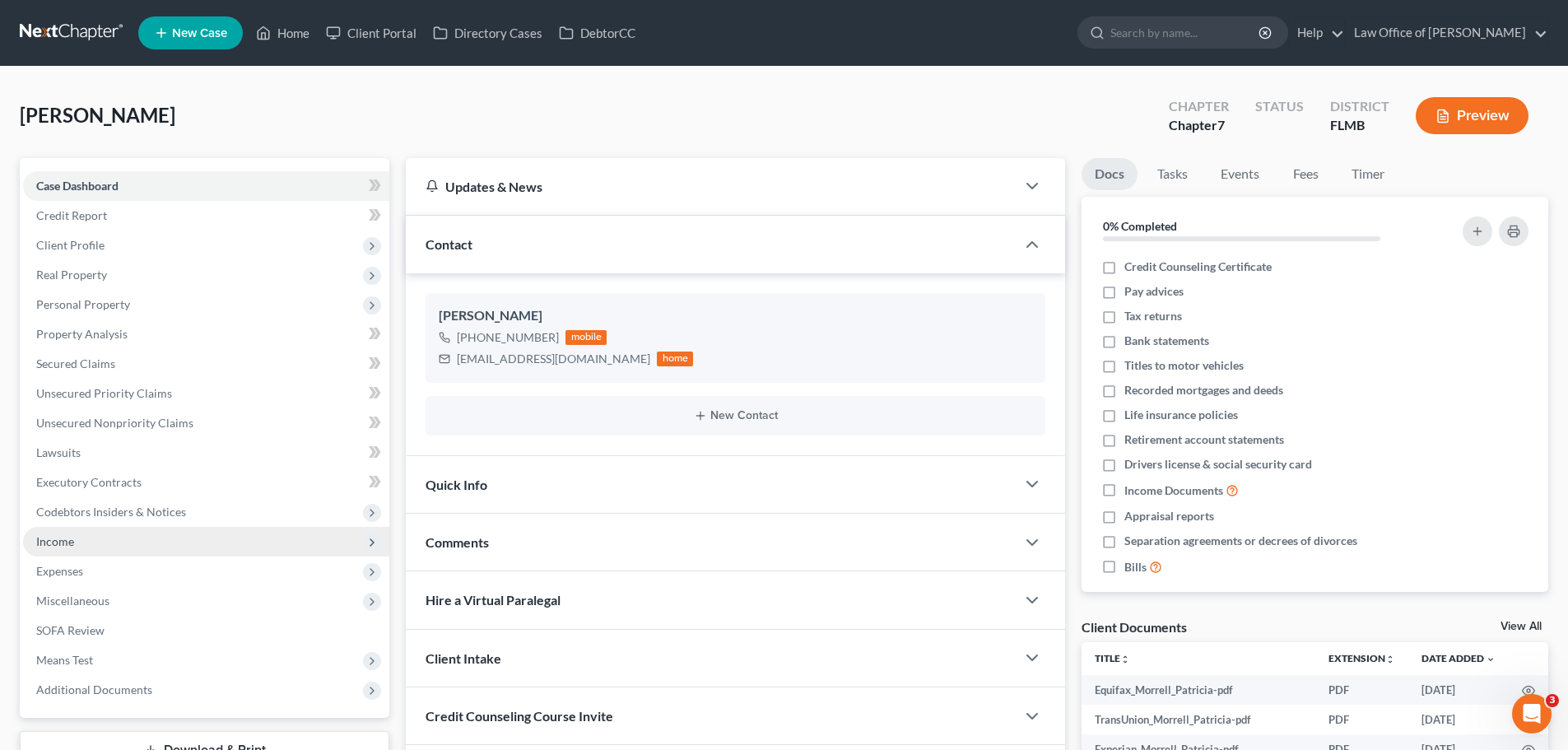
click at [108, 538] on span "Income" at bounding box center [206, 541] width 366 height 29
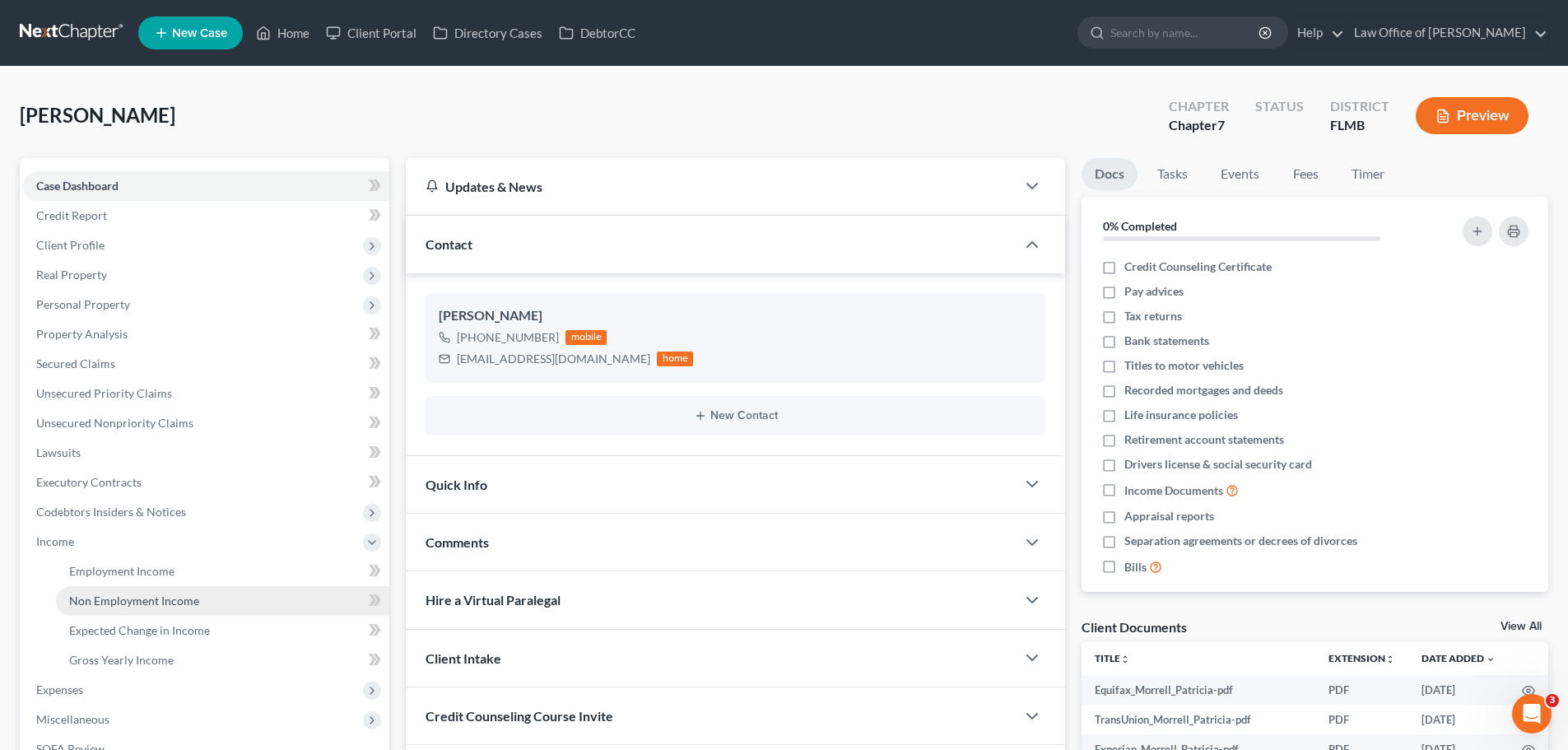
click at [145, 594] on span "Non Employment Income" at bounding box center [134, 601] width 130 height 14
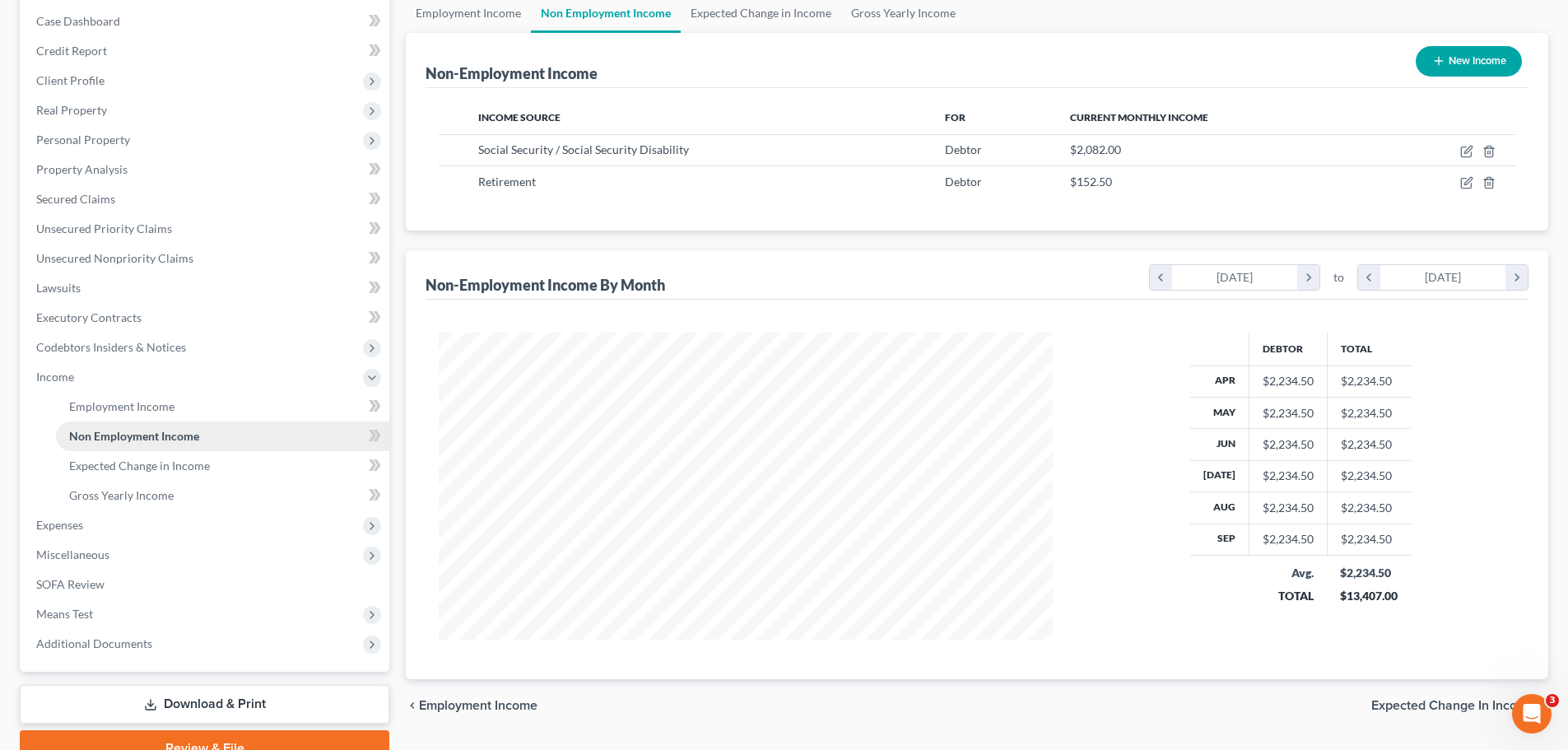
scroll to position [83, 0]
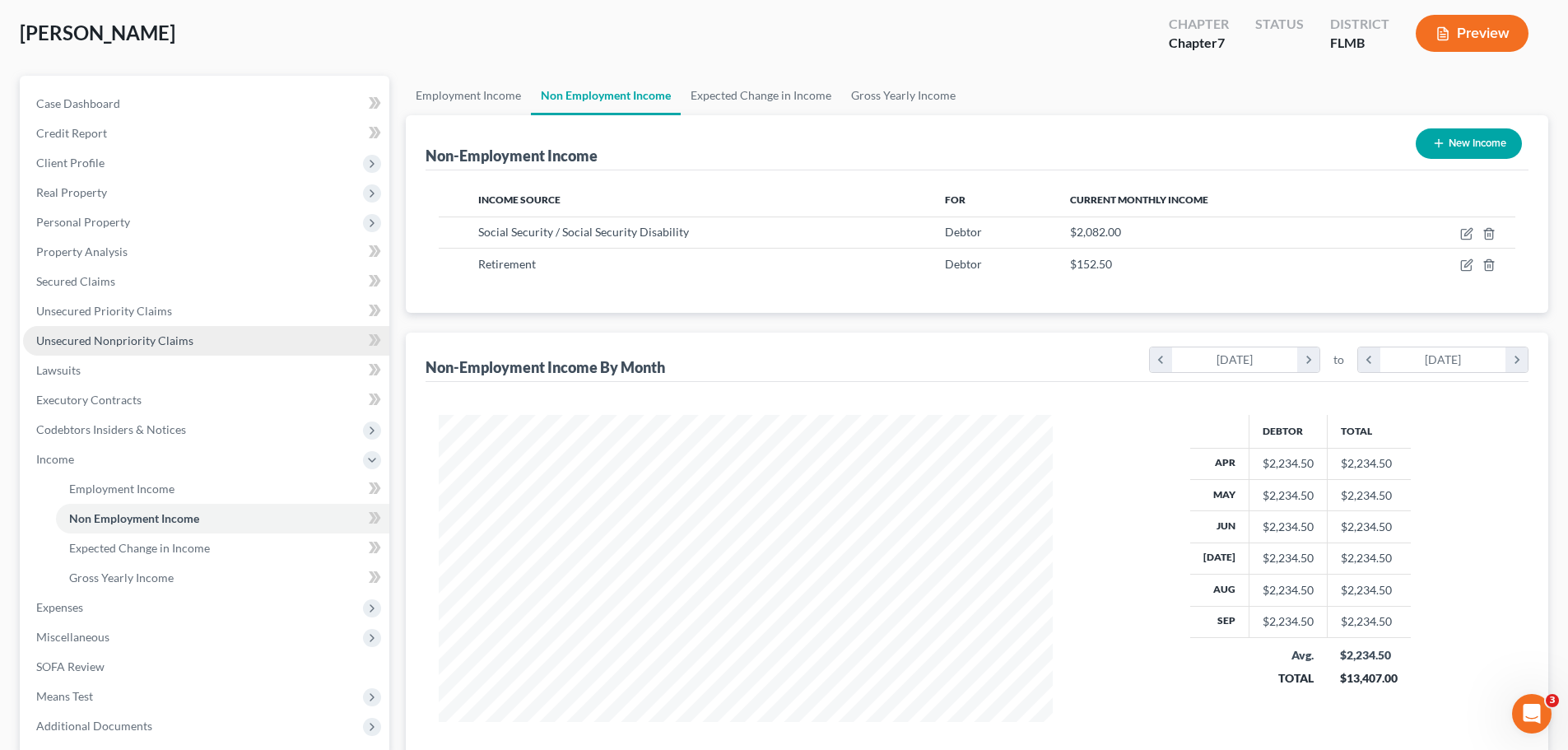
click at [130, 340] on span "Unsecured Nonpriority Claims" at bounding box center [115, 340] width 157 height 14
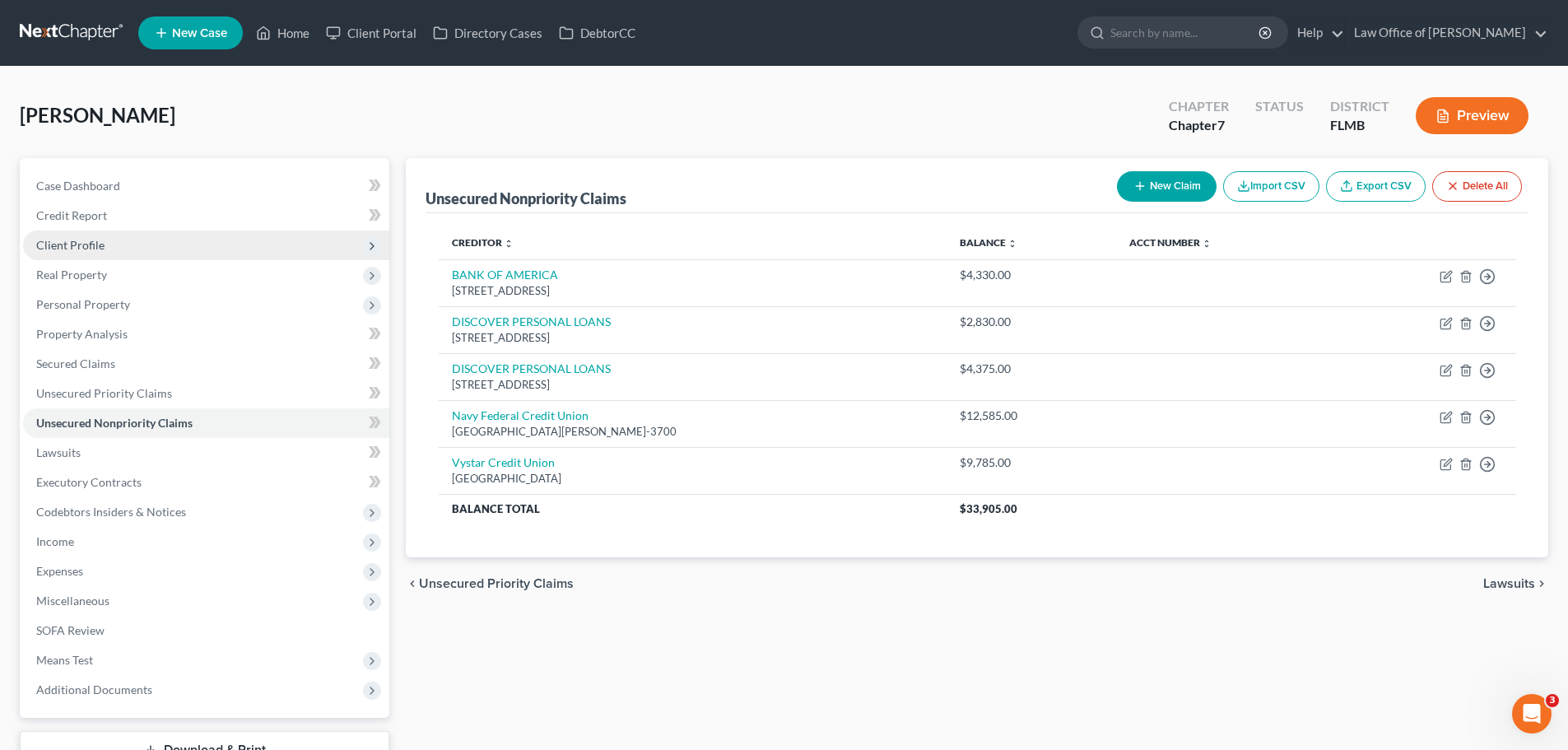
click at [80, 255] on span "Client Profile" at bounding box center [206, 244] width 366 height 29
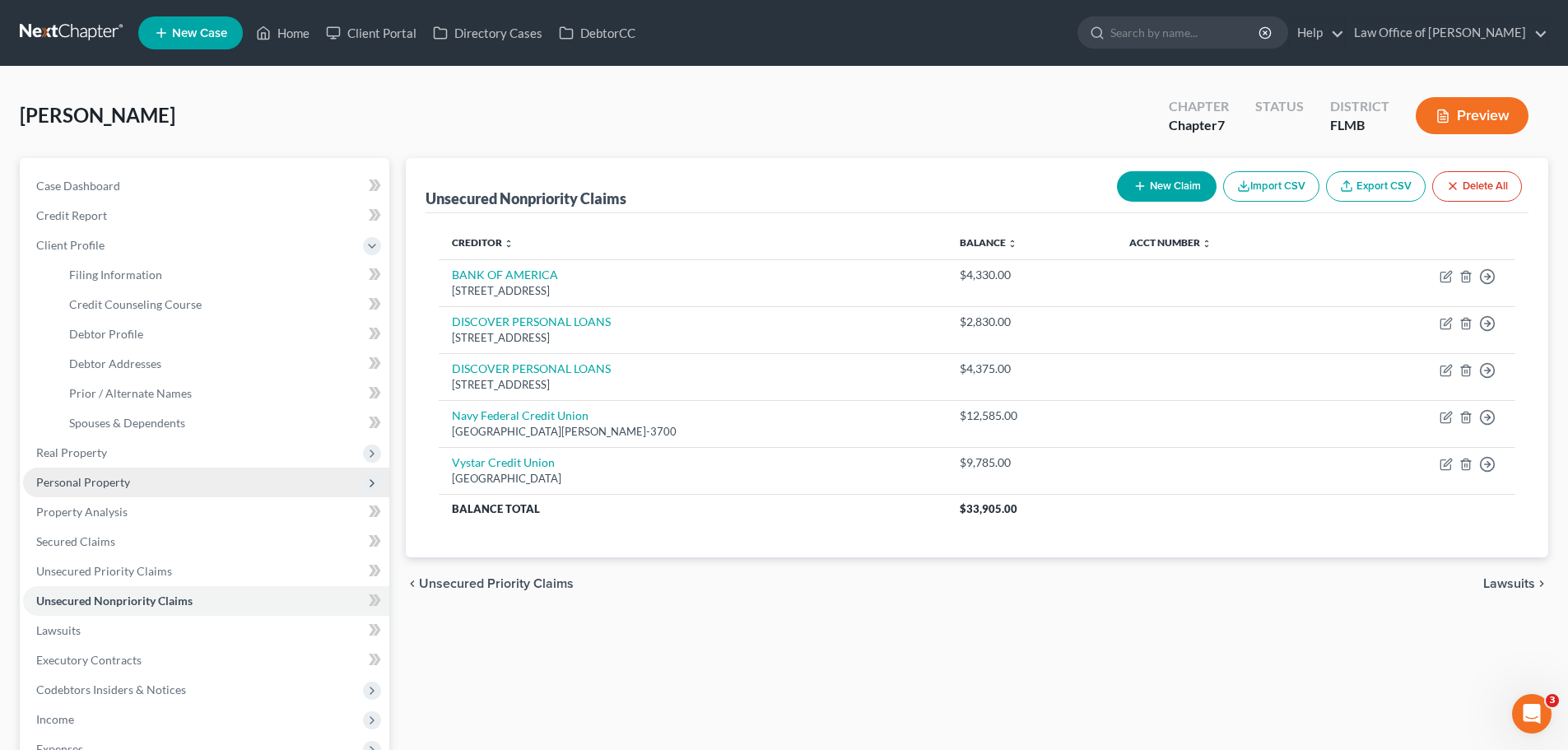
click at [117, 475] on span "Personal Property" at bounding box center [84, 483] width 94 height 14
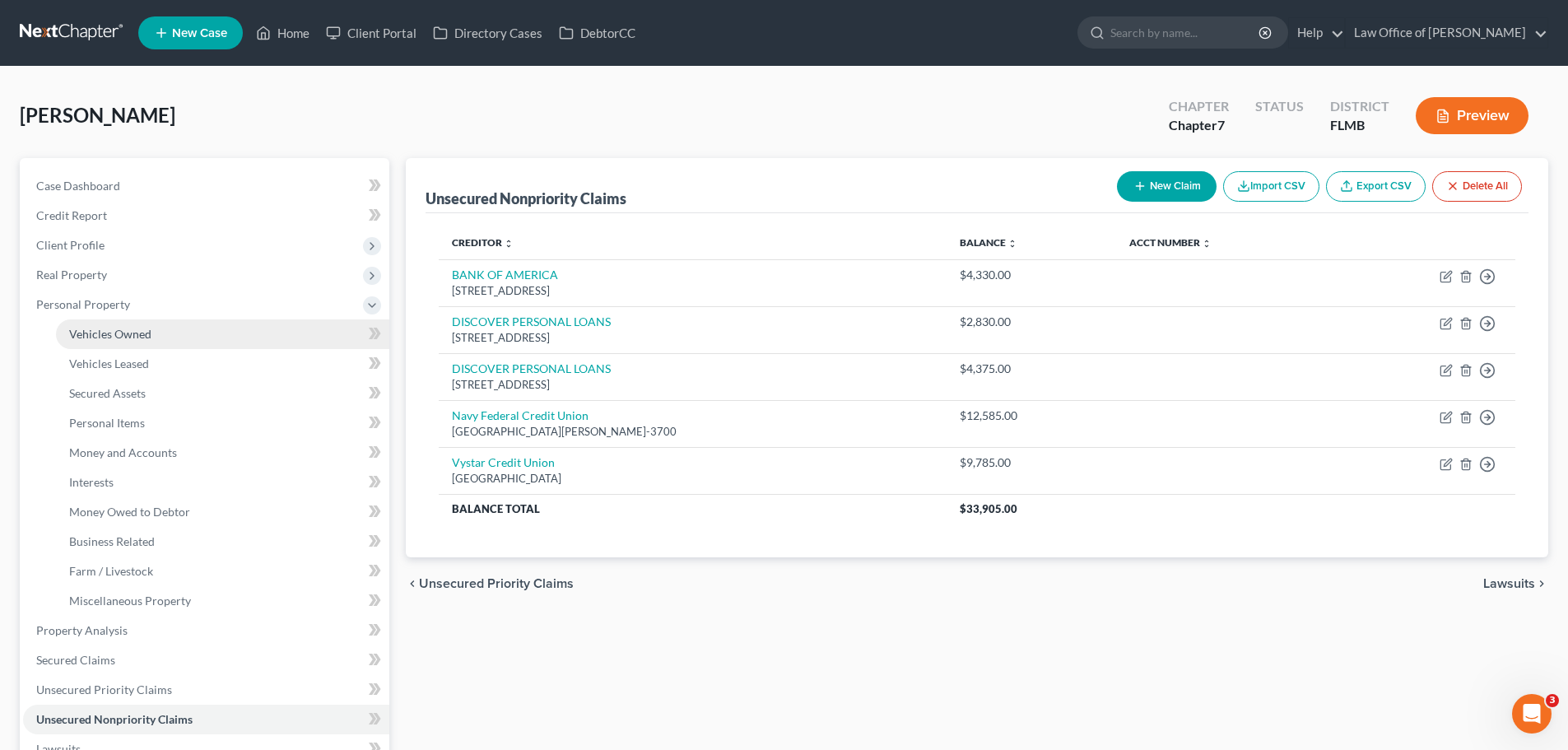
click at [129, 339] on span "Vehicles Owned" at bounding box center [110, 334] width 83 height 14
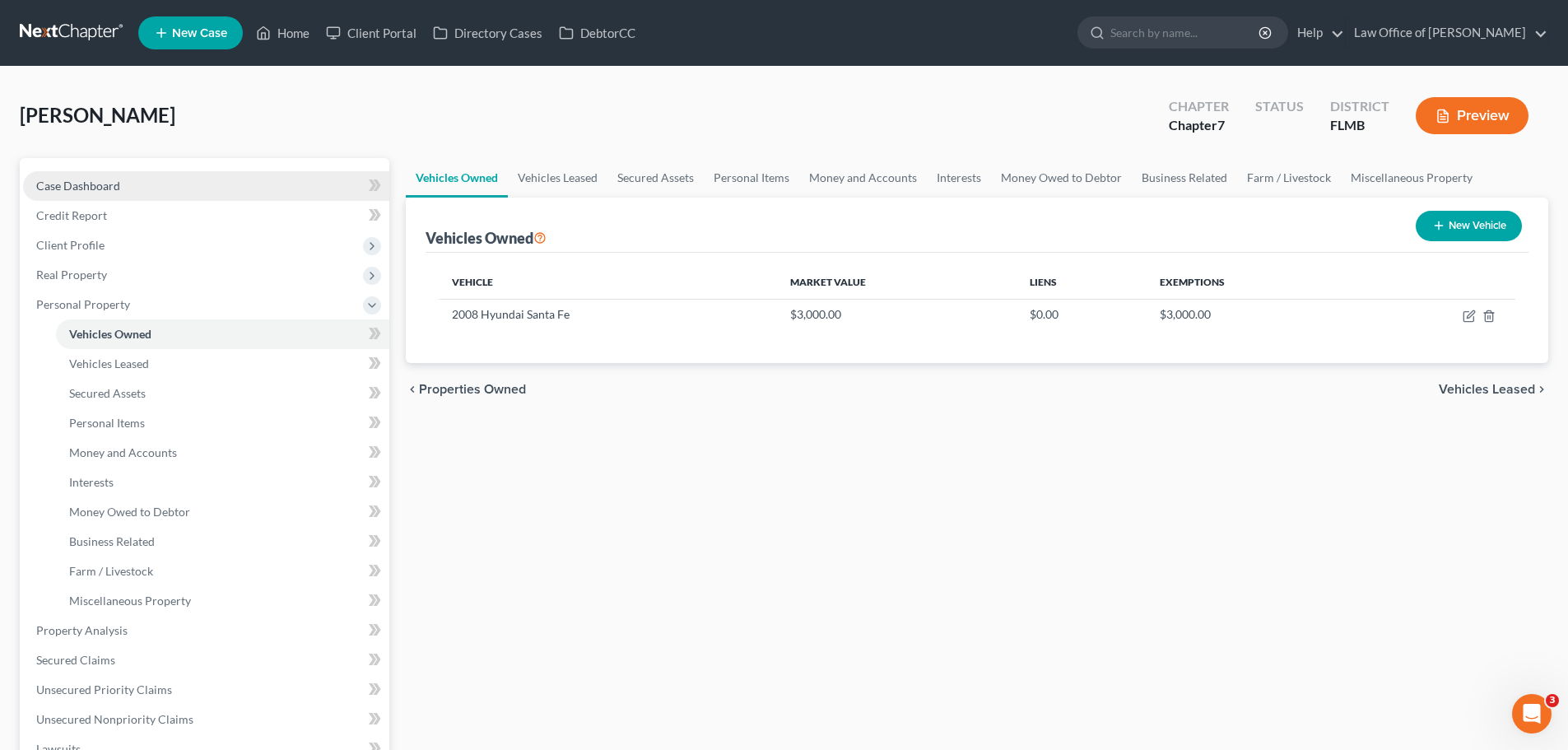
click at [174, 188] on link "Case Dashboard" at bounding box center [206, 186] width 366 height 29
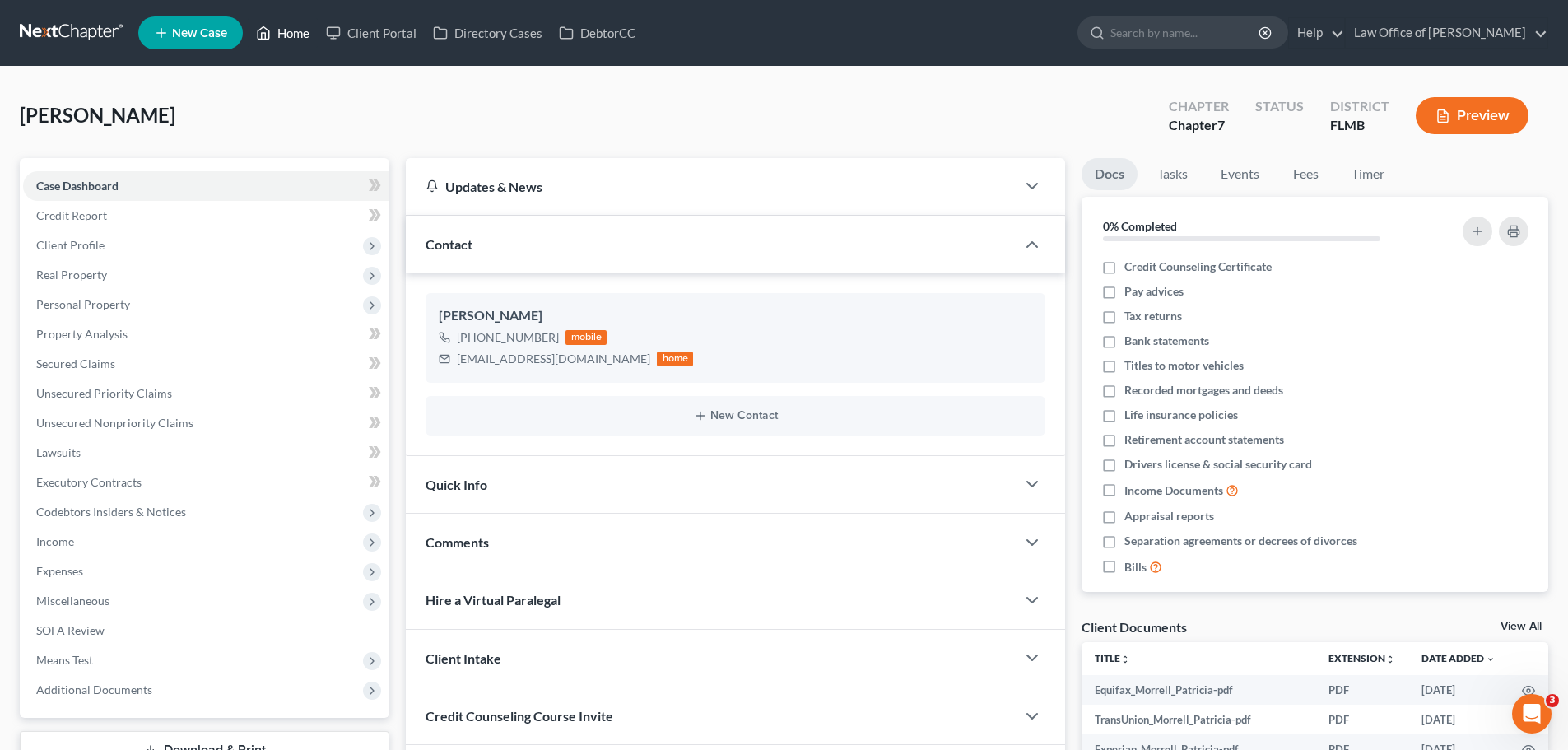
click at [307, 46] on link "Home" at bounding box center [283, 32] width 70 height 29
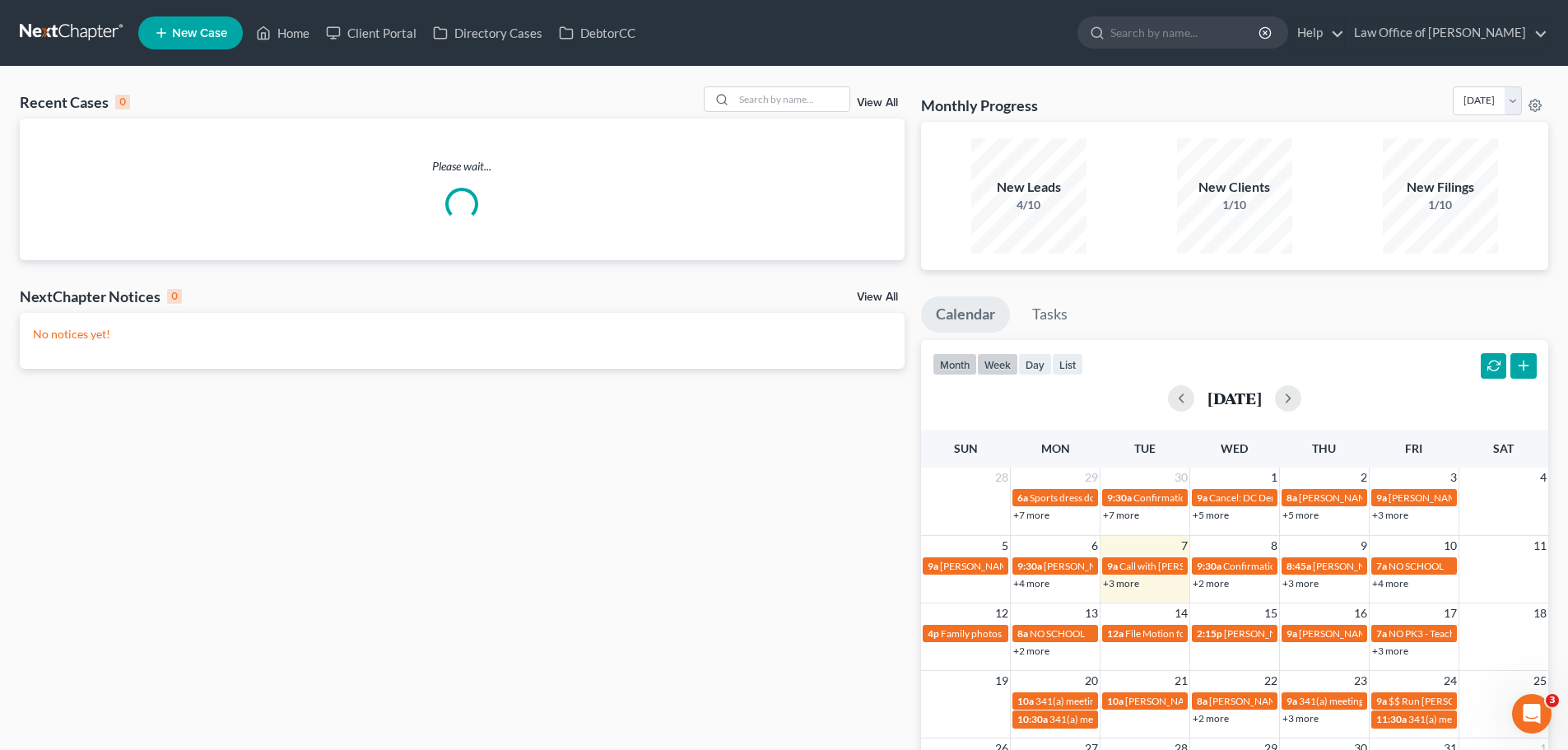
click at [999, 367] on button "week" at bounding box center [998, 364] width 41 height 22
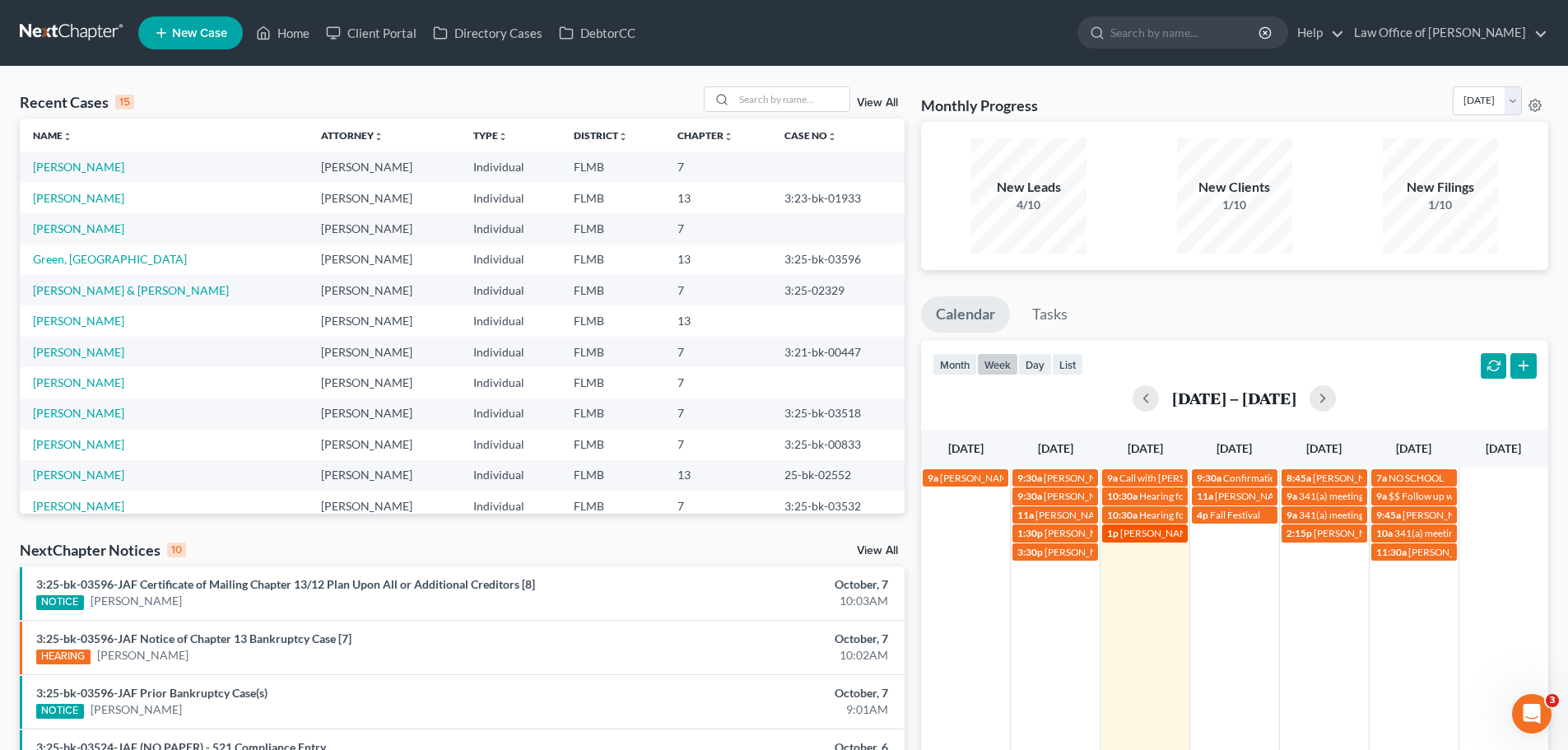
click at [1158, 531] on span "[PERSON_NAME] and [PERSON_NAME] will discussion" at bounding box center [1239, 533] width 238 height 12
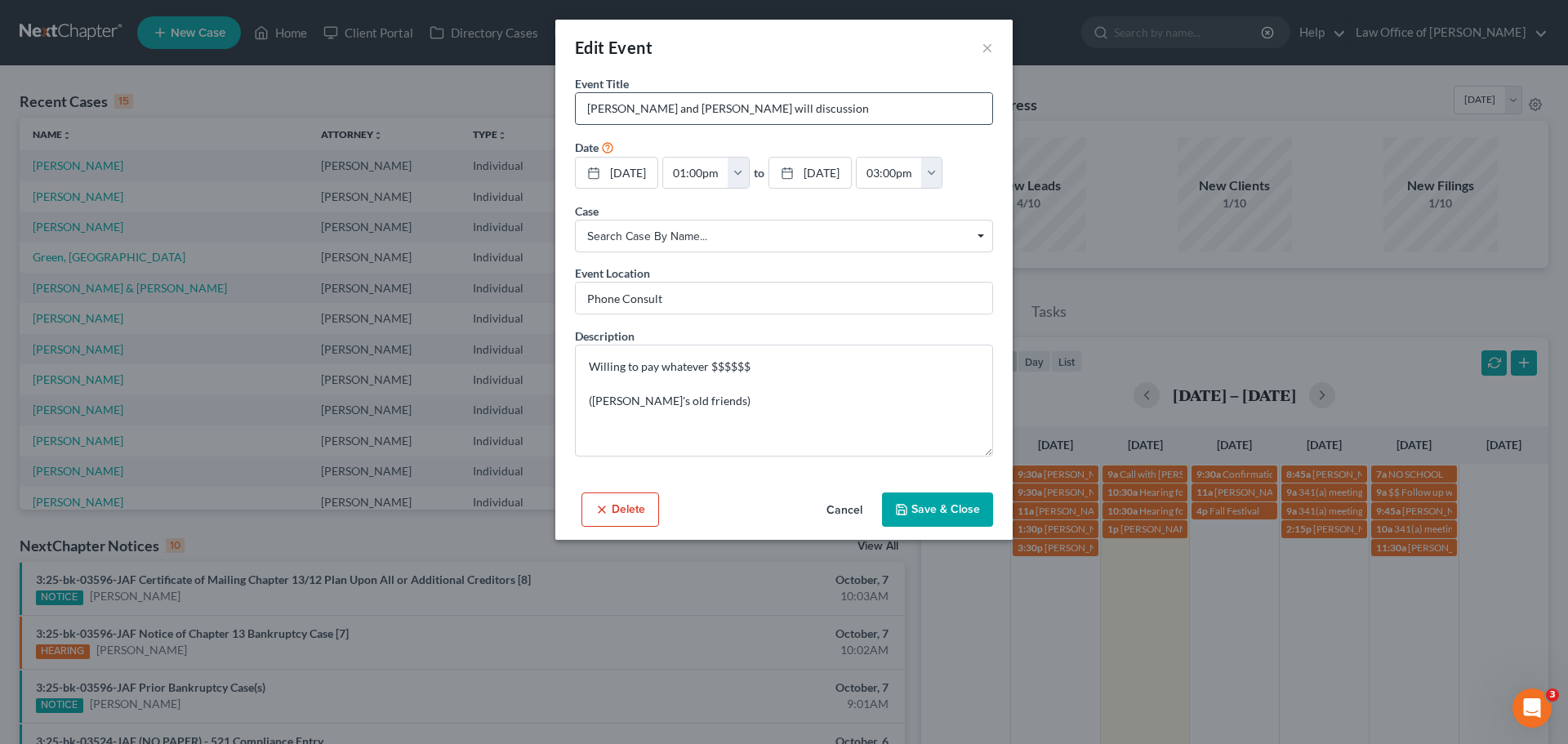
click at [830, 117] on input "[PERSON_NAME] and [PERSON_NAME] will discussion" at bounding box center [784, 108] width 417 height 31
type input "[PERSON_NAME] and [PERSON_NAME] will discussion [PHONE_NUMBER]"
click at [936, 516] on button "Save & Close" at bounding box center [938, 510] width 111 height 34
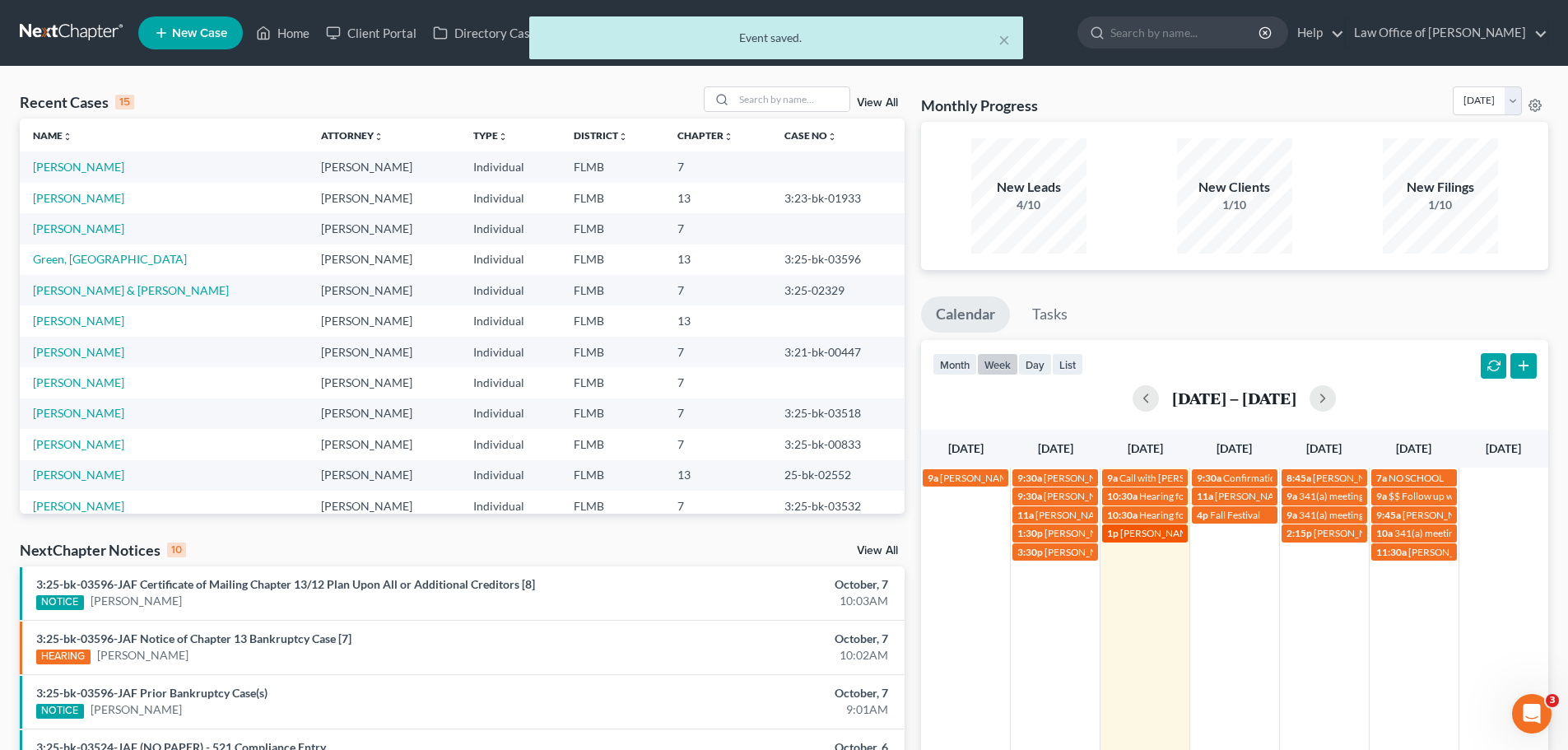
click at [1132, 533] on span "[PERSON_NAME] and [PERSON_NAME] will discussion [PHONE_NUMBER]" at bounding box center [1284, 533] width 327 height 12
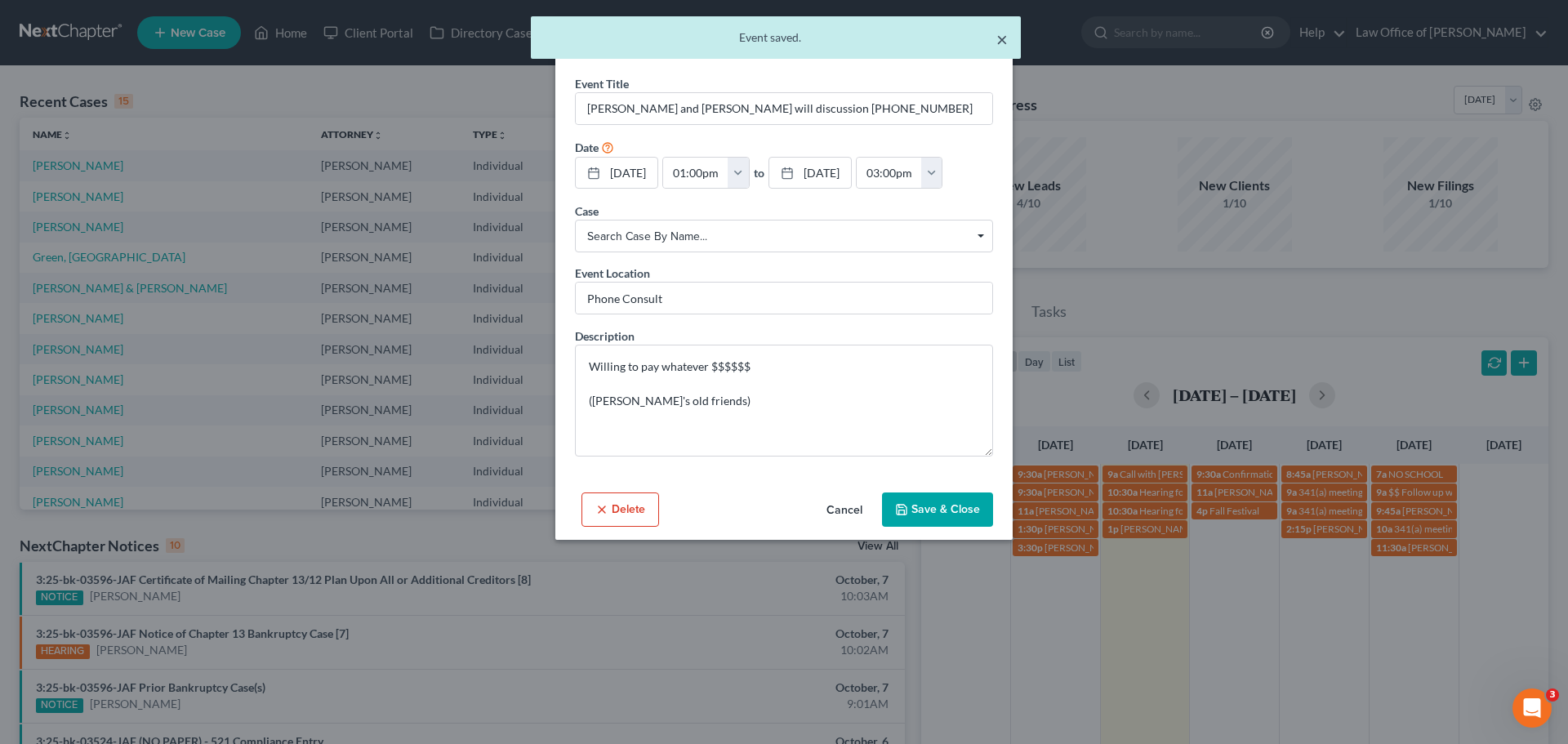
click at [1006, 33] on button "×" at bounding box center [1002, 39] width 11 height 19
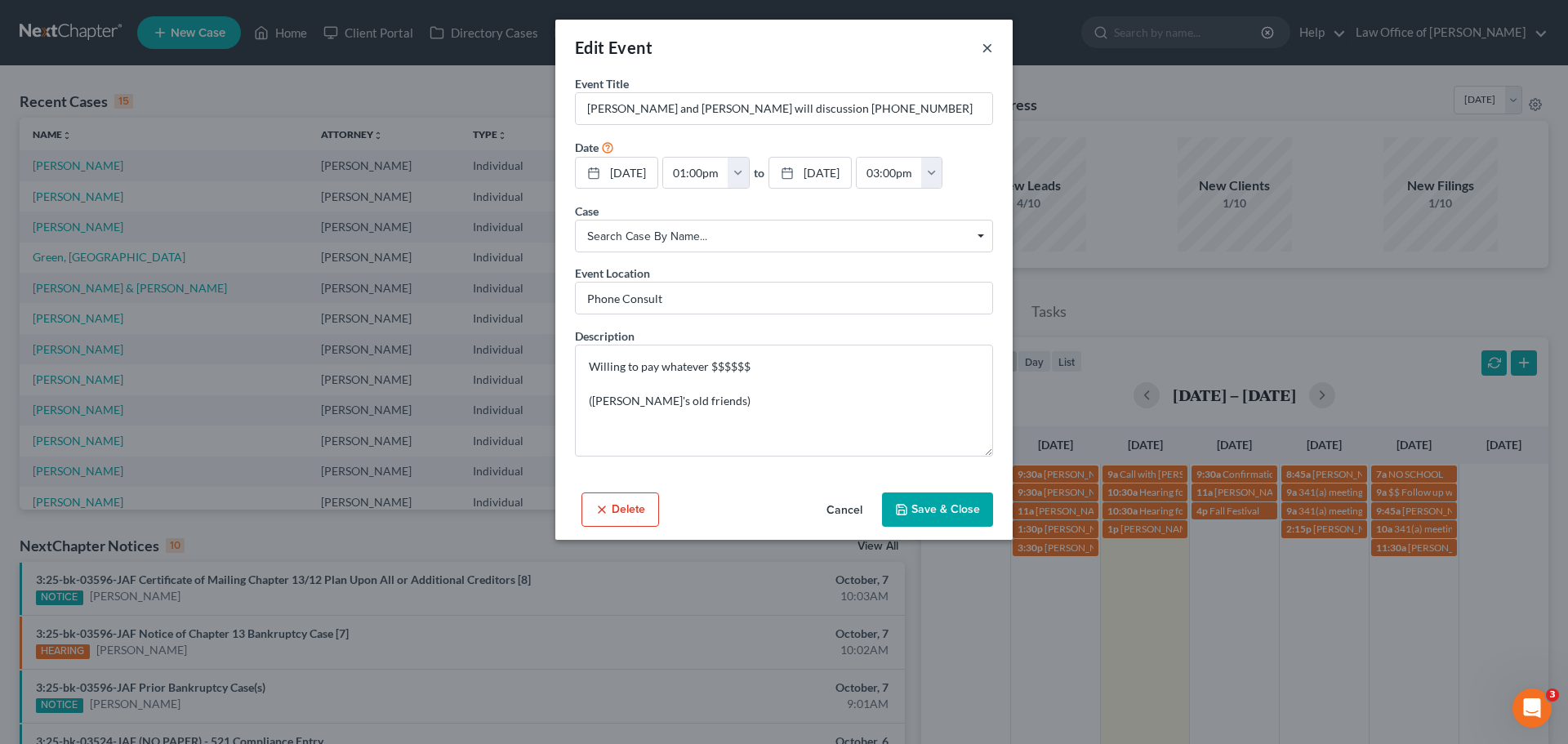
click at [989, 42] on button "×" at bounding box center [987, 48] width 11 height 19
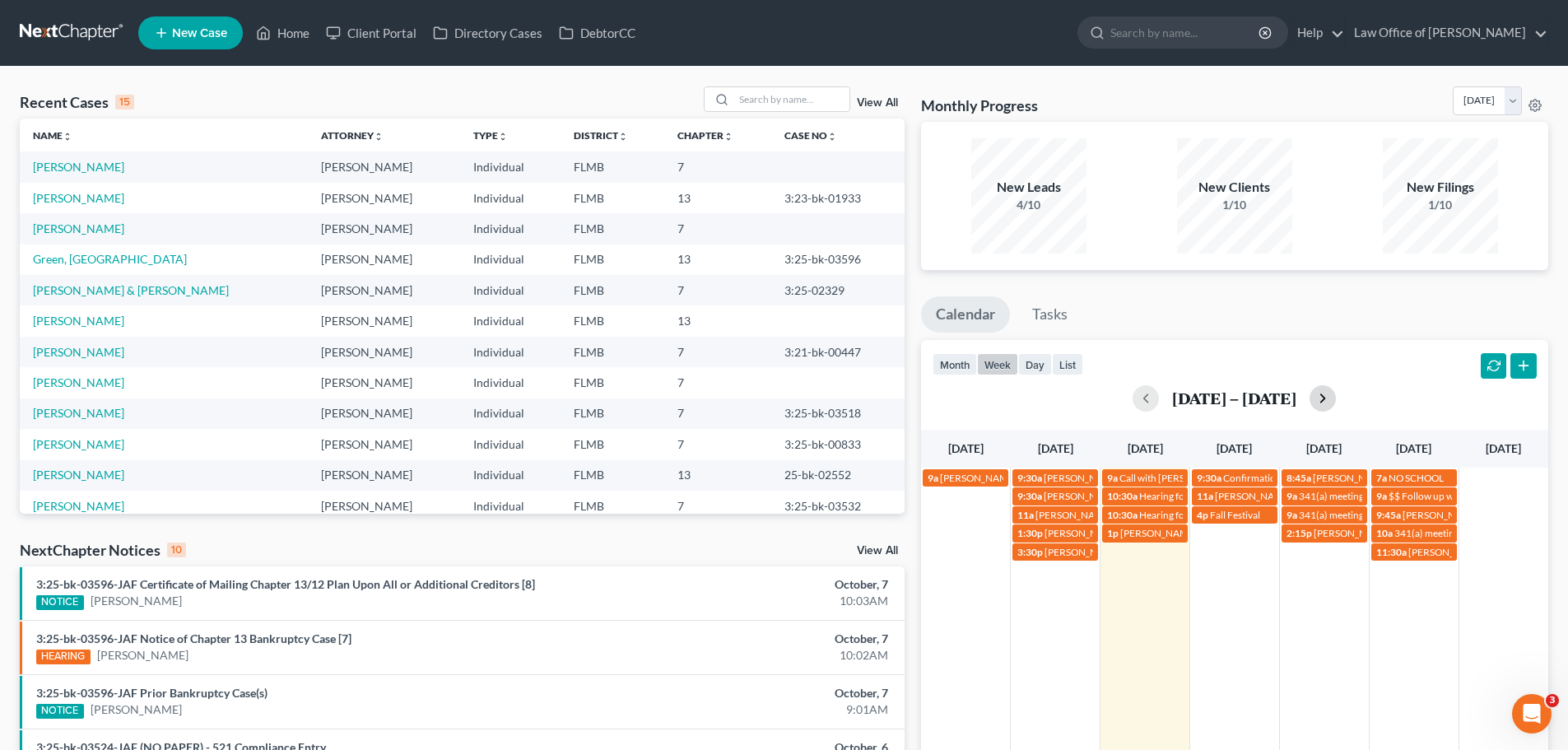
click at [1318, 399] on button "button" at bounding box center [1323, 399] width 27 height 27
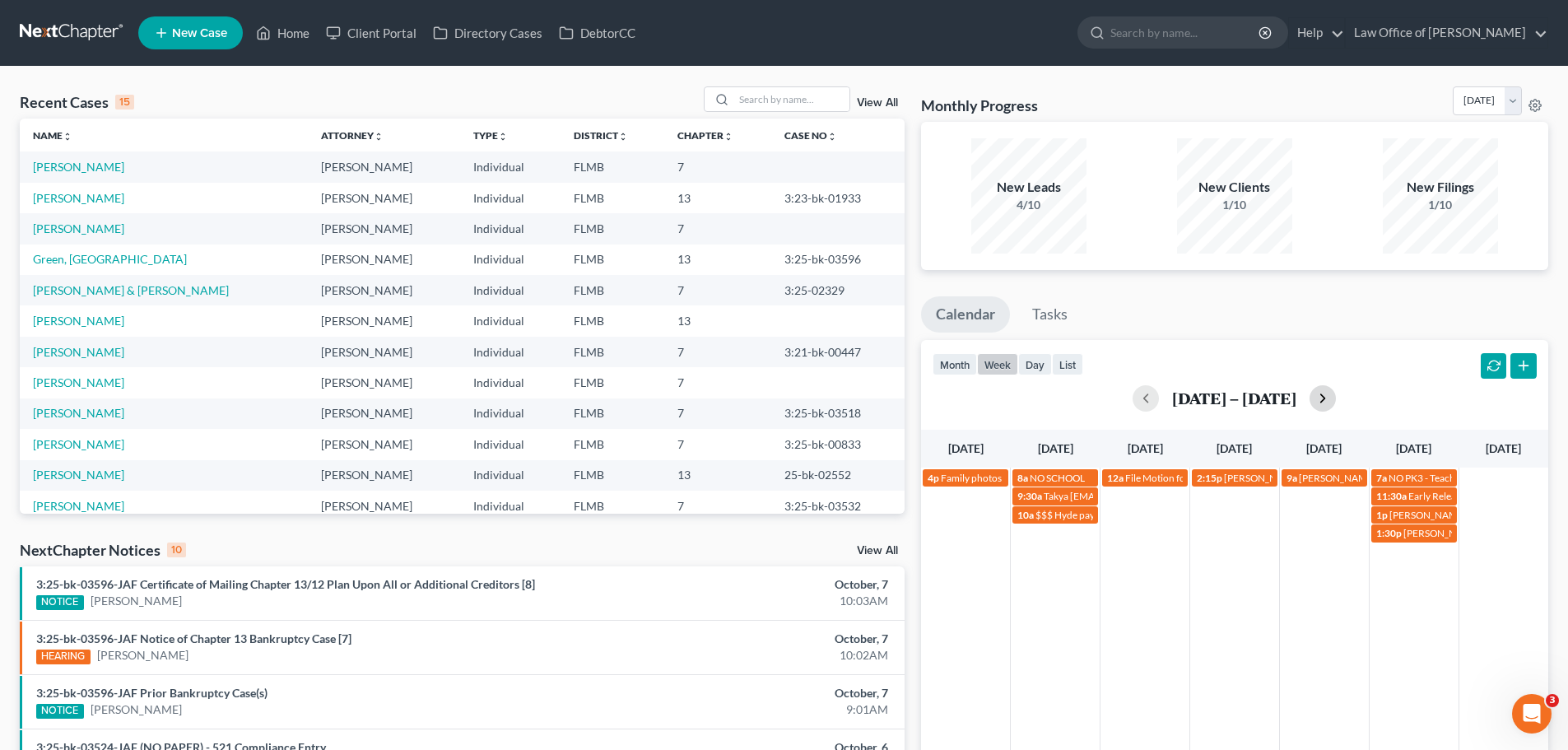
click at [1316, 399] on button "button" at bounding box center [1323, 399] width 27 height 27
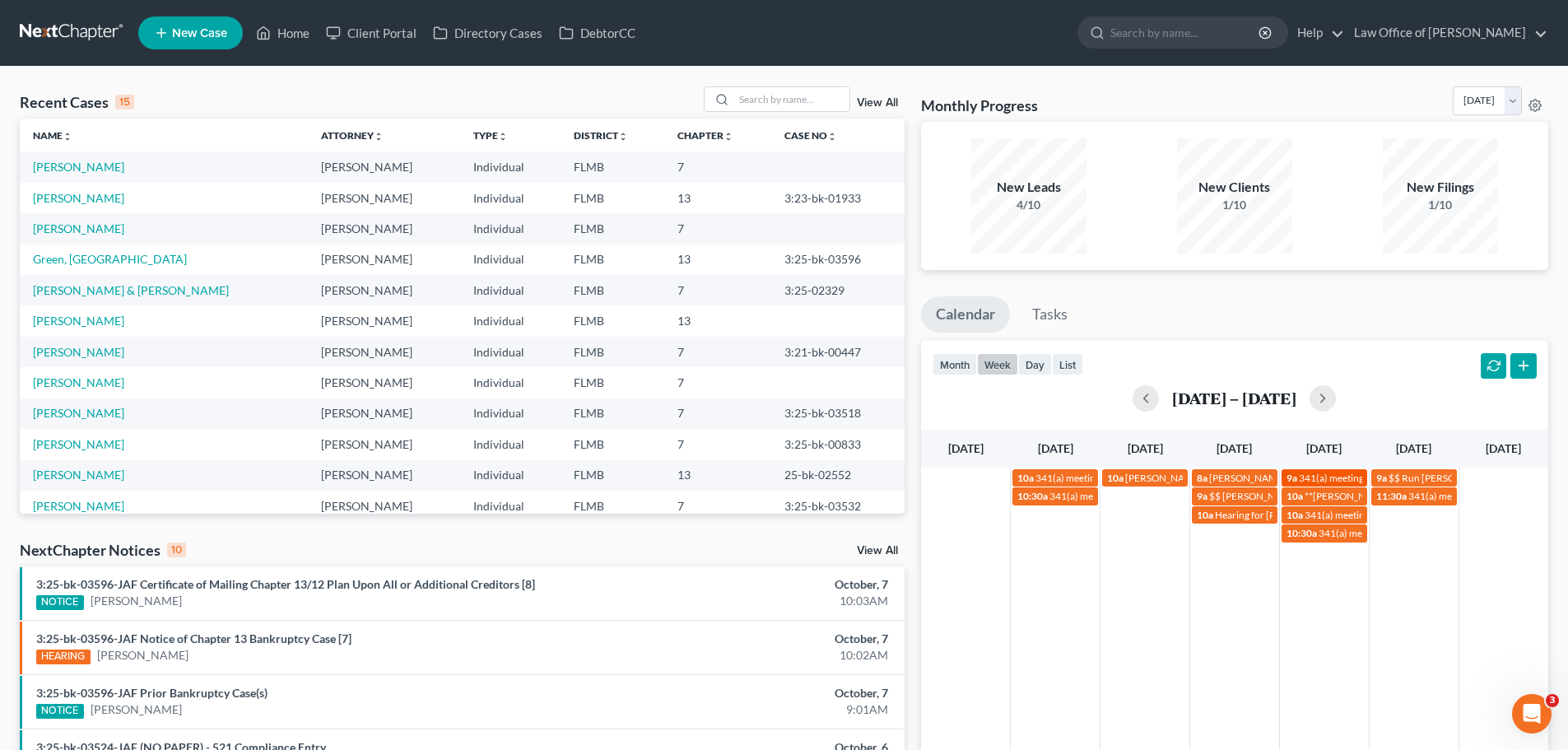
click at [1316, 480] on span "341(a) meeting for [PERSON_NAME]" at bounding box center [1378, 478] width 159 height 12
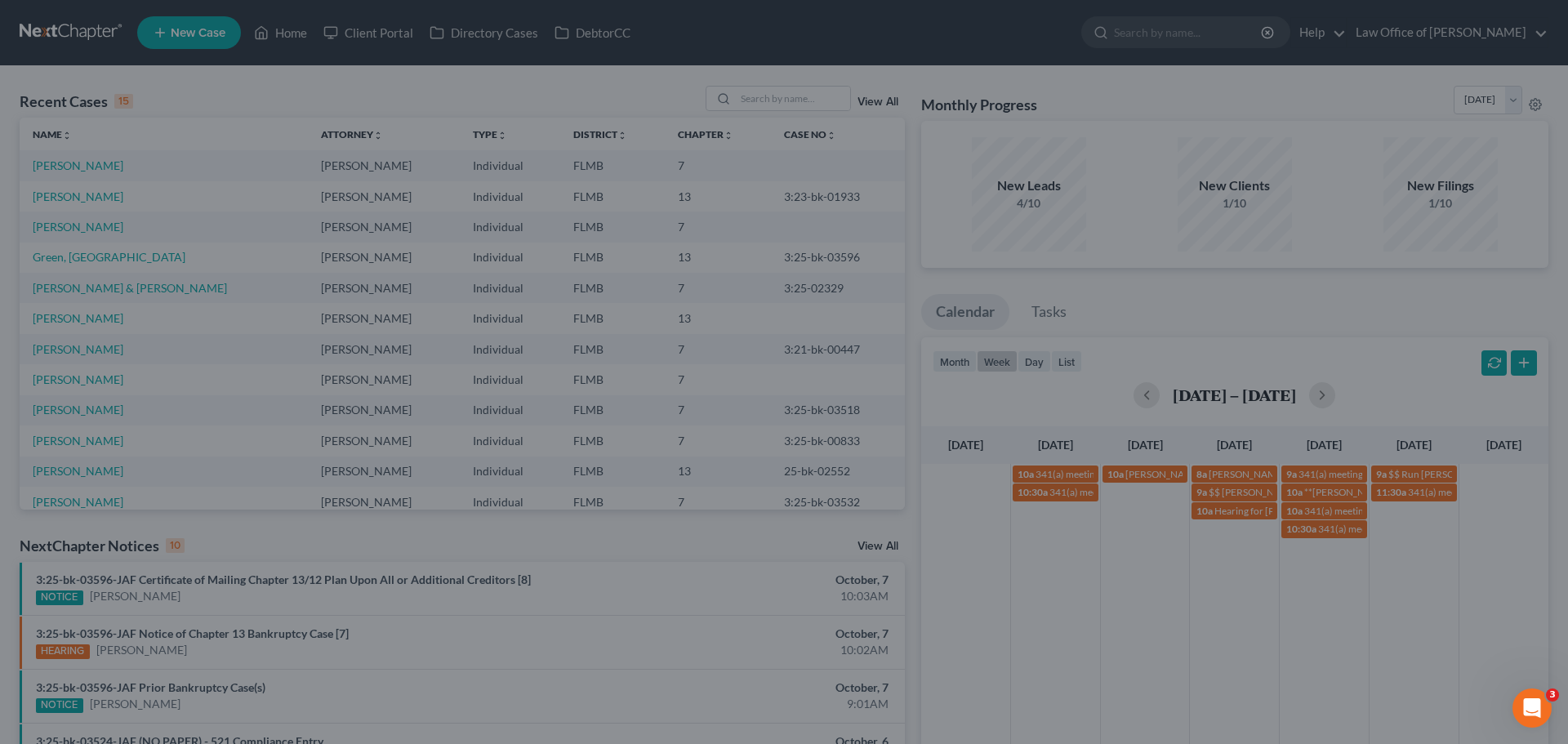
drag, startPoint x: 1305, startPoint y: 476, endPoint x: 1348, endPoint y: 673, distance: 201.6
click at [1348, 674] on div "Edit Event × Event Title * 341(a) meeting for [PERSON_NAME] Date [DATE] close D…" at bounding box center [784, 372] width 1568 height 744
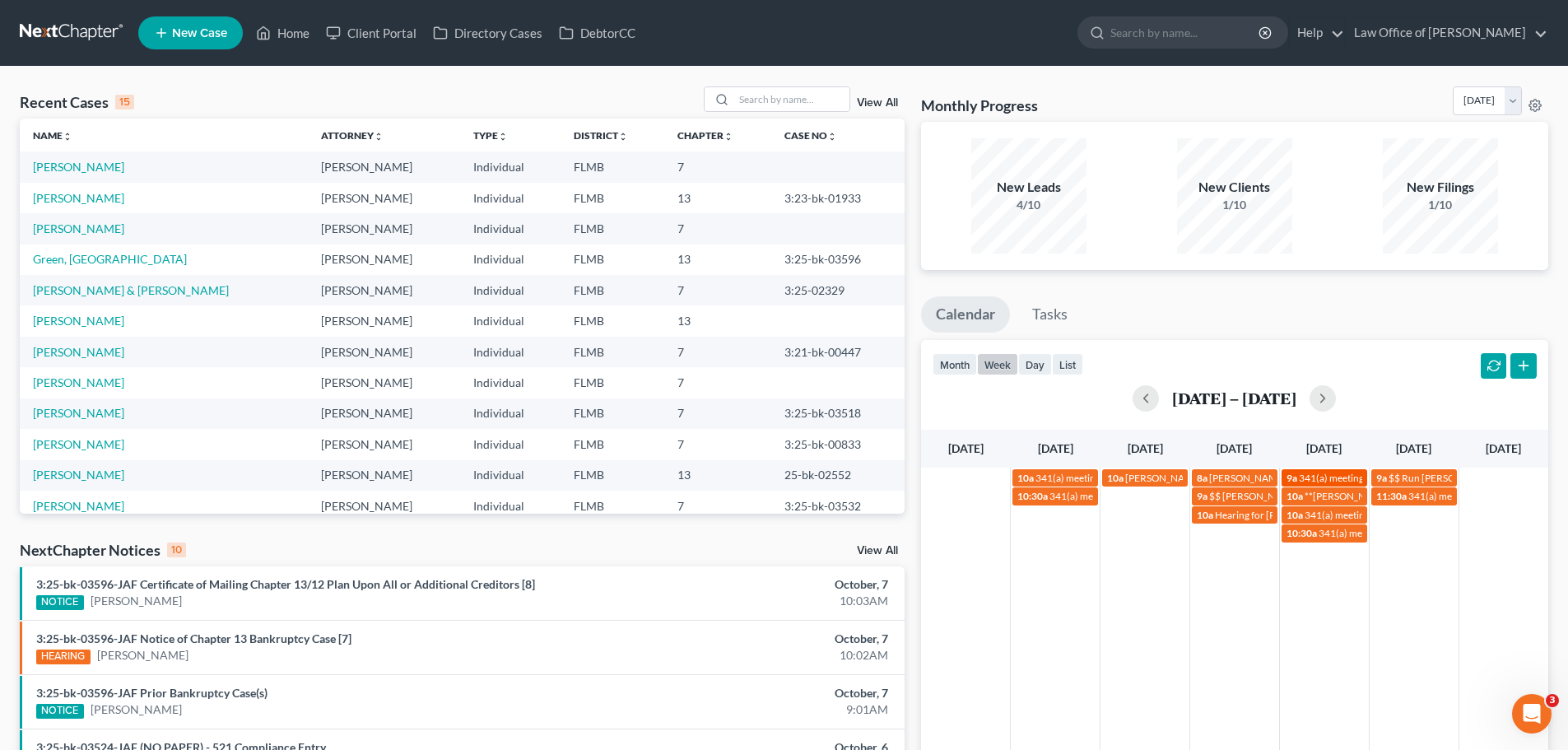
click at [1338, 479] on span "341(a) meeting for [PERSON_NAME]" at bounding box center [1378, 478] width 159 height 12
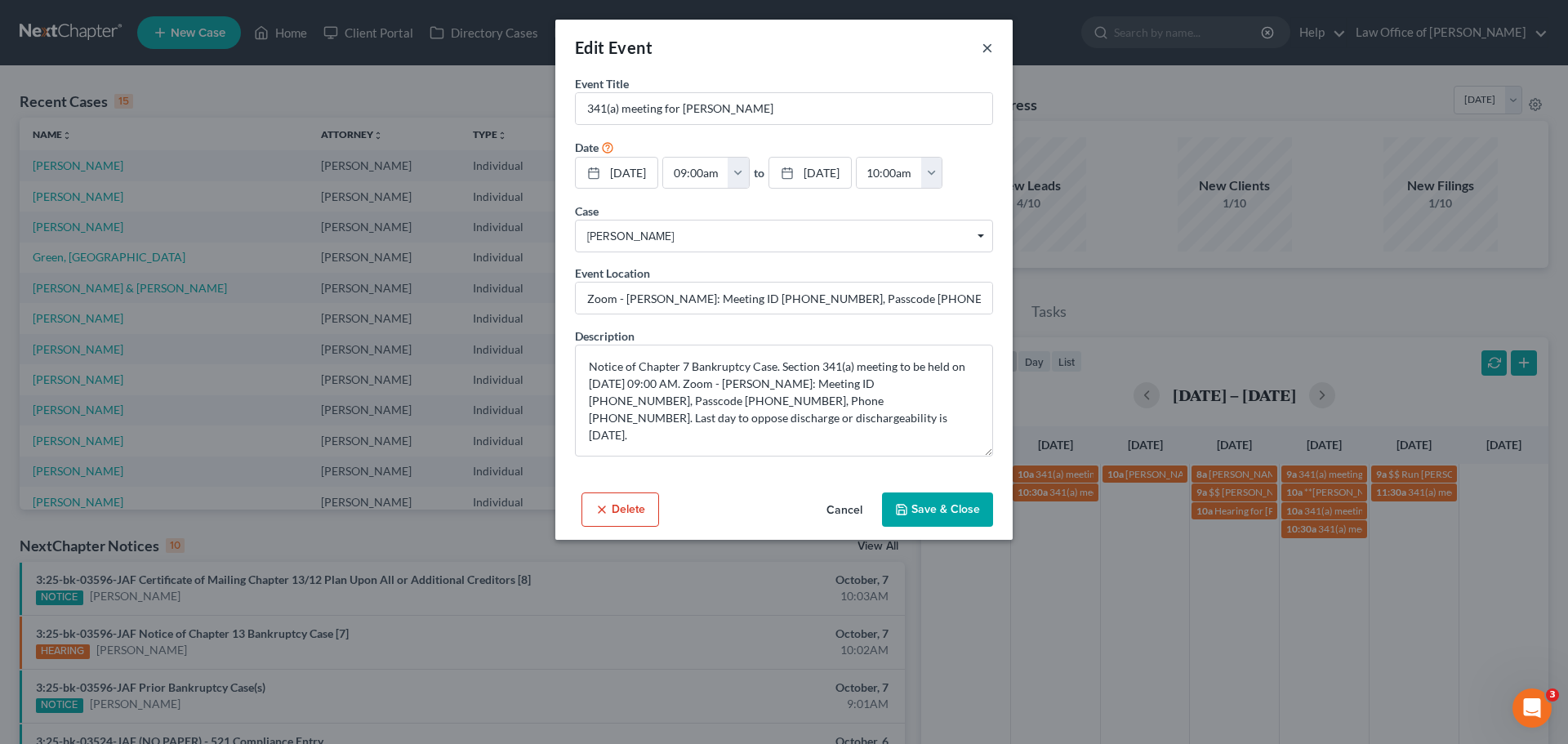
click at [984, 41] on button "×" at bounding box center [987, 48] width 11 height 19
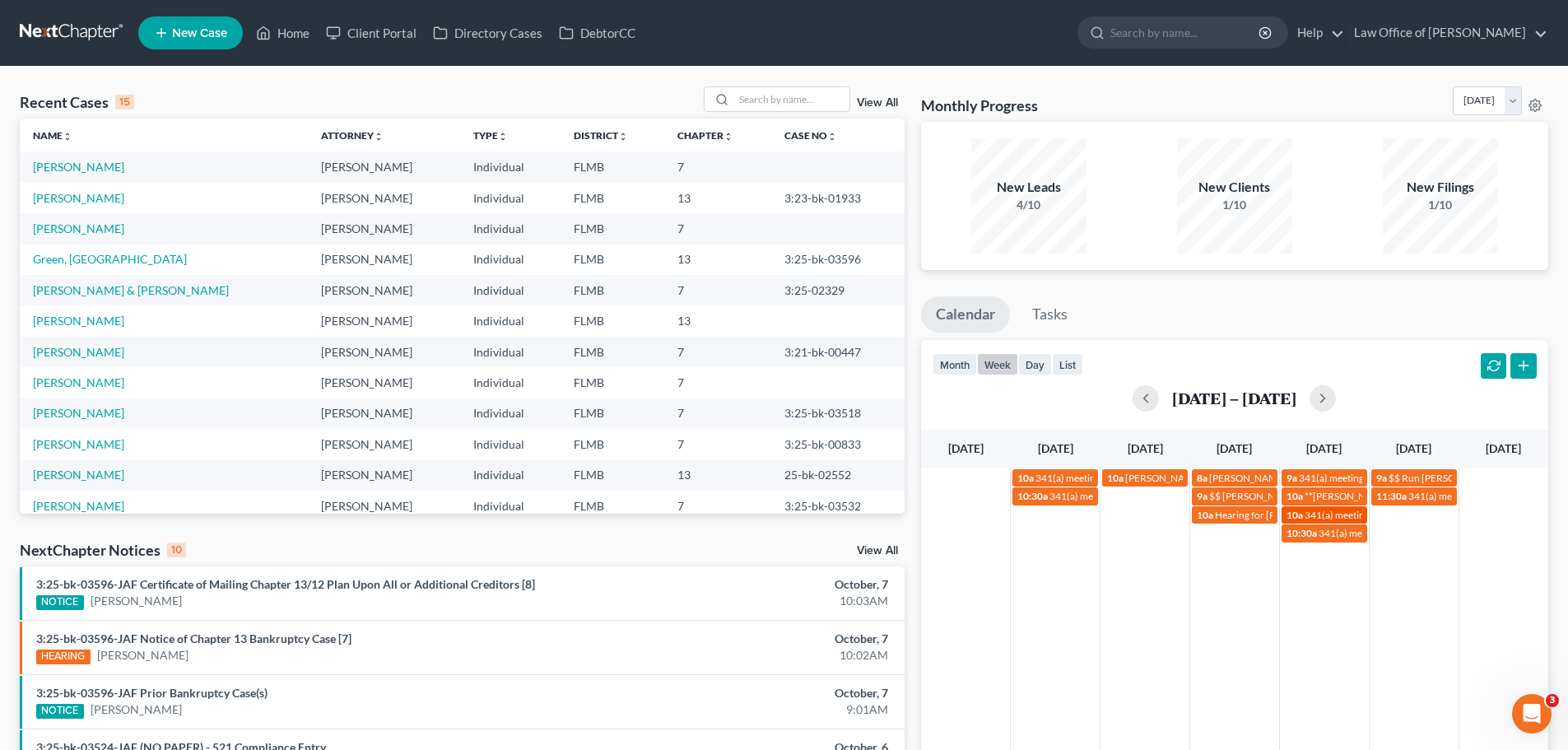
click at [1308, 512] on span "341(a) meeting for [PERSON_NAME]" at bounding box center [1384, 515] width 159 height 12
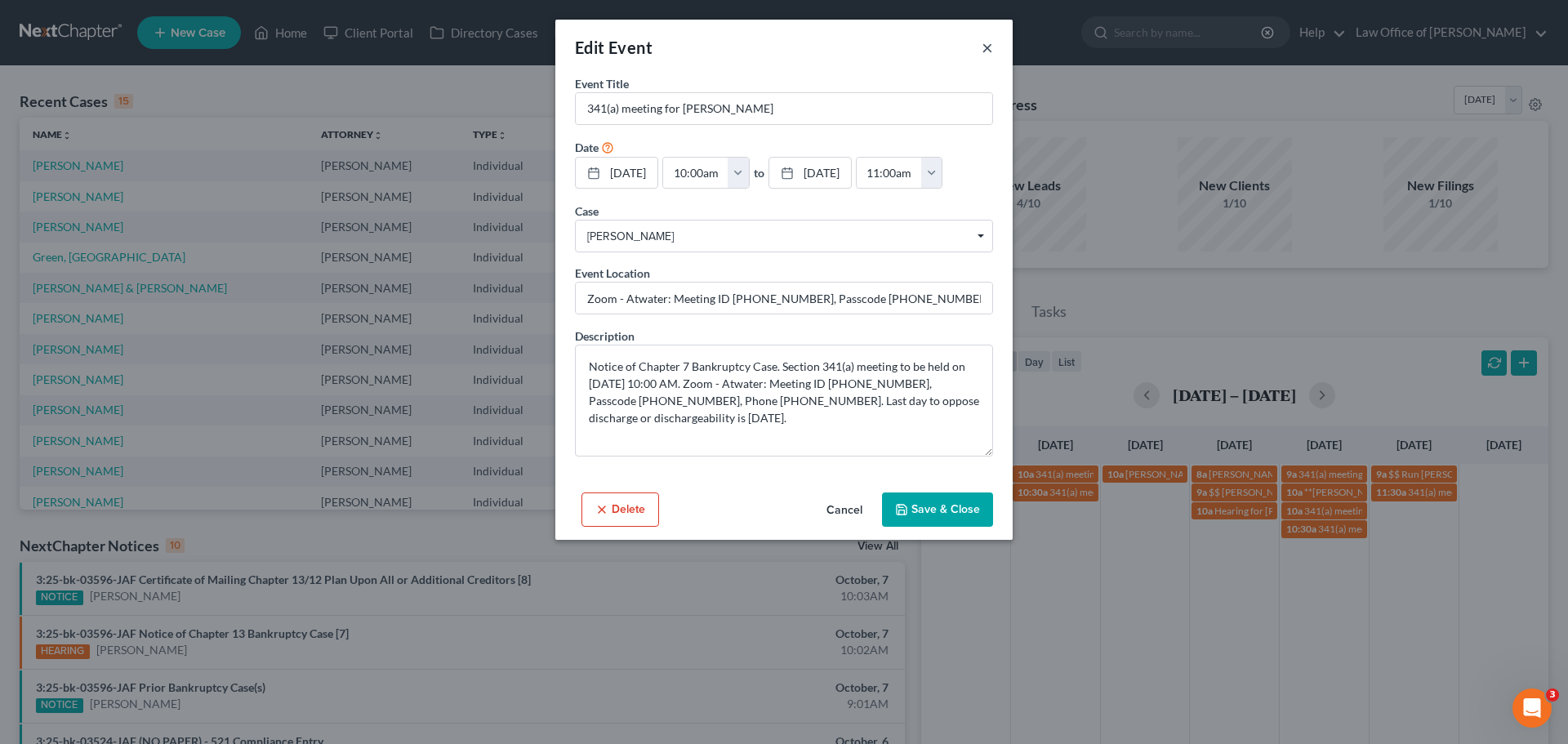
click at [987, 51] on button "×" at bounding box center [987, 48] width 11 height 19
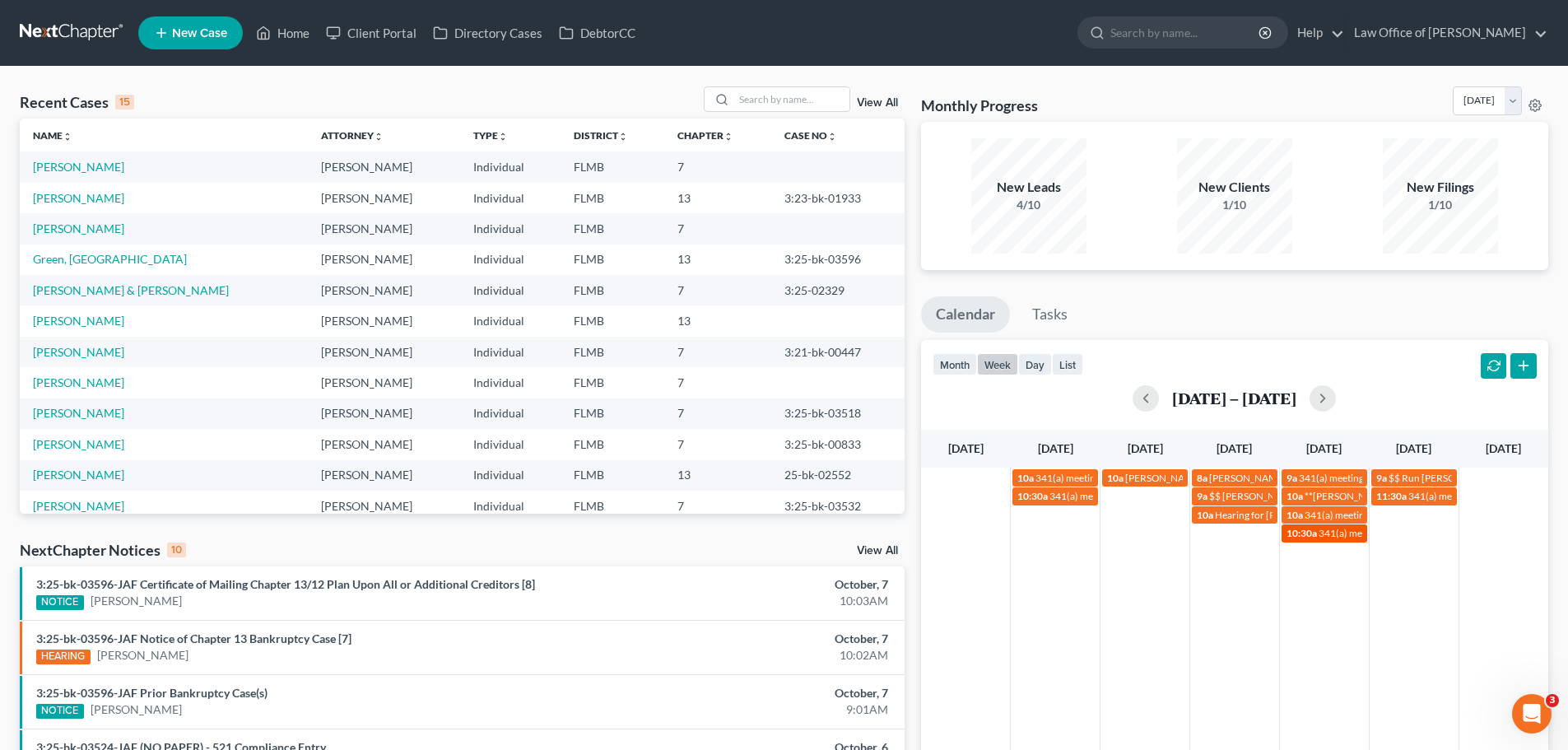
click at [1356, 534] on span "341(a) meeting for [PERSON_NAME] & [PERSON_NAME]" at bounding box center [1442, 533] width 246 height 12
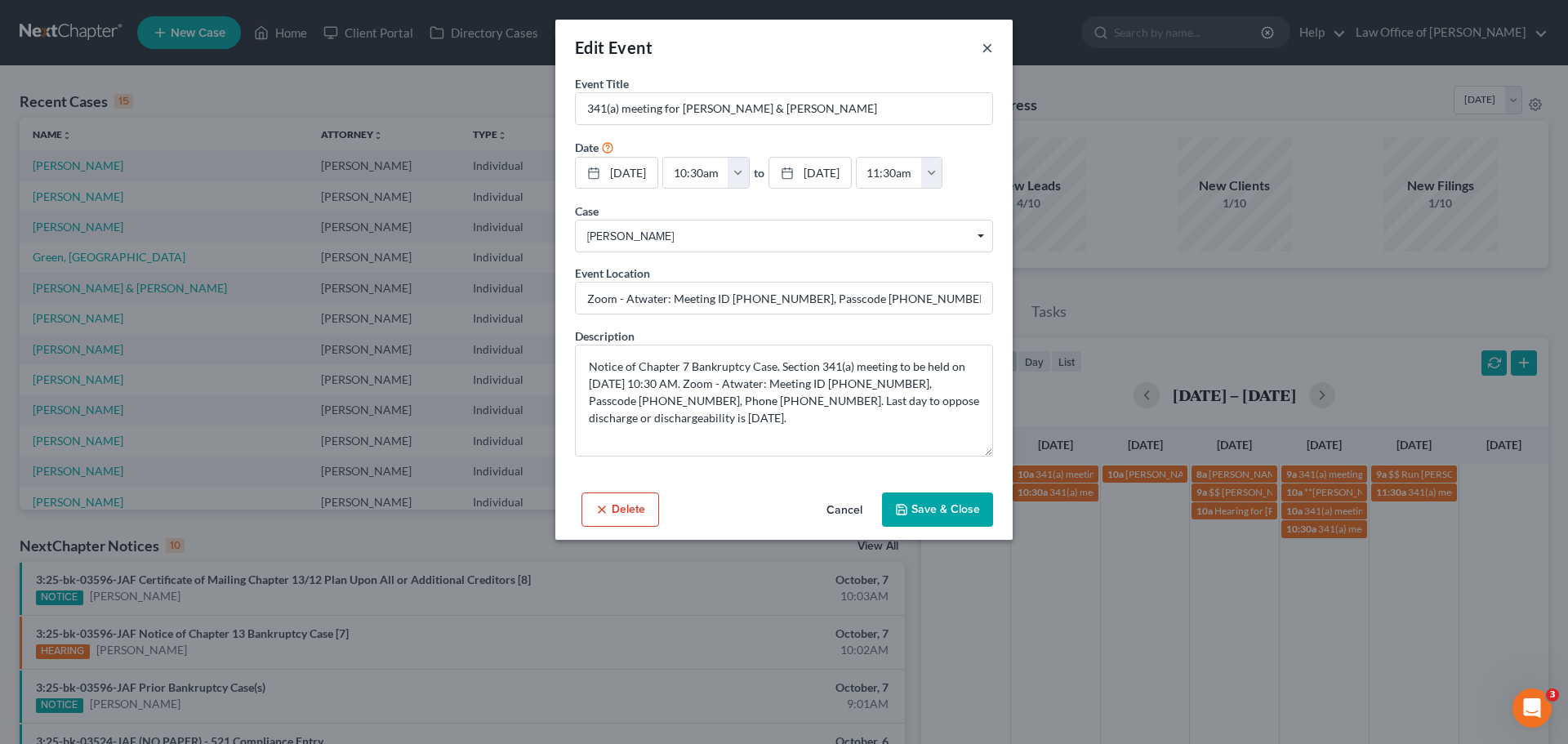
click at [985, 50] on button "×" at bounding box center [987, 48] width 11 height 19
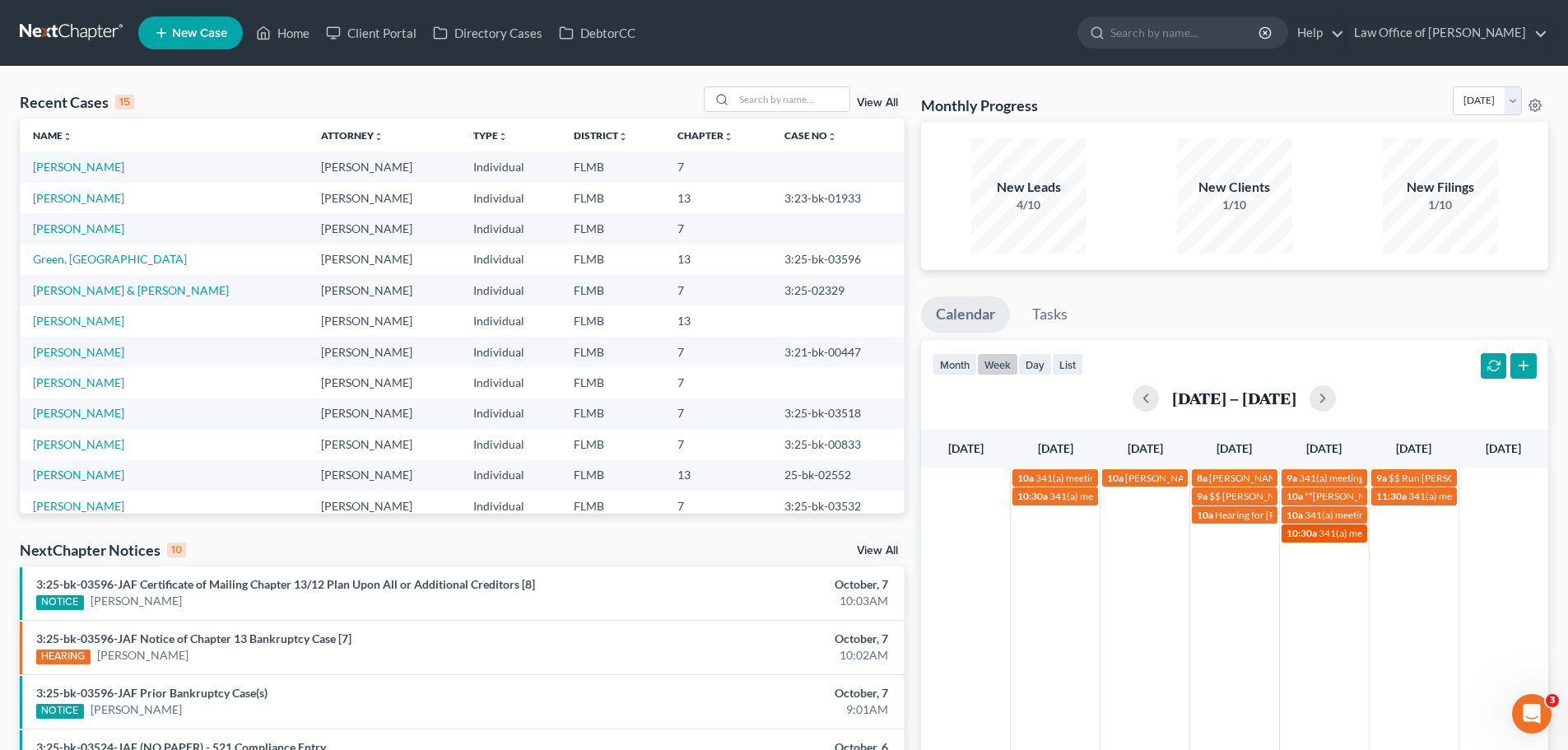
click at [1342, 530] on span "341(a) meeting for [PERSON_NAME] & [PERSON_NAME]" at bounding box center [1442, 533] width 246 height 12
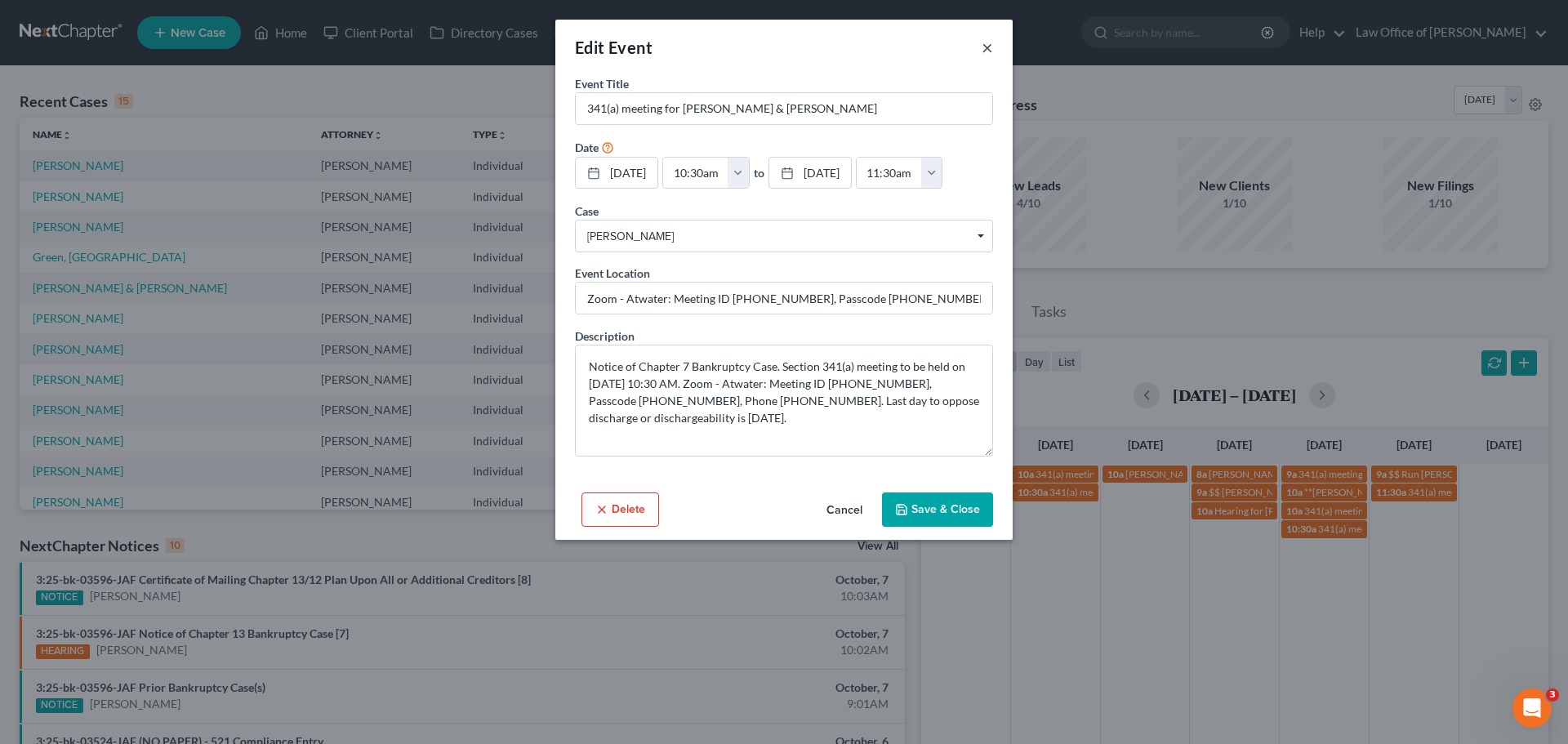
click at [985, 43] on button "×" at bounding box center [987, 48] width 11 height 19
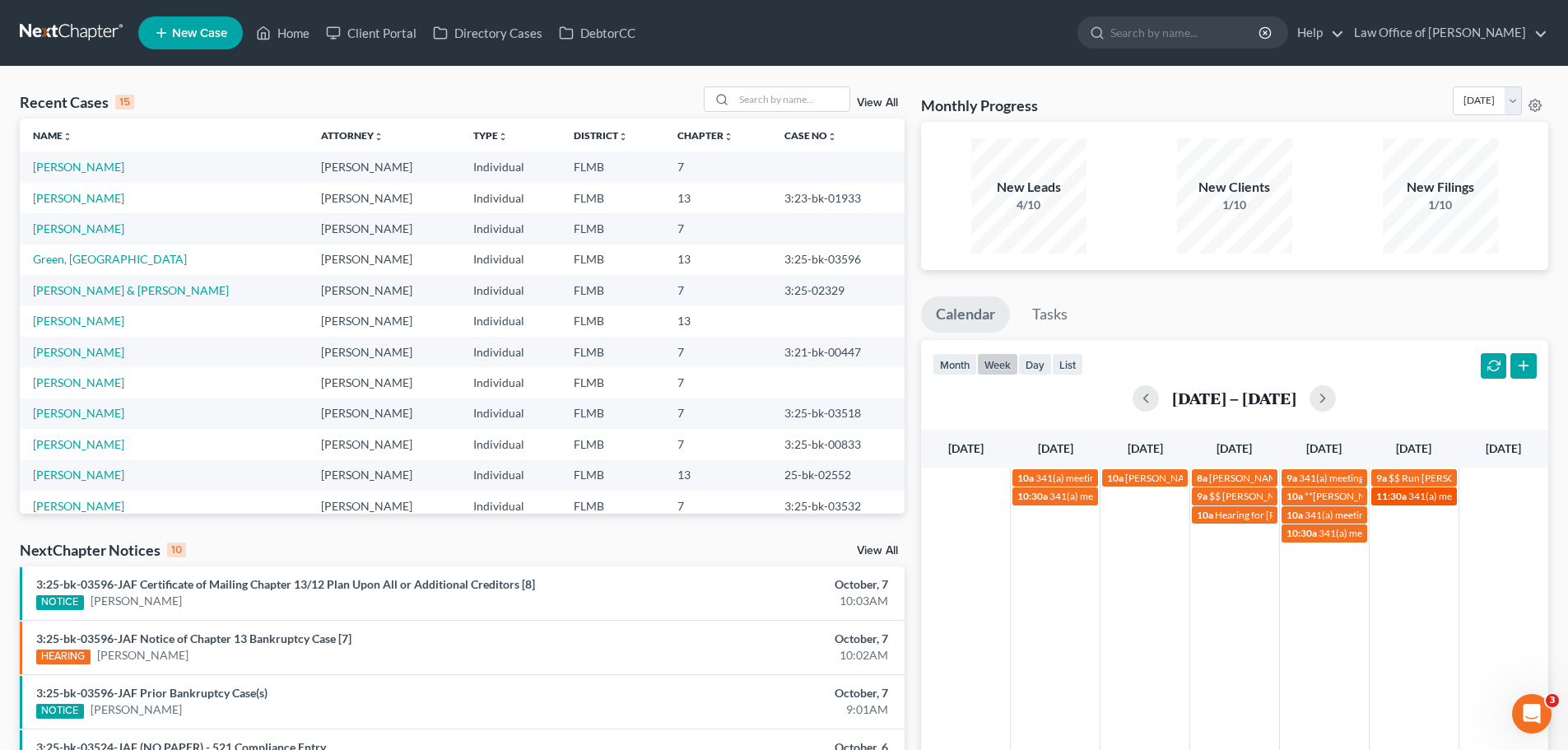
click at [1424, 498] on span "341(a) meeting for [PERSON_NAME]" at bounding box center [1488, 496] width 159 height 12
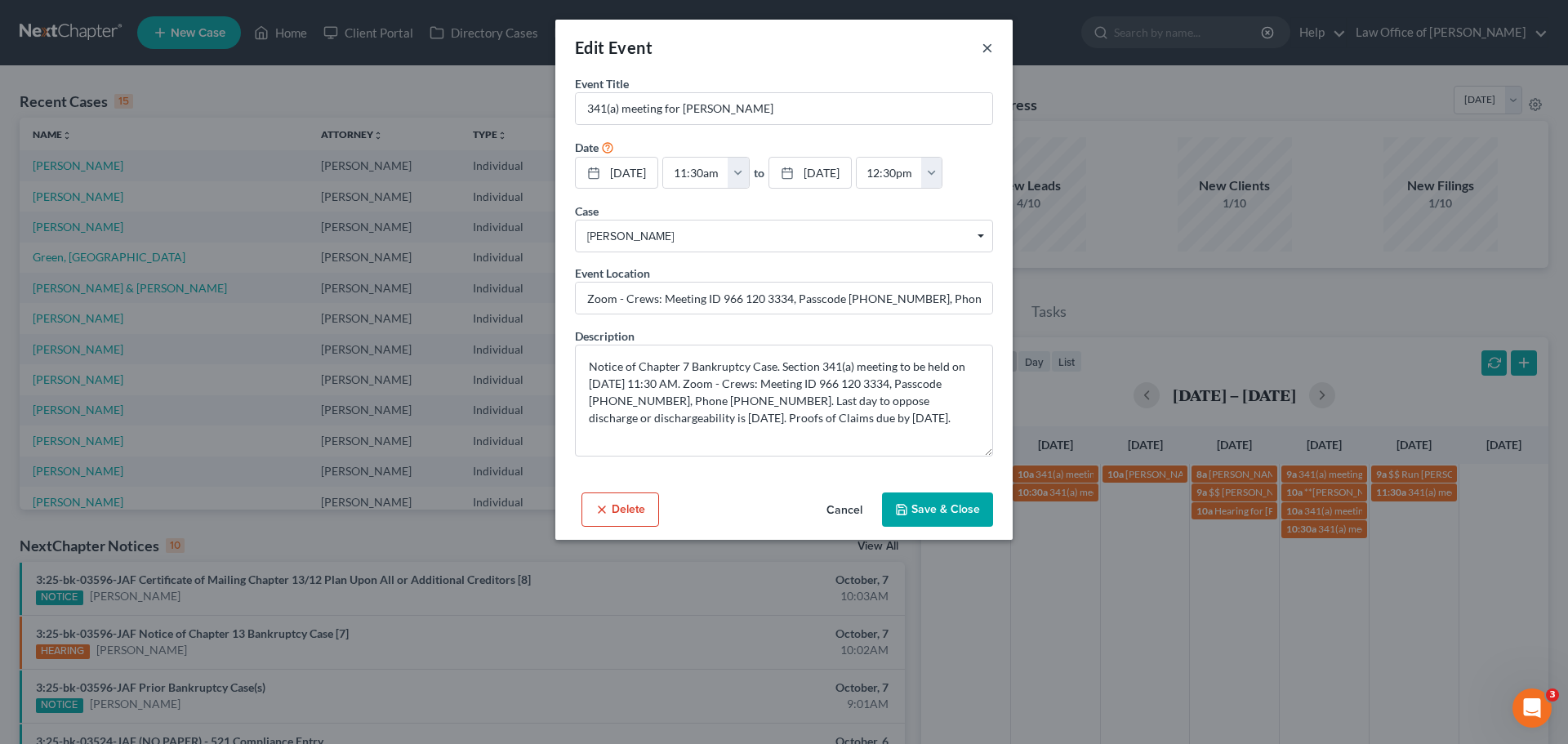
click at [986, 50] on button "×" at bounding box center [987, 48] width 11 height 19
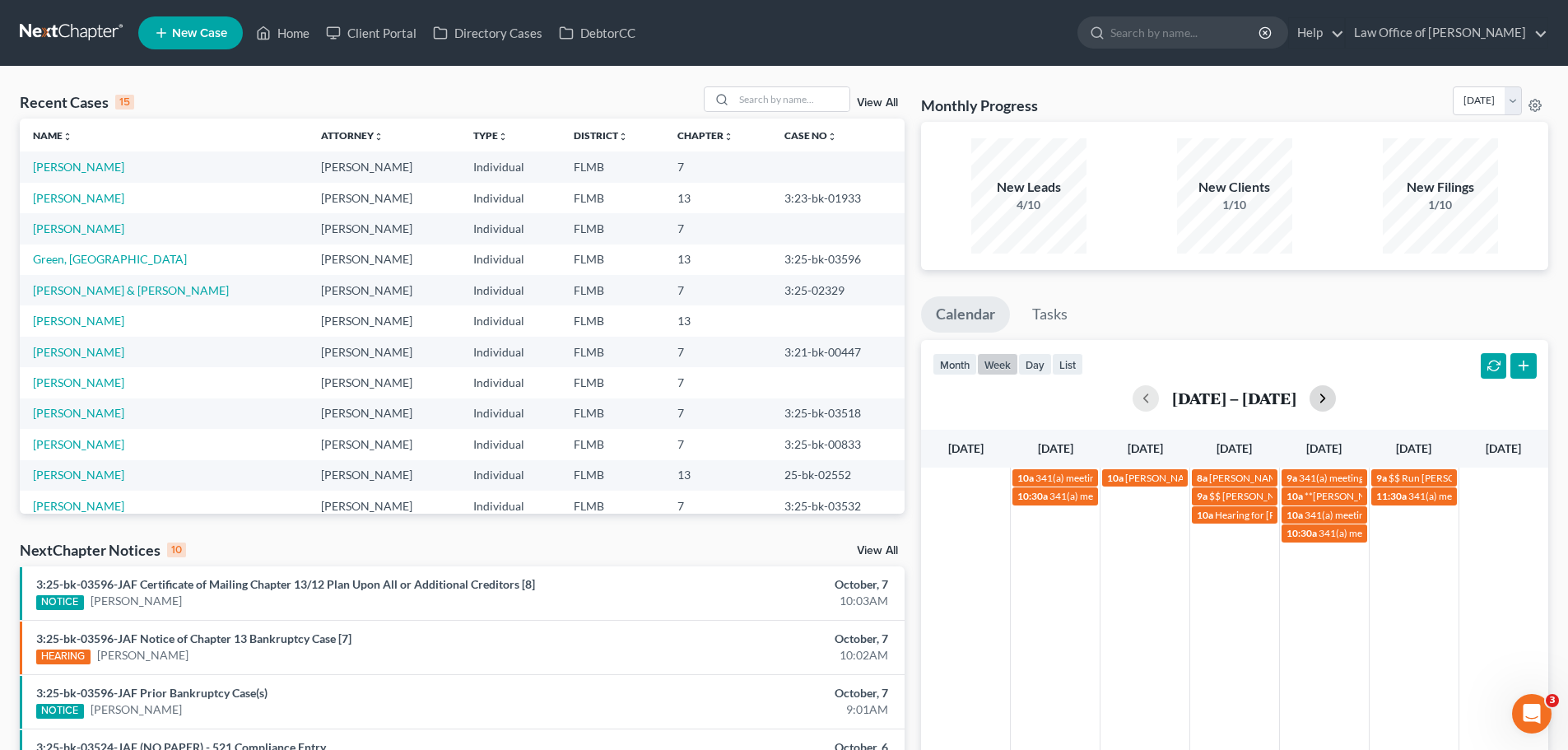
click at [1325, 401] on button "button" at bounding box center [1323, 399] width 27 height 27
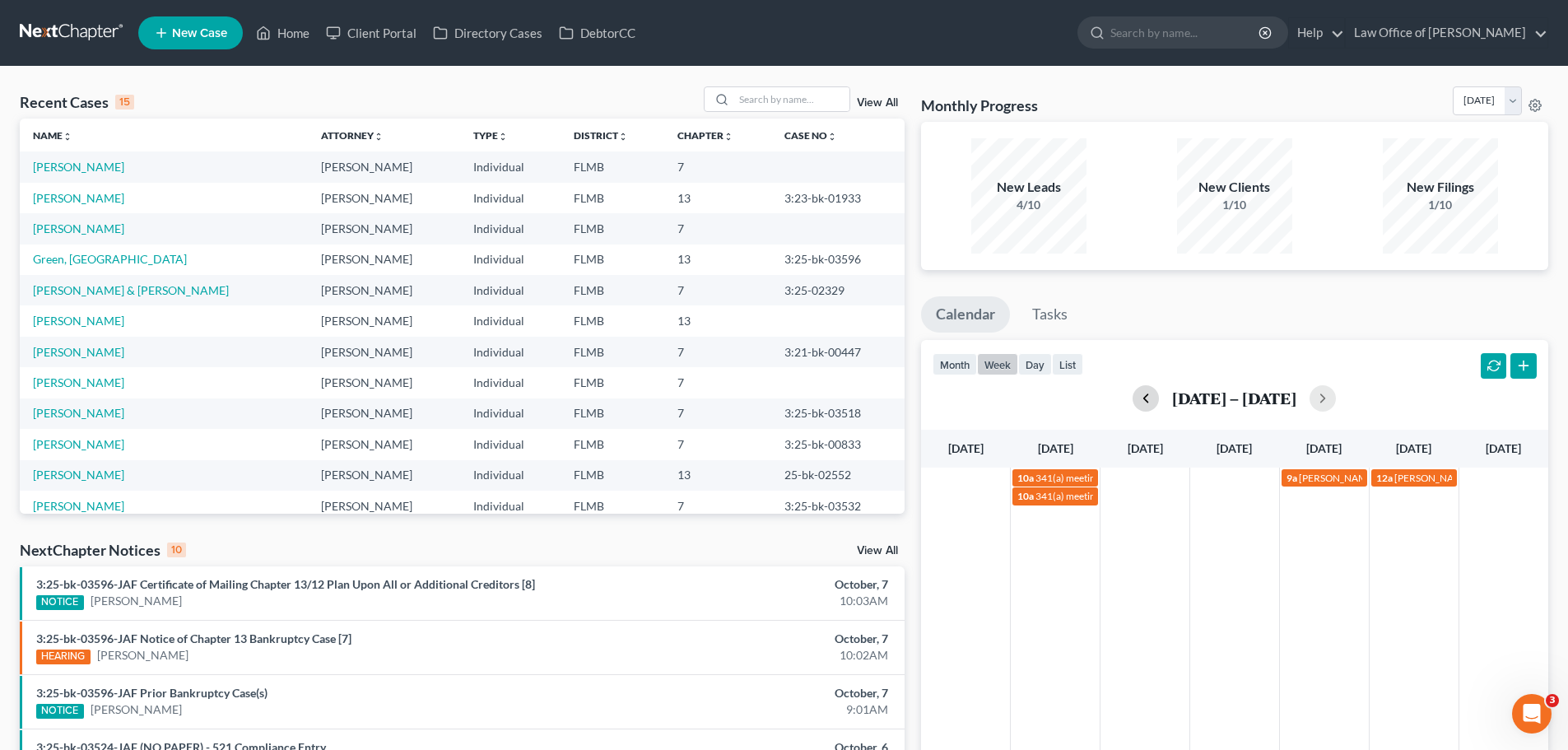
click at [1137, 399] on button "button" at bounding box center [1146, 399] width 27 height 27
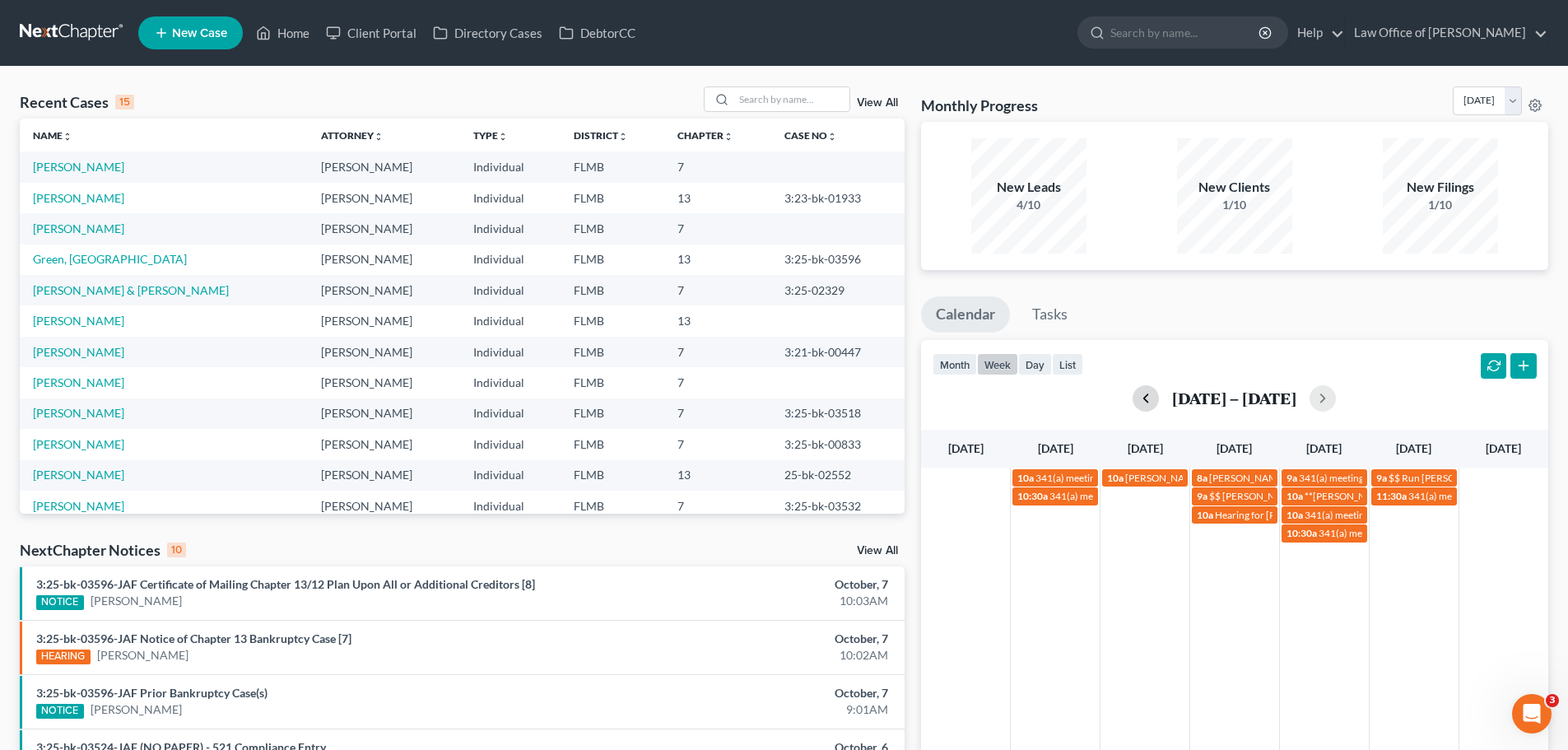
click at [1152, 399] on button "button" at bounding box center [1146, 399] width 27 height 27
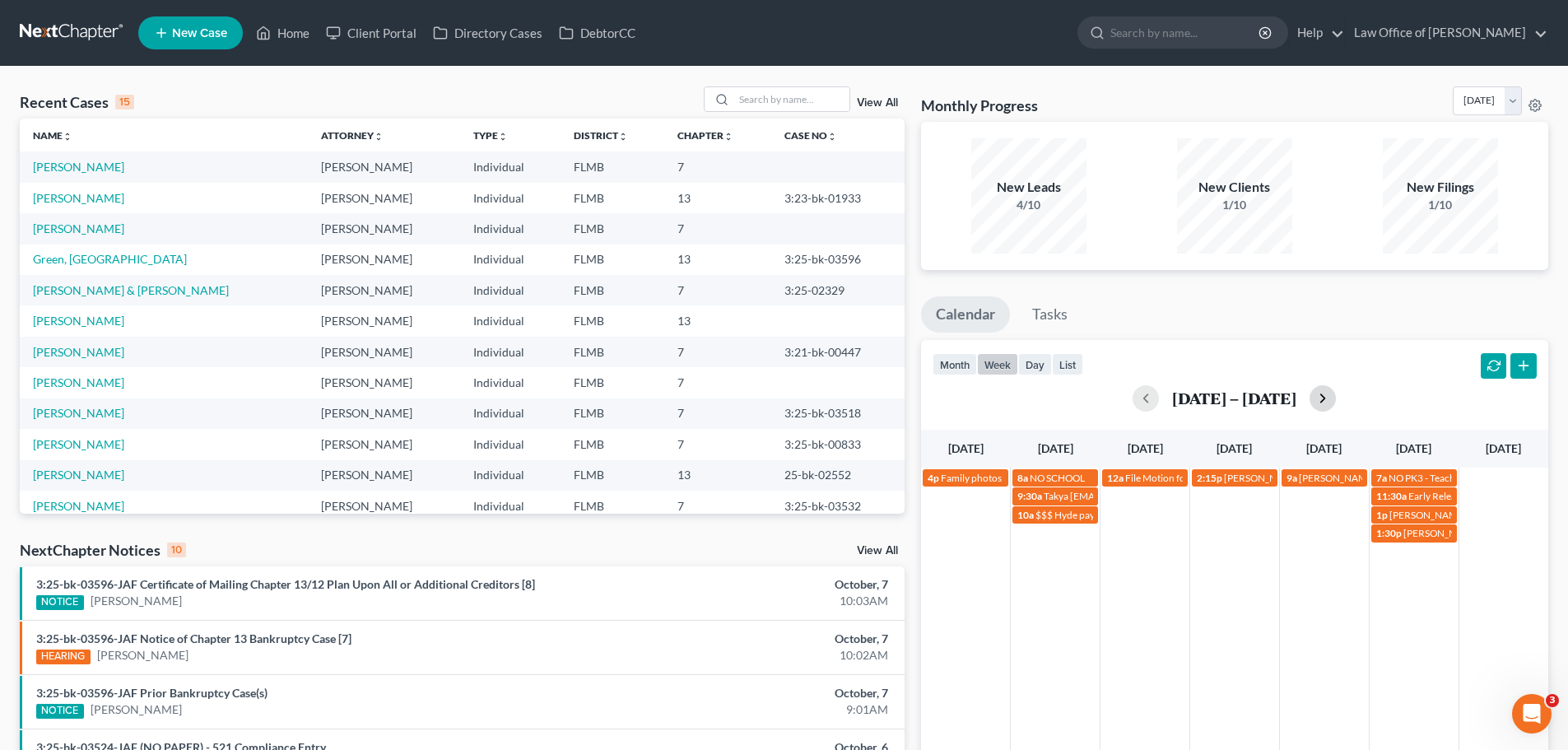
click at [1328, 398] on button "button" at bounding box center [1323, 399] width 27 height 27
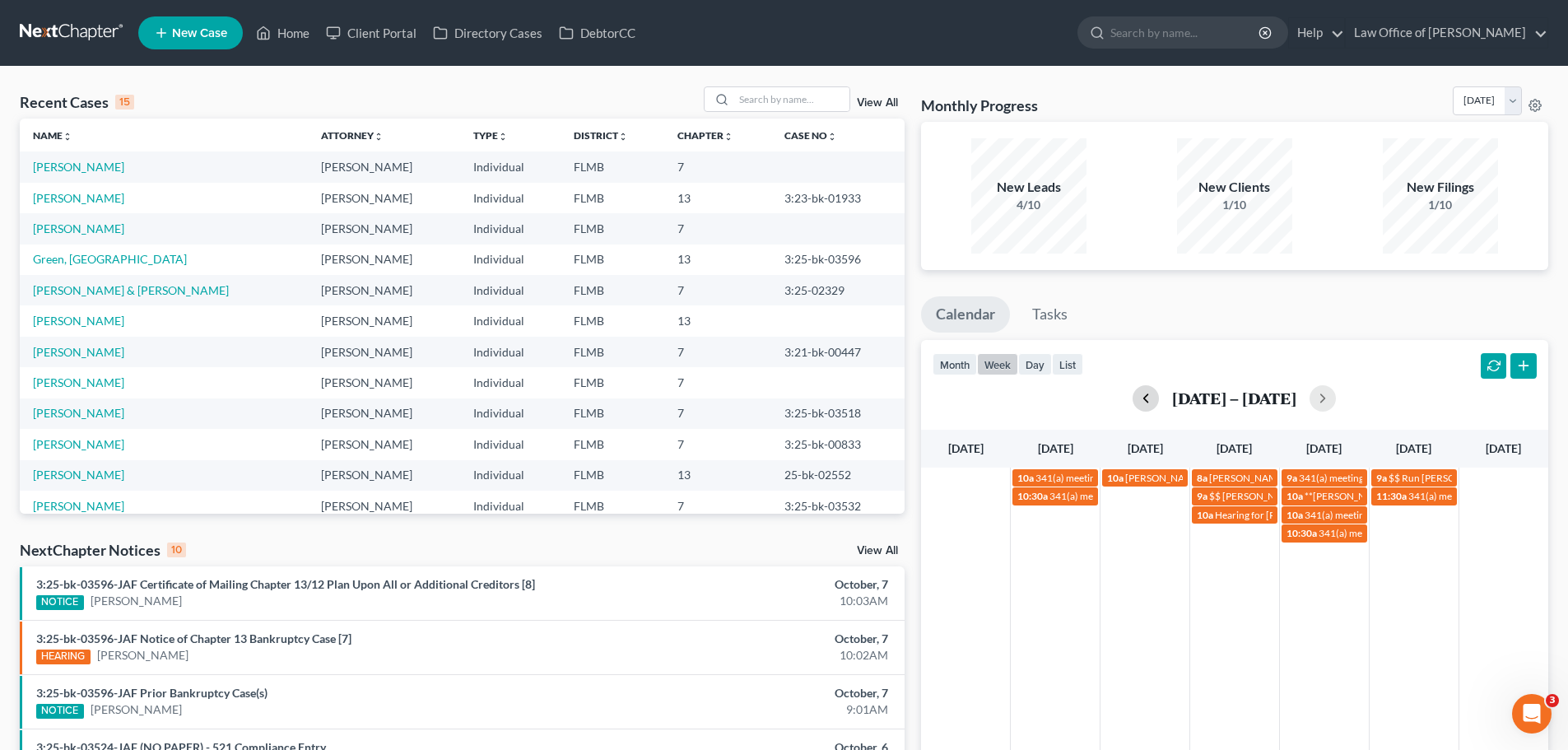
click at [1145, 400] on button "button" at bounding box center [1146, 399] width 27 height 27
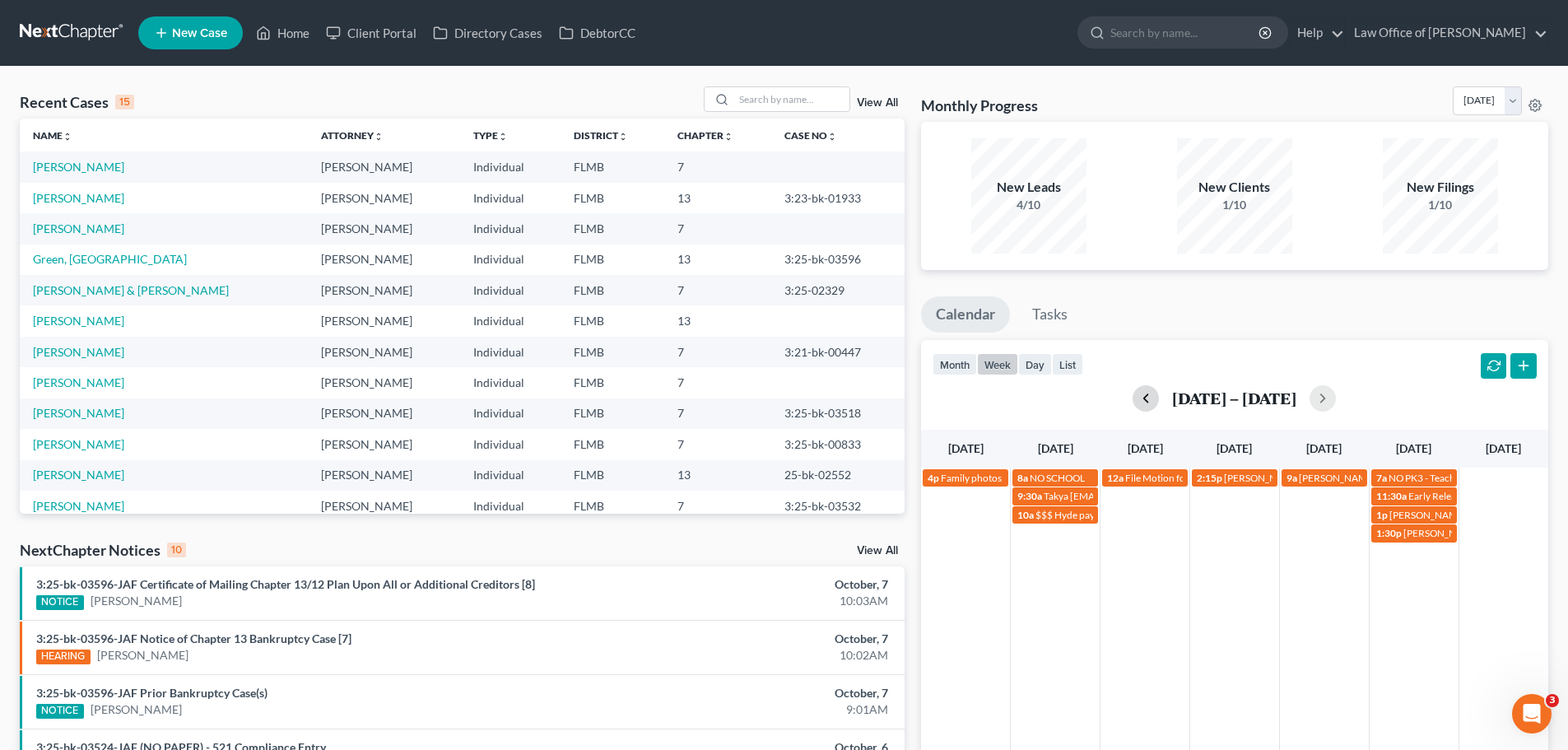
click at [1145, 400] on button "button" at bounding box center [1146, 399] width 27 height 27
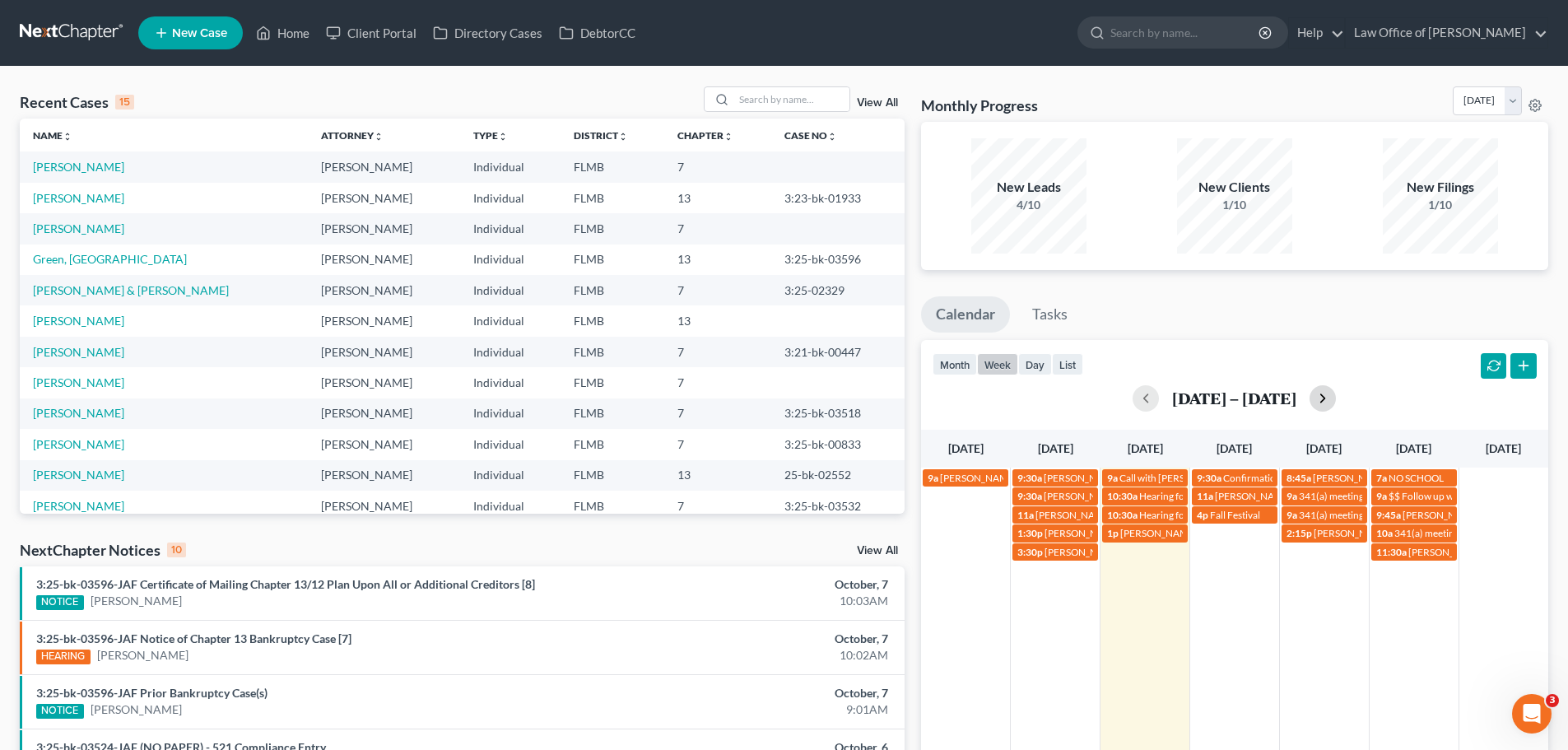
click at [1317, 404] on button "button" at bounding box center [1323, 399] width 27 height 27
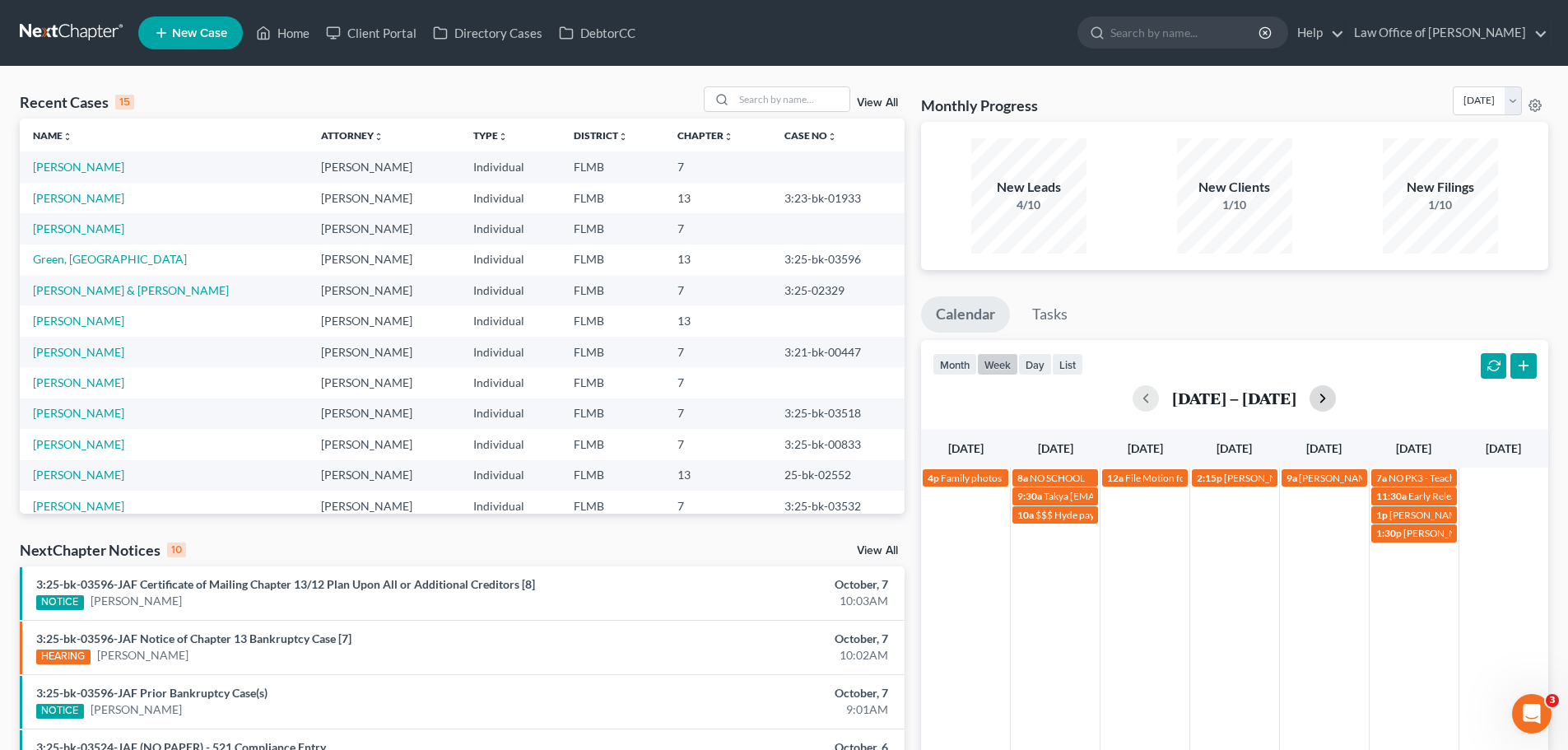
click at [1317, 404] on button "button" at bounding box center [1323, 399] width 27 height 27
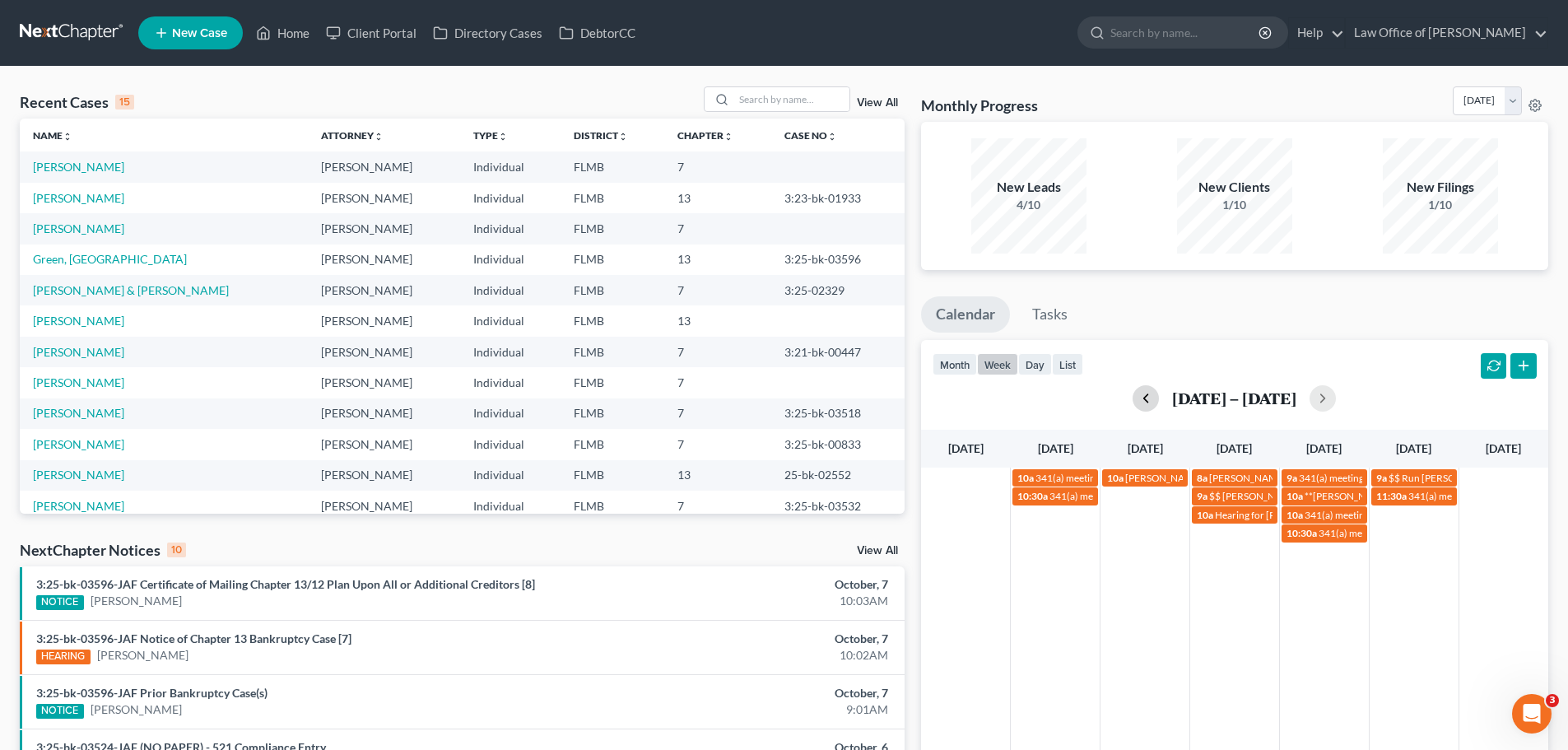
click at [1143, 399] on button "button" at bounding box center [1146, 399] width 27 height 27
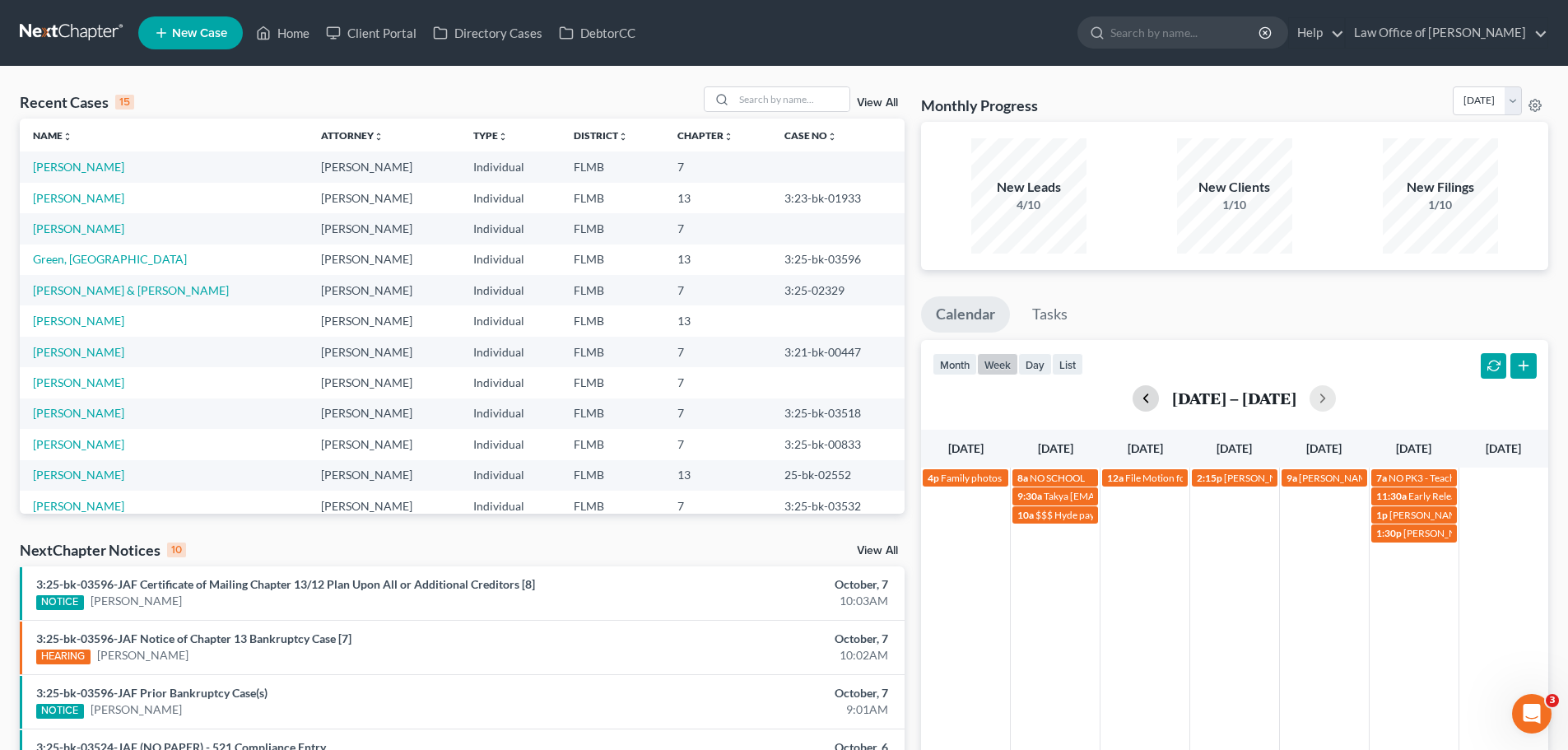
click at [1143, 399] on button "button" at bounding box center [1146, 399] width 27 height 27
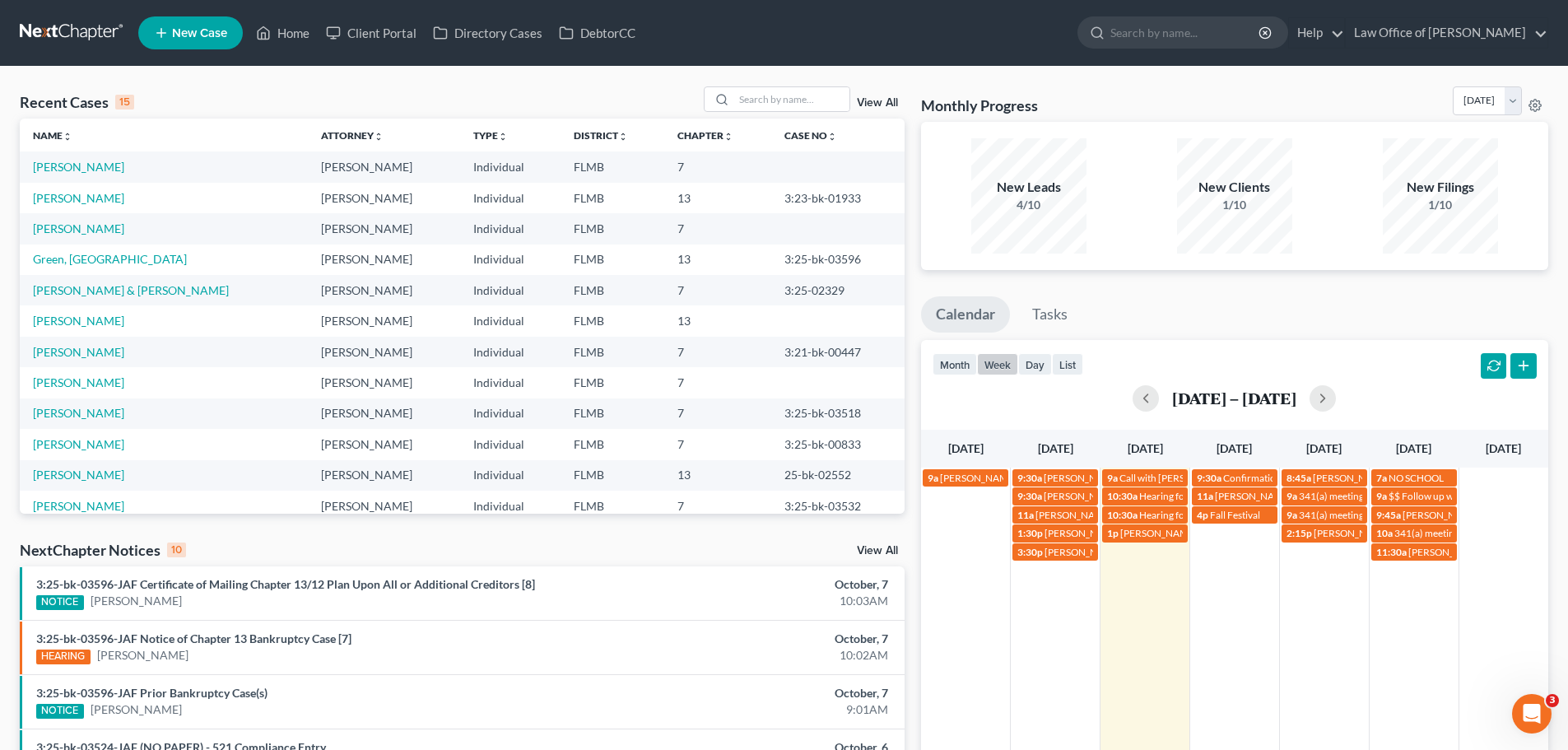
click at [73, 175] on td "[PERSON_NAME]" at bounding box center [163, 167] width 288 height 30
click at [73, 168] on link "[PERSON_NAME]" at bounding box center [78, 167] width 92 height 14
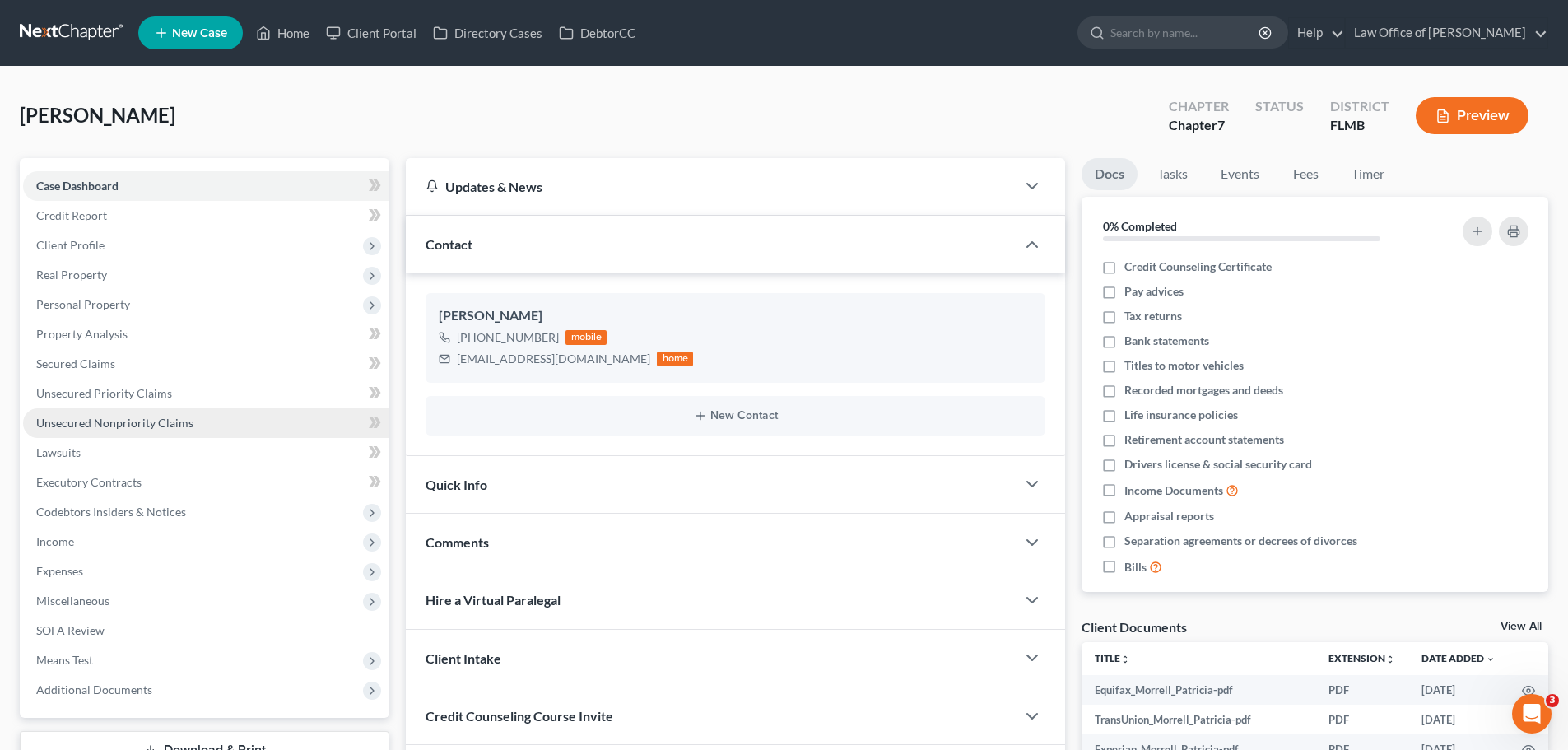
click at [123, 423] on span "Unsecured Nonpriority Claims" at bounding box center [115, 423] width 157 height 14
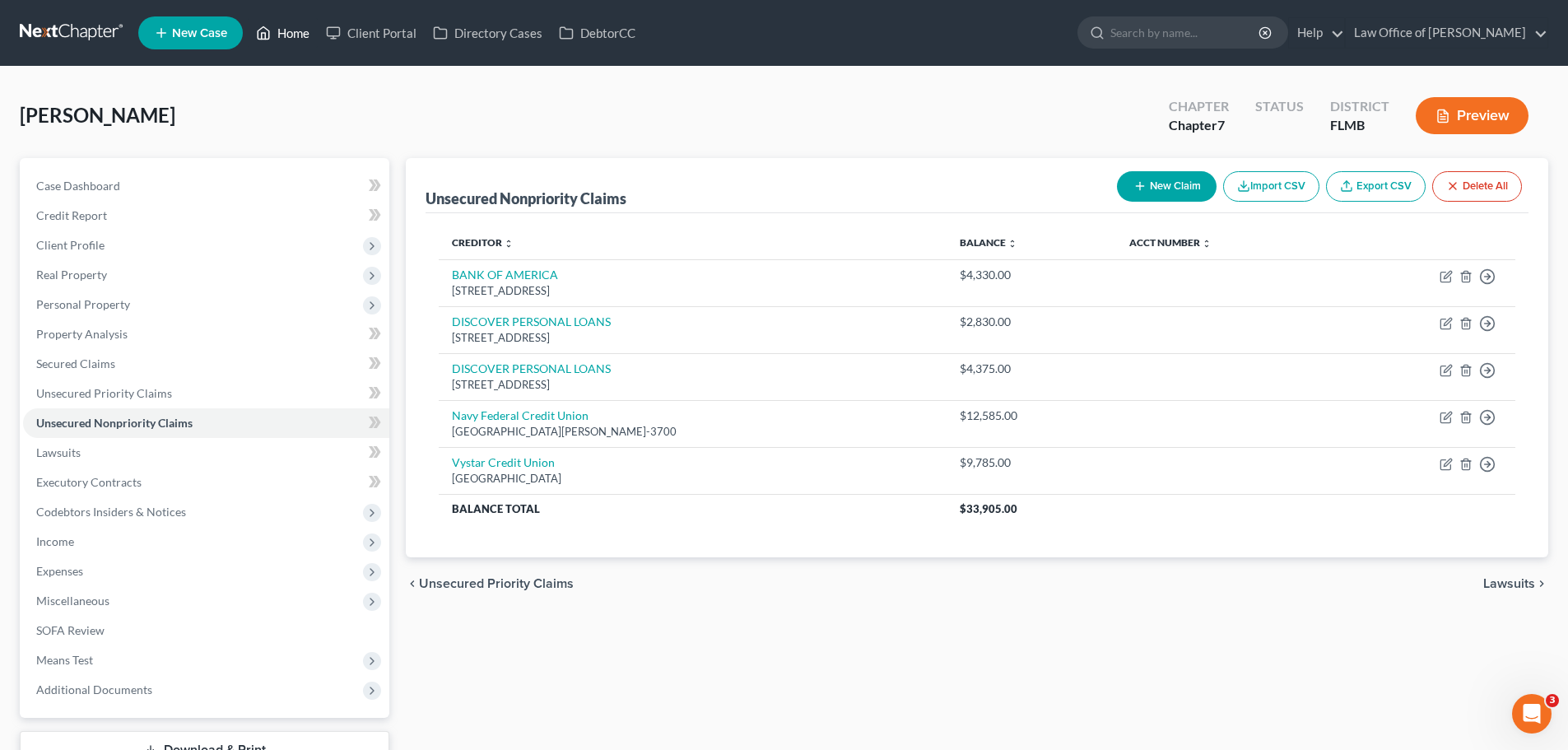
click at [305, 28] on link "Home" at bounding box center [283, 32] width 70 height 29
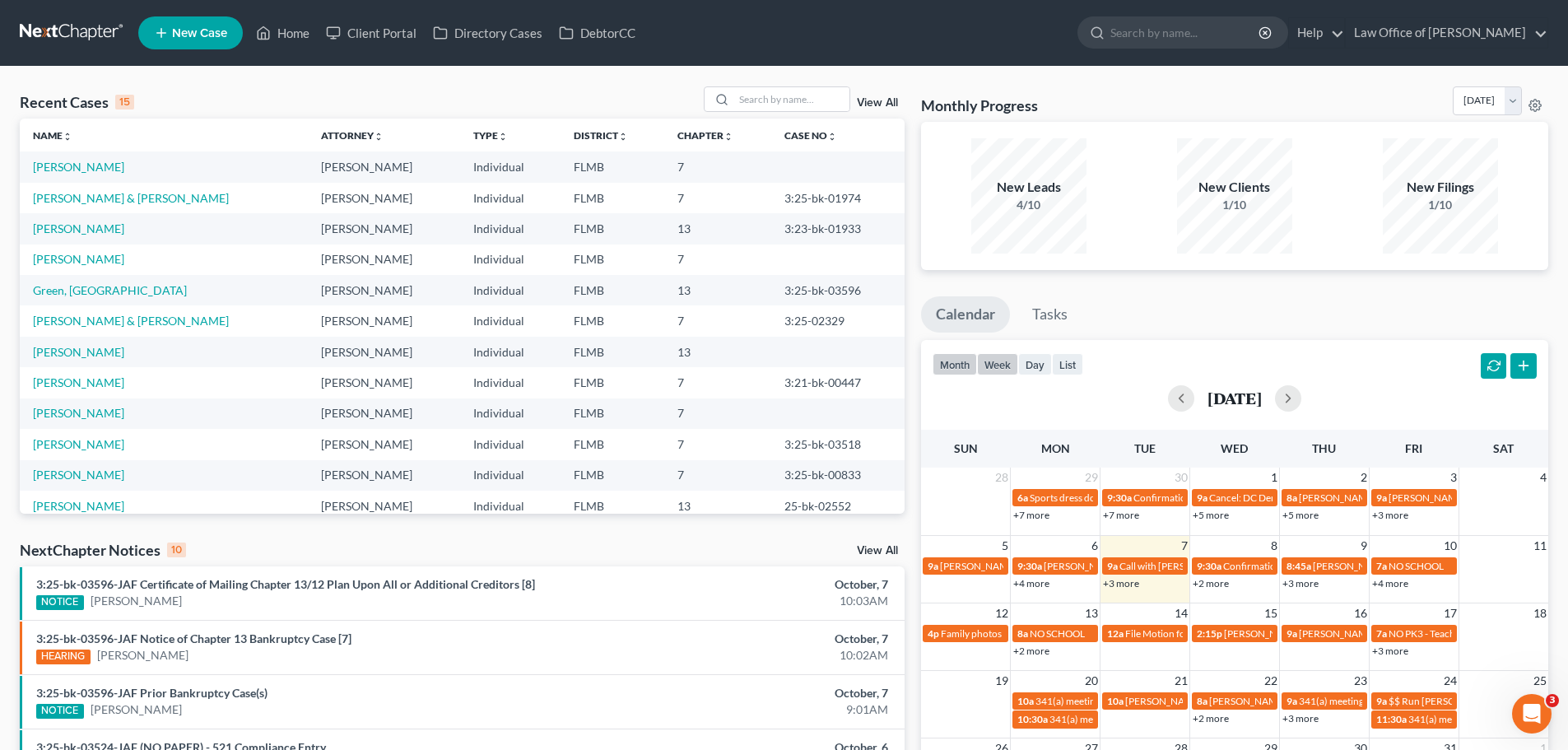
click at [1006, 368] on button "week" at bounding box center [998, 364] width 41 height 22
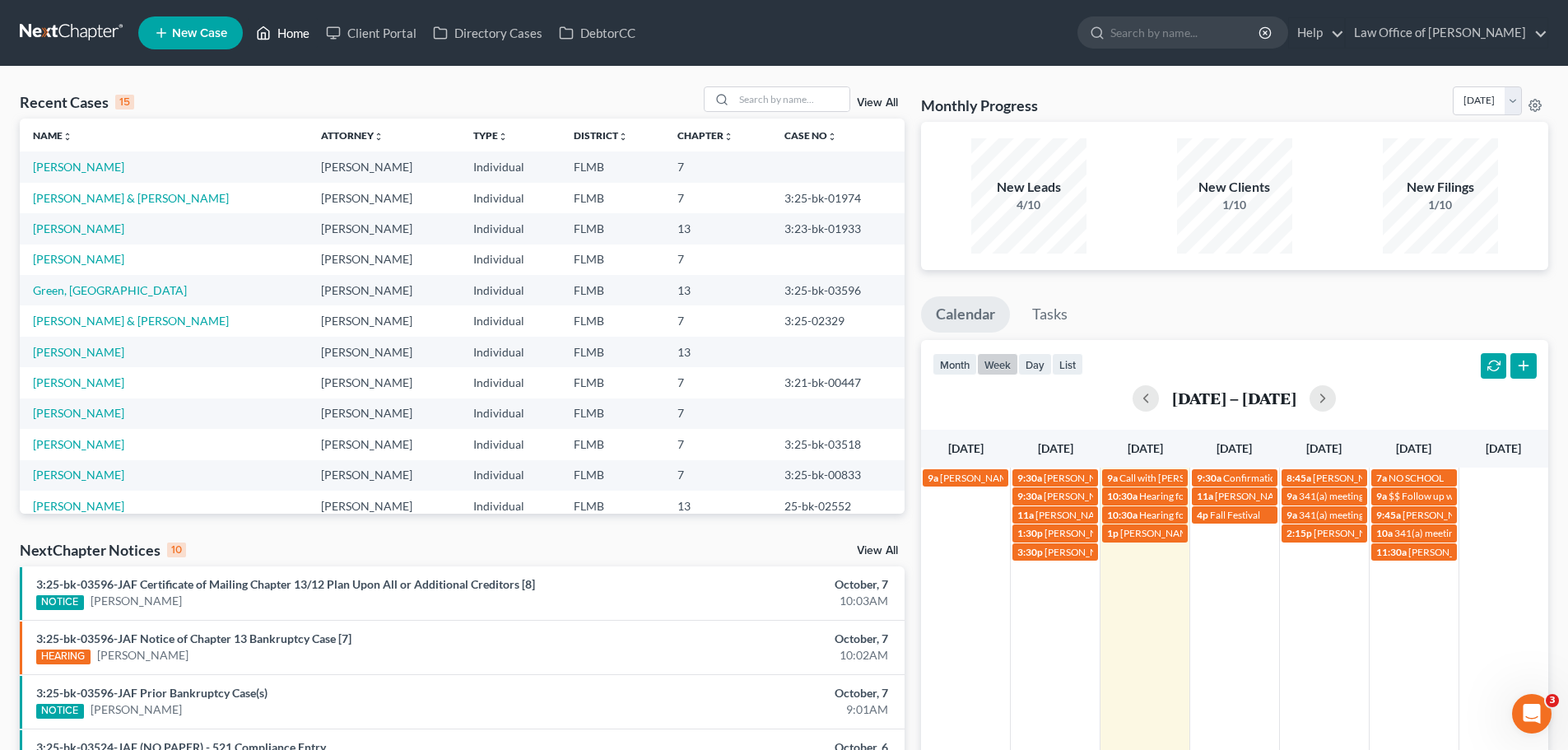
click at [298, 28] on link "Home" at bounding box center [283, 32] width 70 height 29
click at [290, 20] on link "Home" at bounding box center [283, 32] width 70 height 29
click at [291, 20] on link "Home" at bounding box center [283, 32] width 70 height 29
